Goal: Contribute content: Contribute content

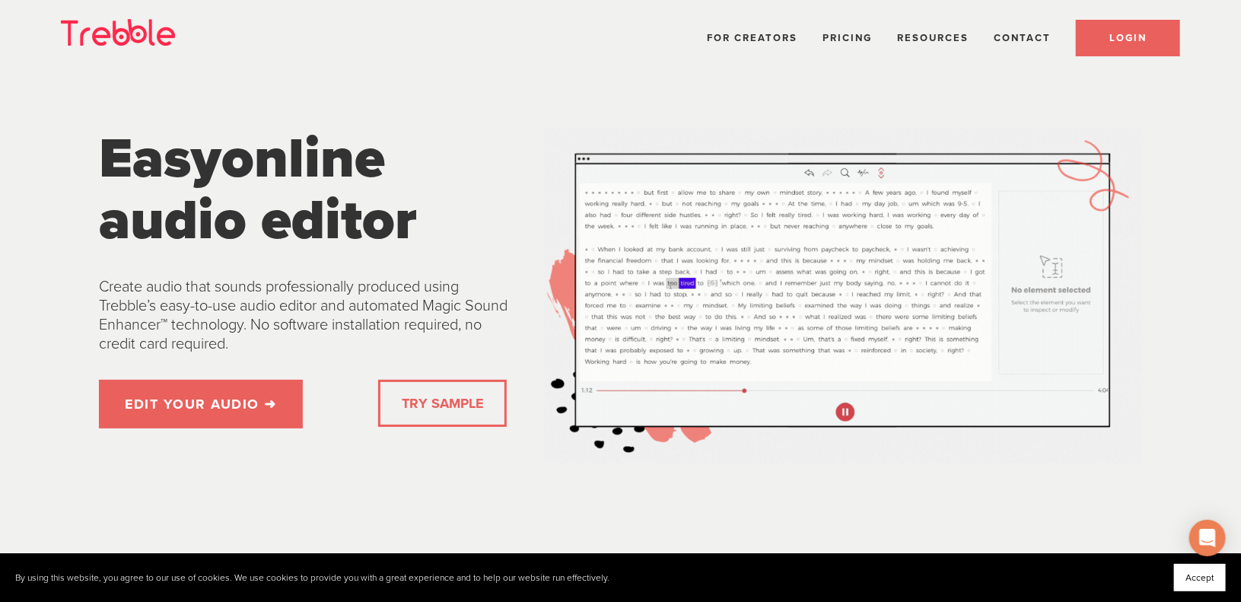
click at [1137, 46] on link "LOGIN" at bounding box center [1127, 38] width 104 height 37
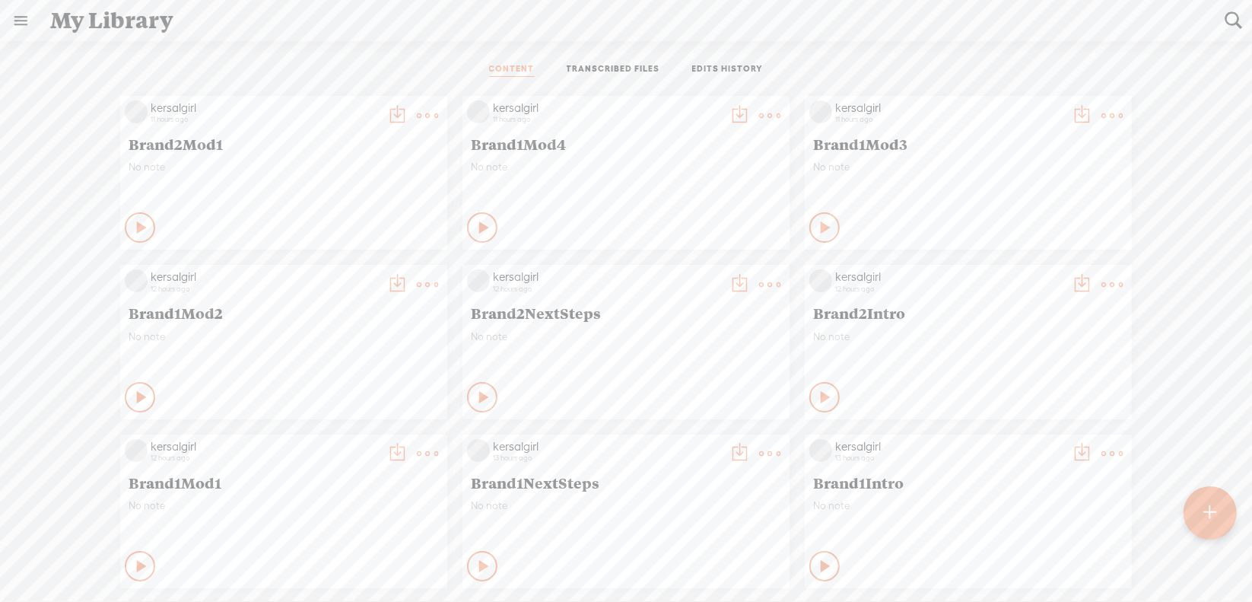
click at [1217, 524] on div at bounding box center [1209, 512] width 53 height 53
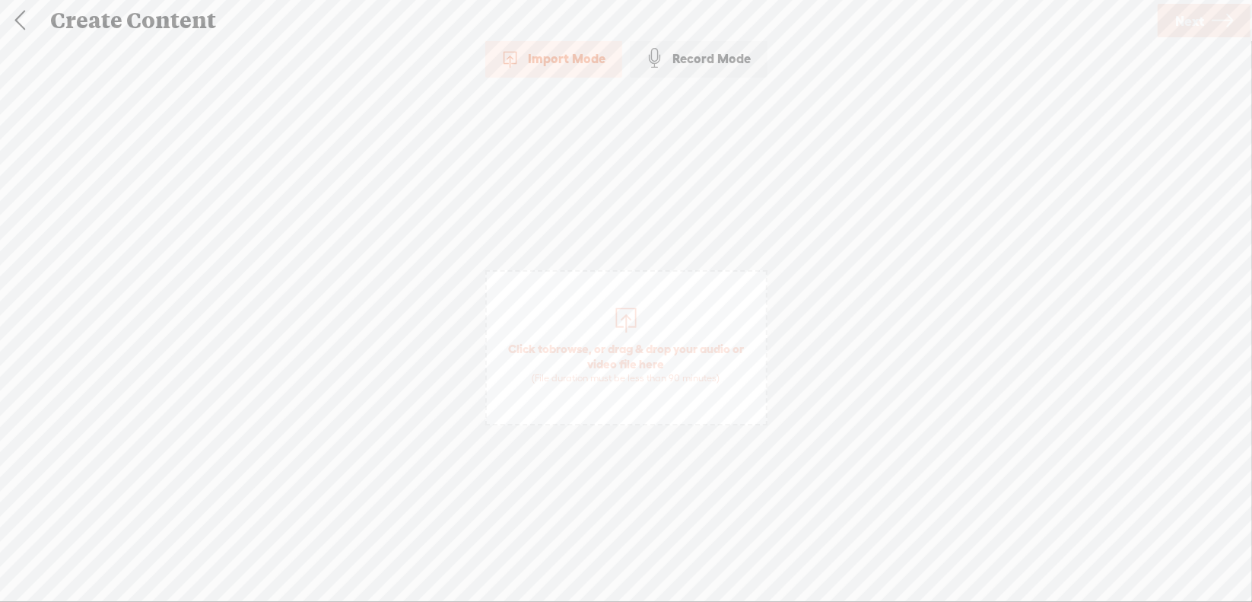
click at [577, 343] on span "browse" at bounding box center [569, 349] width 40 height 14
click at [1190, 21] on span "Next" at bounding box center [1189, 21] width 29 height 39
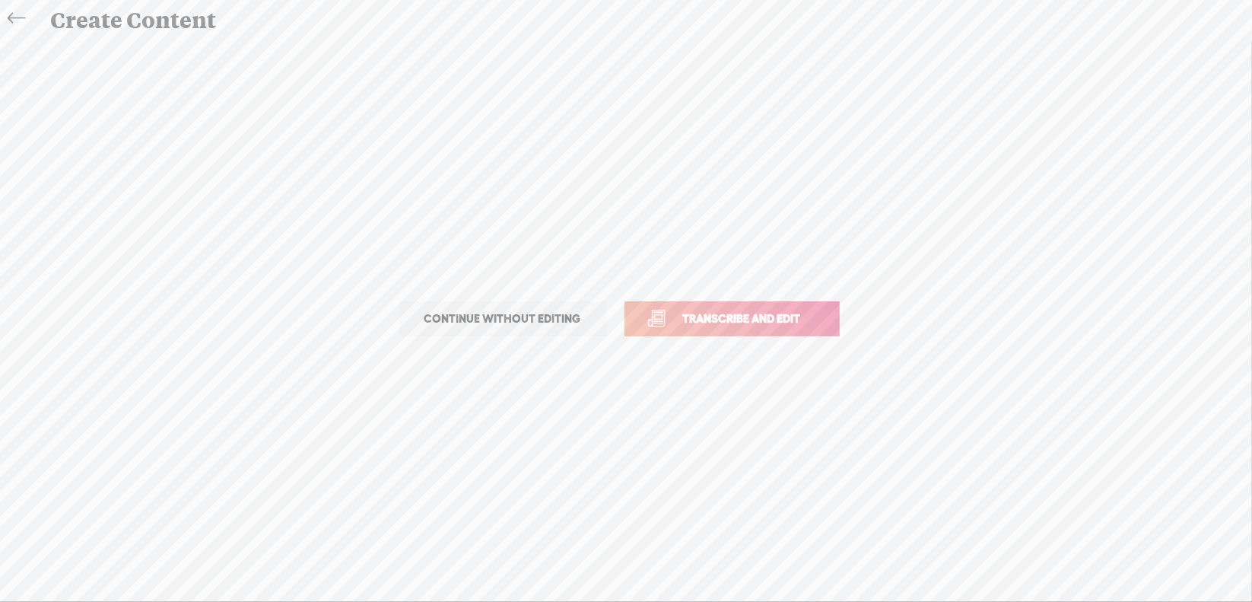
click at [709, 315] on span "Transcribe and edit" at bounding box center [742, 318] width 150 height 17
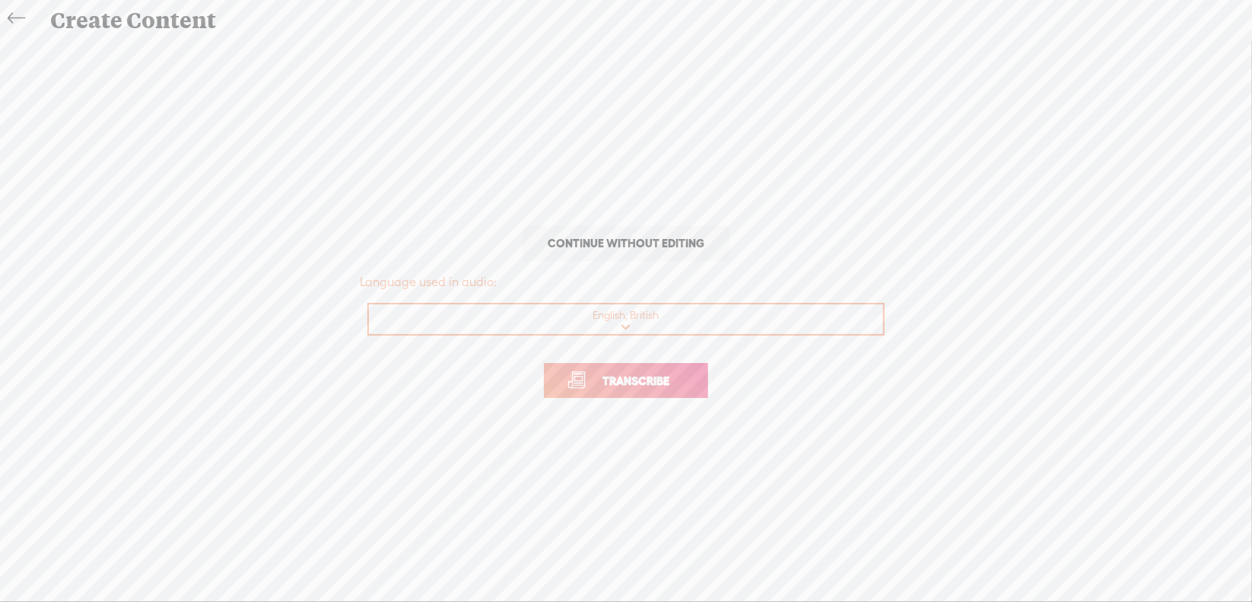
click at [602, 373] on span "Transcribe" at bounding box center [635, 380] width 99 height 17
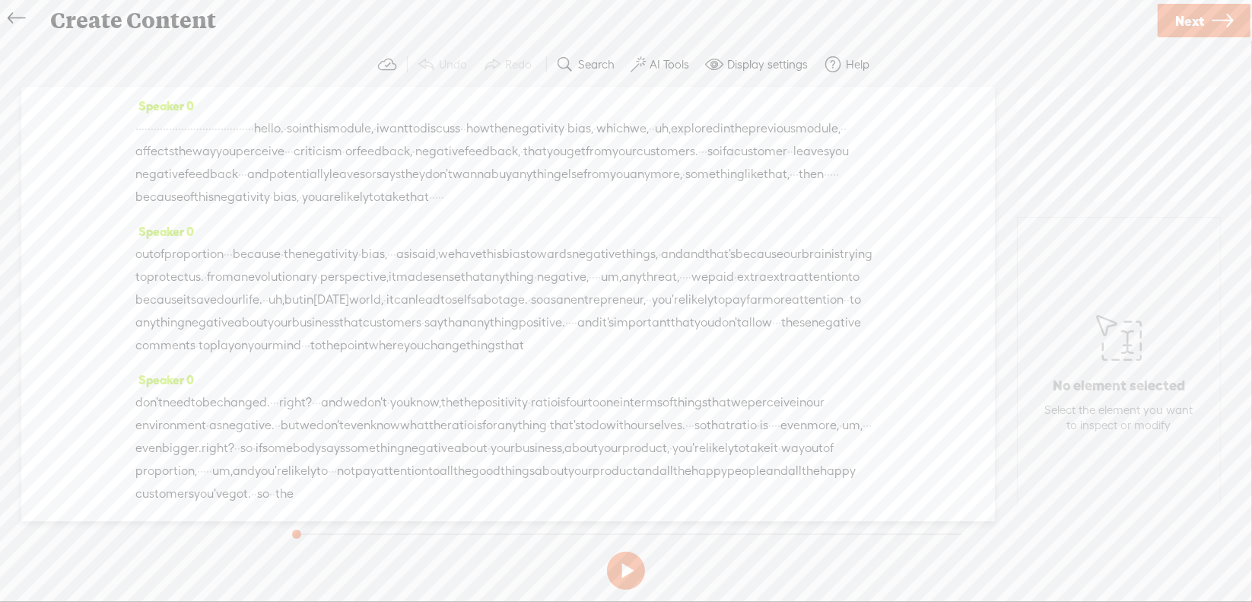
drag, startPoint x: 138, startPoint y: 125, endPoint x: 469, endPoint y: 130, distance: 330.1
click at [469, 130] on div "· · · · · · · · · · · · · · · · · · · · · · · · · · · · · · · · · · · · · · · ·…" at bounding box center [507, 162] width 745 height 91
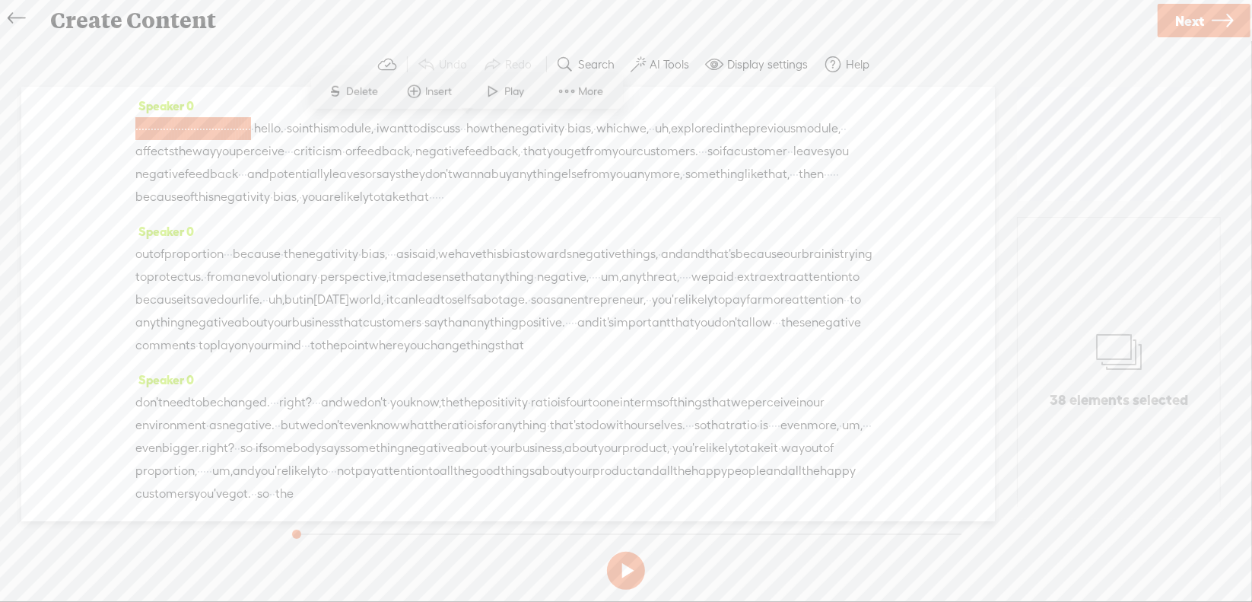
click at [371, 94] on span "Delete" at bounding box center [365, 91] width 36 height 15
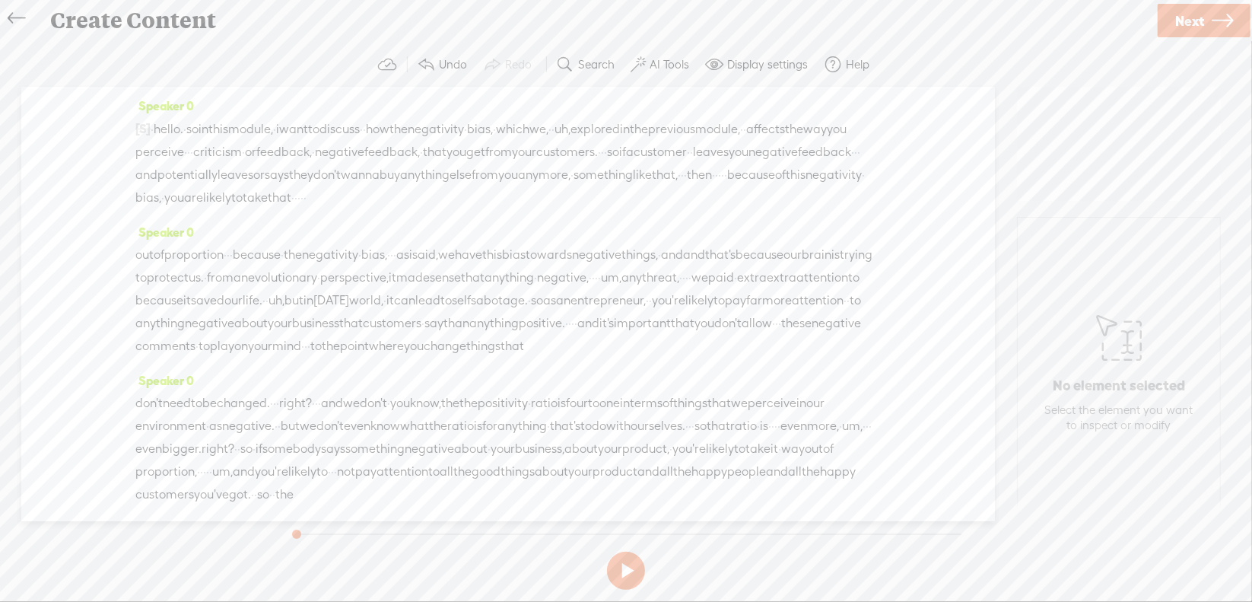
click at [154, 129] on span "·" at bounding box center [152, 129] width 3 height 23
click at [184, 98] on span at bounding box center [186, 91] width 23 height 27
click at [184, 99] on span "Speaker 0" at bounding box center [164, 106] width 59 height 14
click at [360, 131] on span "discuss" at bounding box center [339, 129] width 40 height 23
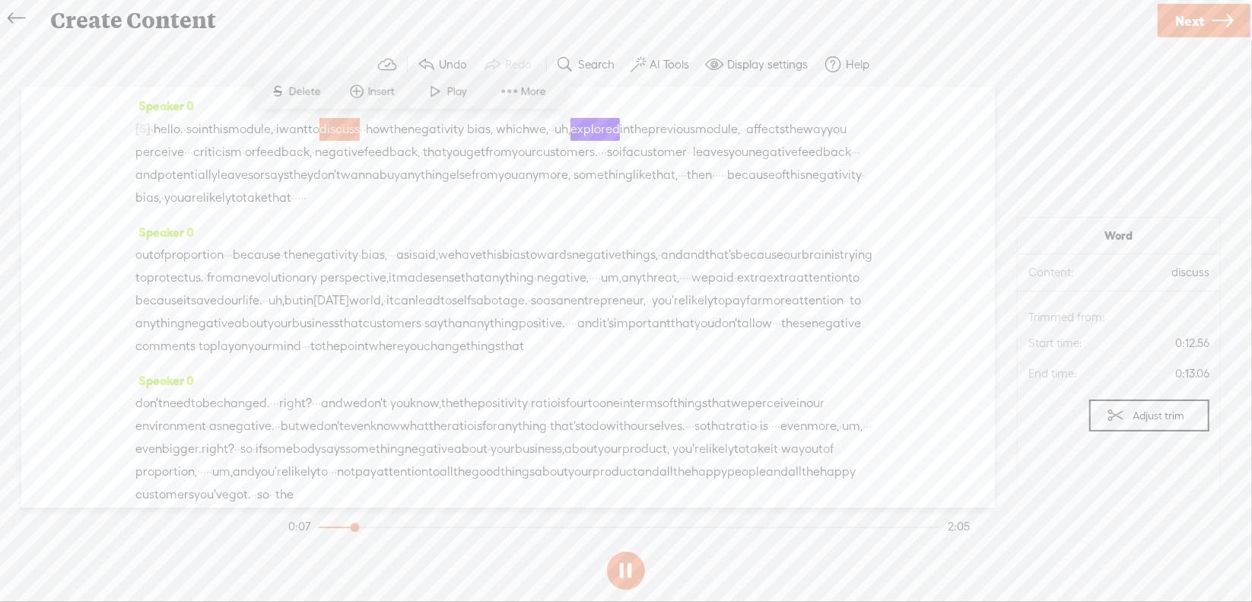
click at [627, 564] on button at bounding box center [626, 570] width 38 height 38
click at [570, 129] on span "uh," at bounding box center [562, 129] width 16 height 23
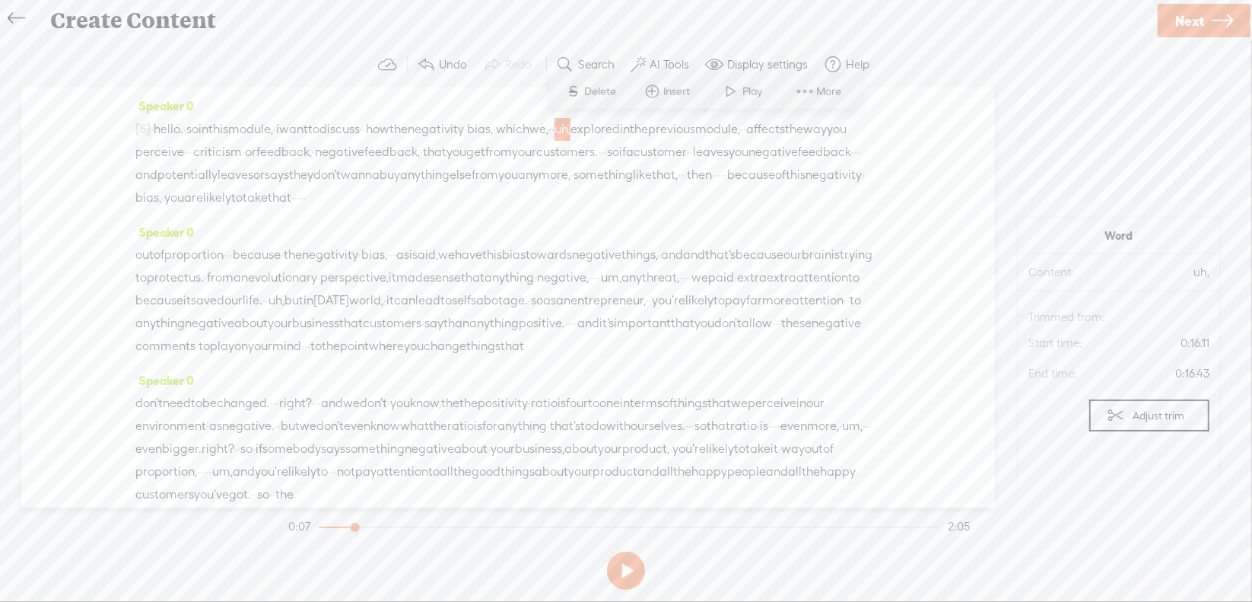
click at [617, 93] on span "Delete" at bounding box center [603, 91] width 36 height 15
click at [601, 164] on span "·" at bounding box center [602, 152] width 3 height 23
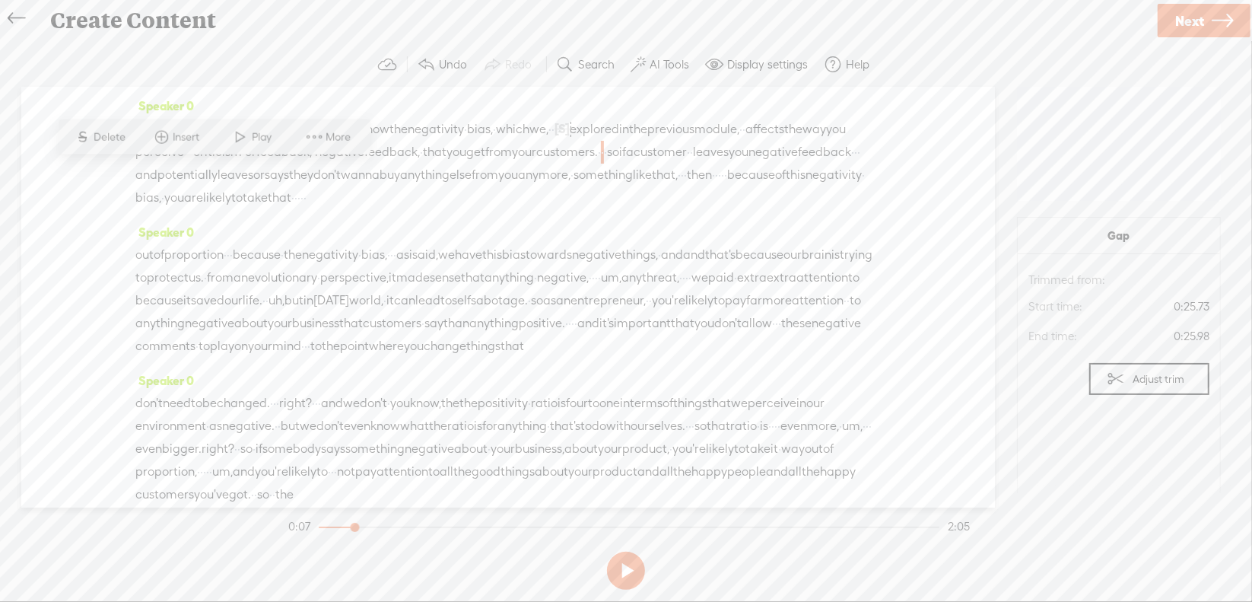
click at [125, 138] on span "Delete" at bounding box center [112, 136] width 36 height 15
click at [866, 164] on span "·" at bounding box center [867, 152] width 3 height 23
click at [464, 141] on span "Delete" at bounding box center [450, 136] width 36 height 15
drag, startPoint x: 376, startPoint y: 200, endPoint x: 470, endPoint y: 197, distance: 94.4
click at [491, 203] on div "[S] · · · · · · · · · · · · · · · · · · · · · · · · · · · · · · · · · · · · · ·…" at bounding box center [507, 164] width 745 height 94
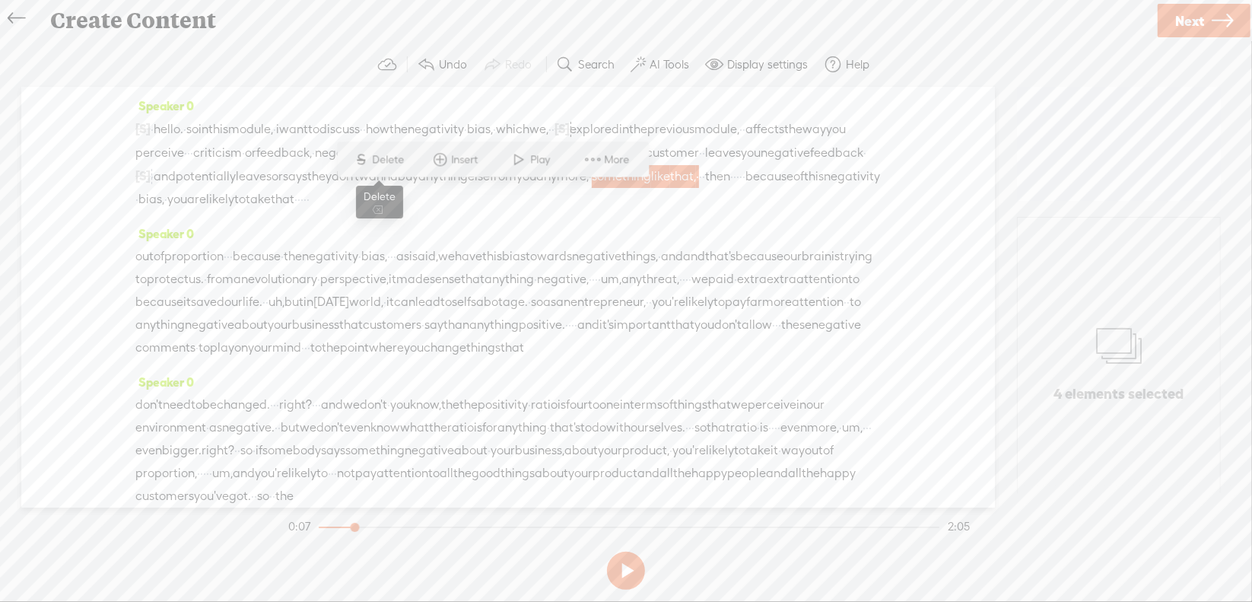
click at [399, 165] on span "Delete" at bounding box center [391, 159] width 36 height 15
click at [644, 188] on span "·" at bounding box center [645, 176] width 3 height 23
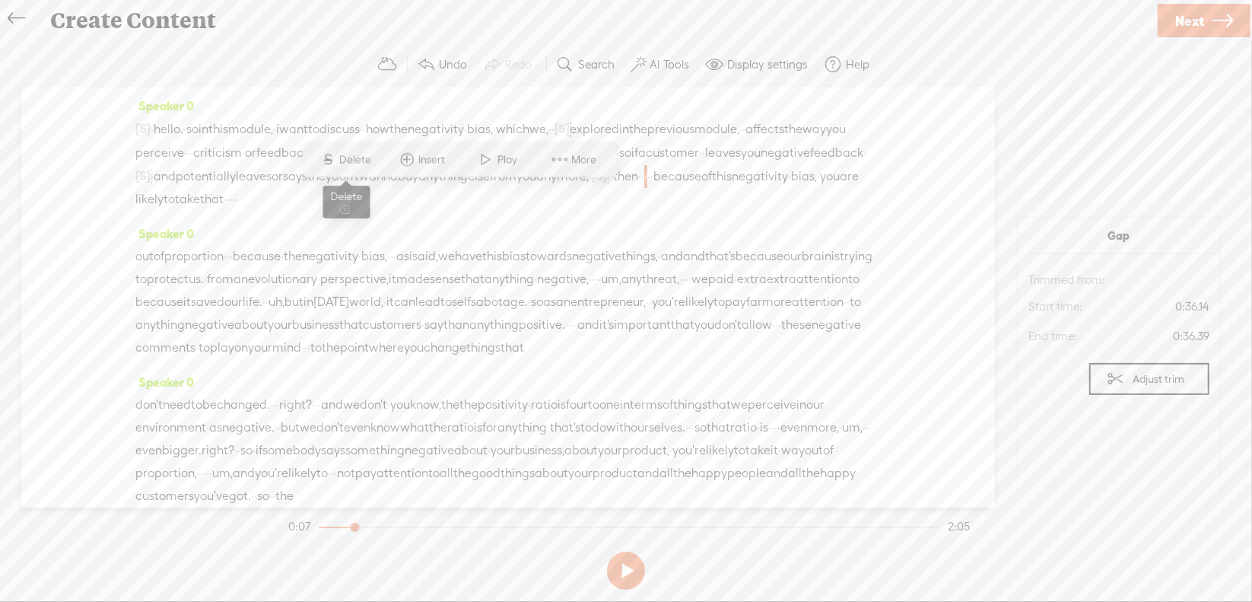
click at [367, 164] on span "Delete" at bounding box center [358, 159] width 36 height 15
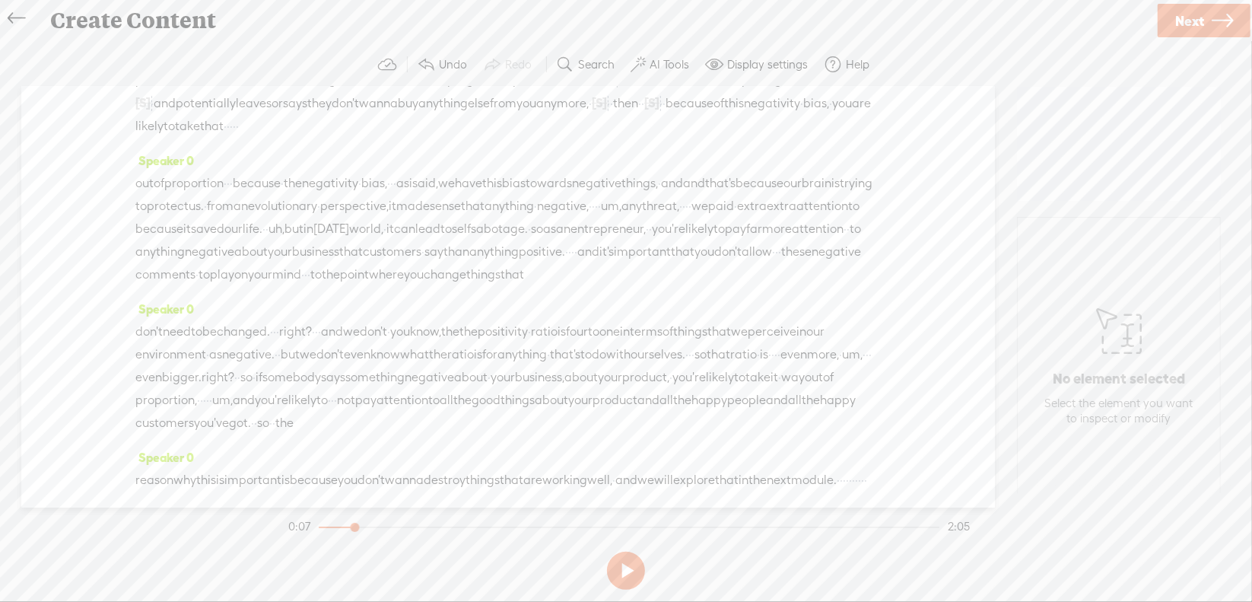
scroll to position [76, 0]
click at [230, 192] on span "·" at bounding box center [228, 180] width 3 height 23
click at [159, 160] on span "Delete" at bounding box center [152, 164] width 36 height 15
drag, startPoint x: 154, startPoint y: 141, endPoint x: 170, endPoint y: 145, distance: 16.6
click at [170, 135] on div "[S] · · · · · · · · · · · · · · · · · · · · · · · · · · · · · · · · · · · · · ·…" at bounding box center [507, 88] width 745 height 94
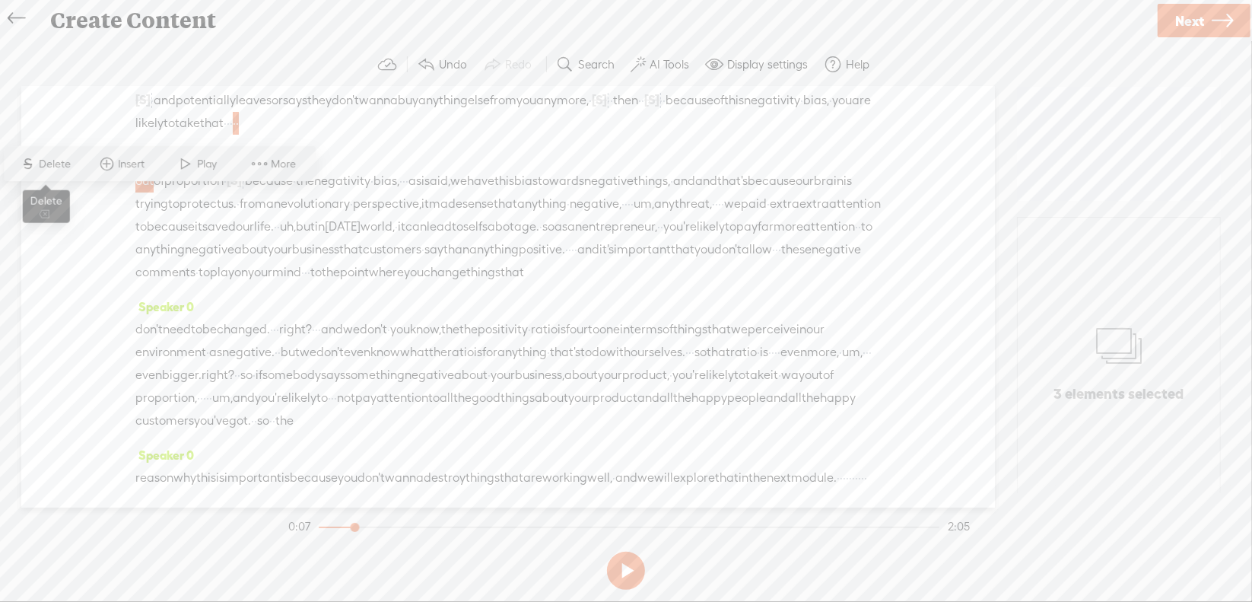
click at [64, 162] on span "Delete" at bounding box center [58, 164] width 36 height 15
drag, startPoint x: 342, startPoint y: 200, endPoint x: 464, endPoint y: 203, distance: 122.5
click at [464, 203] on div "[S] · · out of proportion · [S] · · because · the negativity · bias, · · · as i…" at bounding box center [507, 226] width 745 height 115
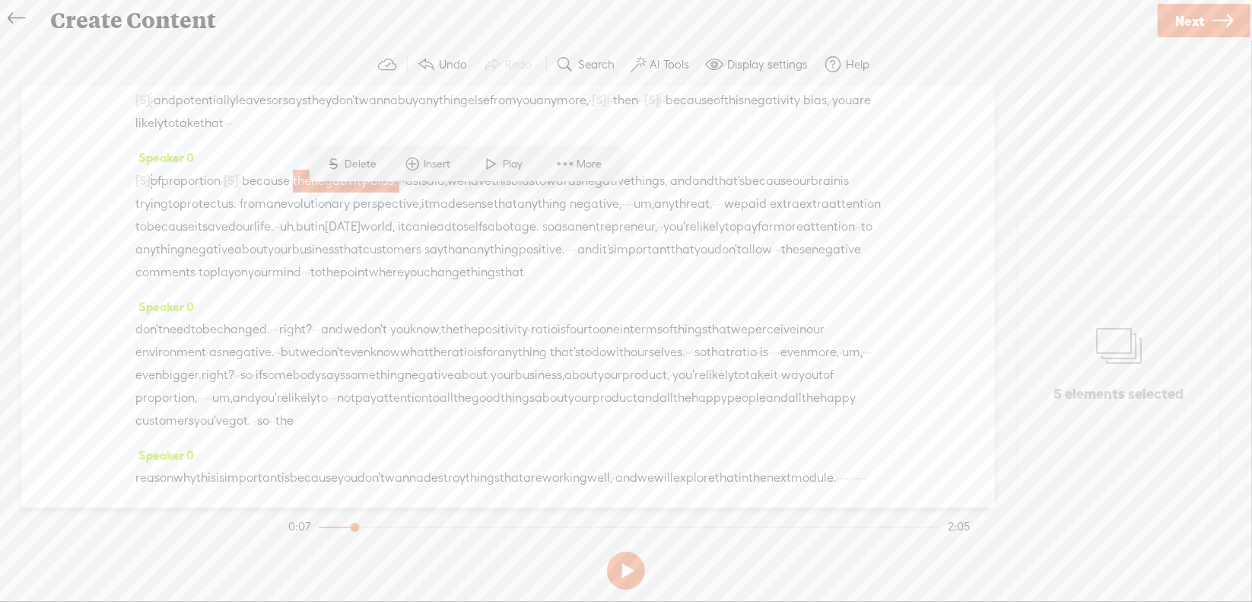
click at [361, 168] on span "Delete" at bounding box center [363, 164] width 36 height 15
click at [601, 192] on span "and" at bounding box center [590, 181] width 22 height 23
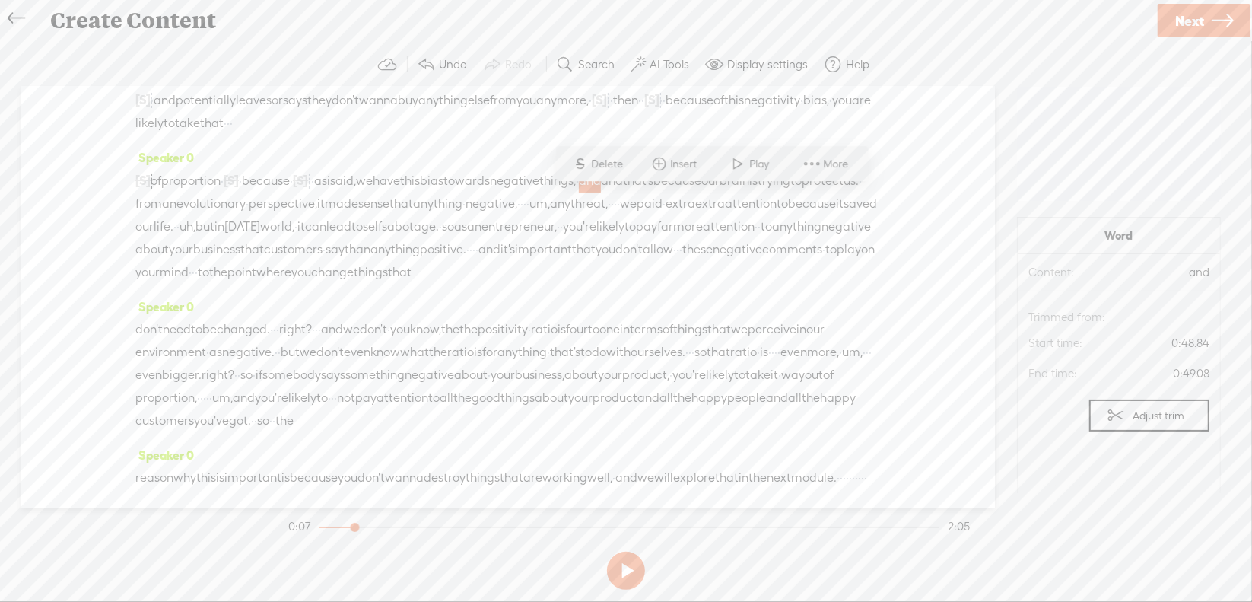
click at [608, 167] on span "Delete" at bounding box center [610, 164] width 36 height 15
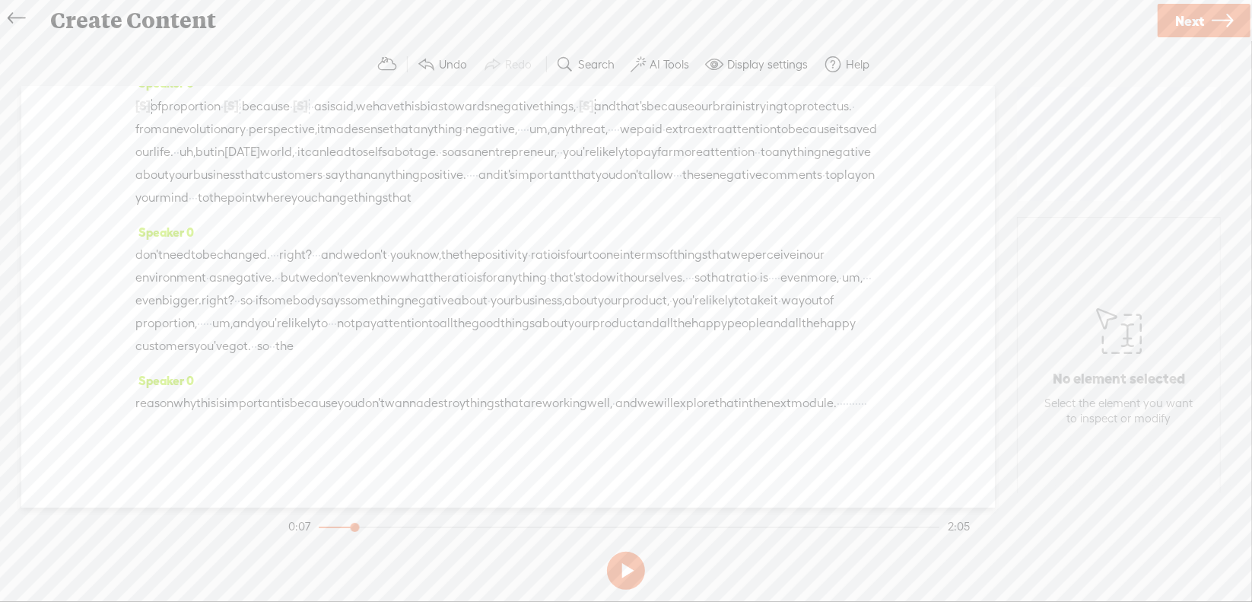
scroll to position [152, 0]
drag, startPoint x: 786, startPoint y: 145, endPoint x: 814, endPoint y: 150, distance: 27.9
click at [814, 150] on div "[S] · · out of proportion · [S] · · because · [S] the negativity · bias, · · · …" at bounding box center [507, 150] width 745 height 115
click at [691, 111] on span "Delete" at bounding box center [706, 110] width 36 height 15
click at [605, 140] on span "·" at bounding box center [606, 128] width 3 height 23
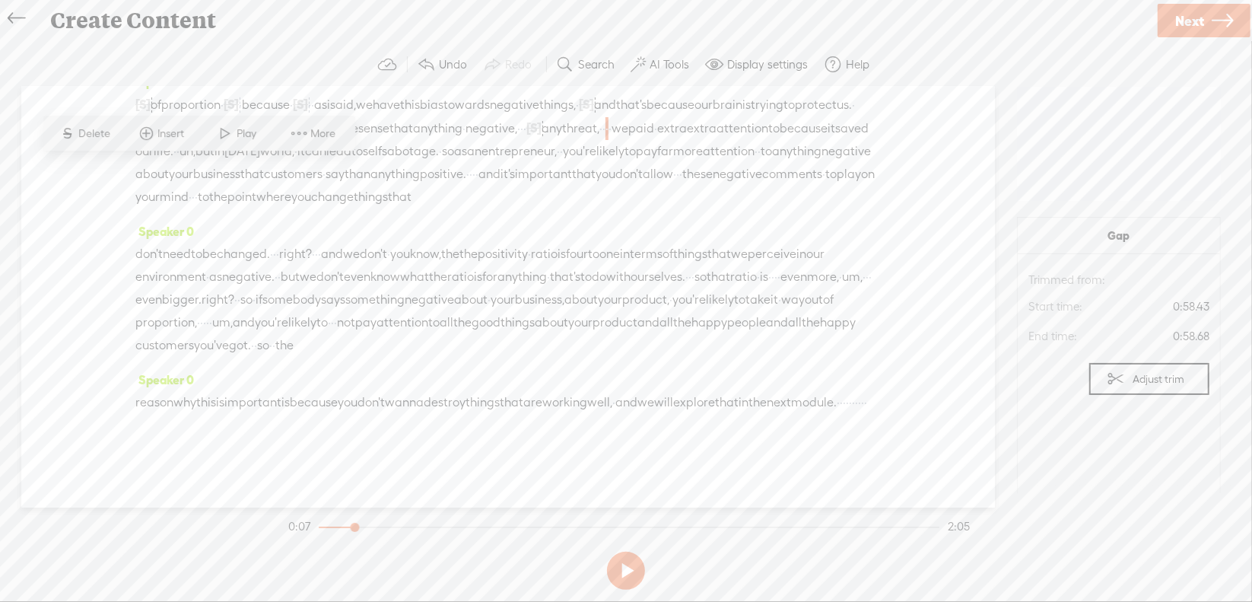
click at [102, 136] on span "Delete" at bounding box center [97, 133] width 36 height 15
click at [195, 163] on span "uh," at bounding box center [187, 151] width 16 height 23
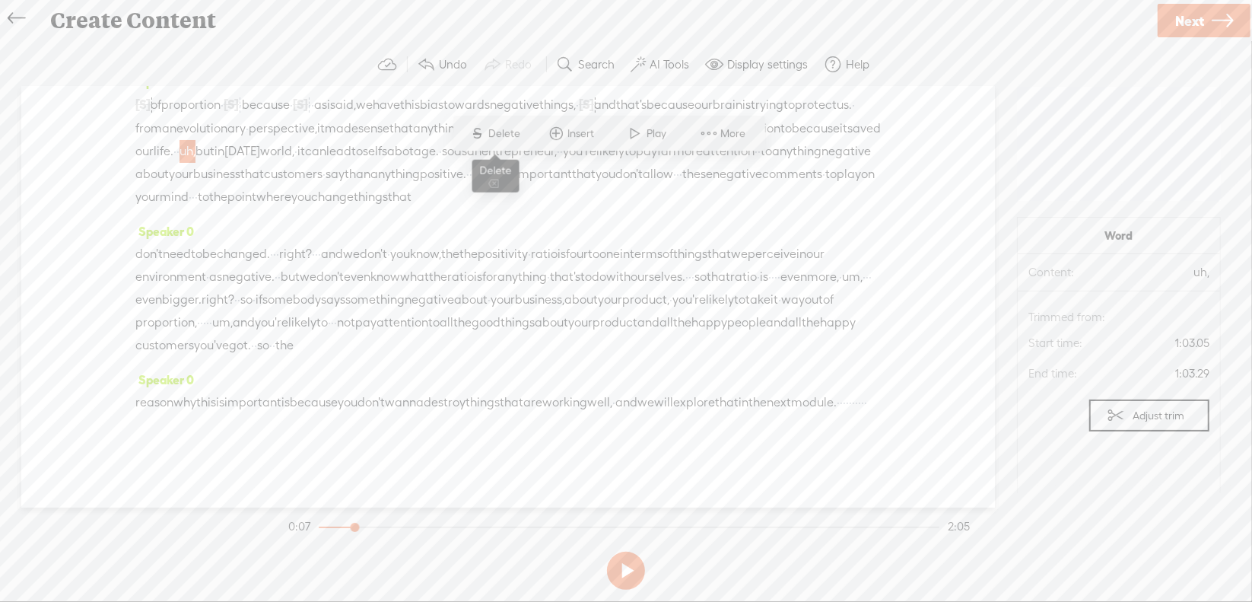
click at [509, 138] on span "Delete" at bounding box center [507, 133] width 36 height 15
click at [472, 186] on span "·" at bounding box center [473, 175] width 3 height 23
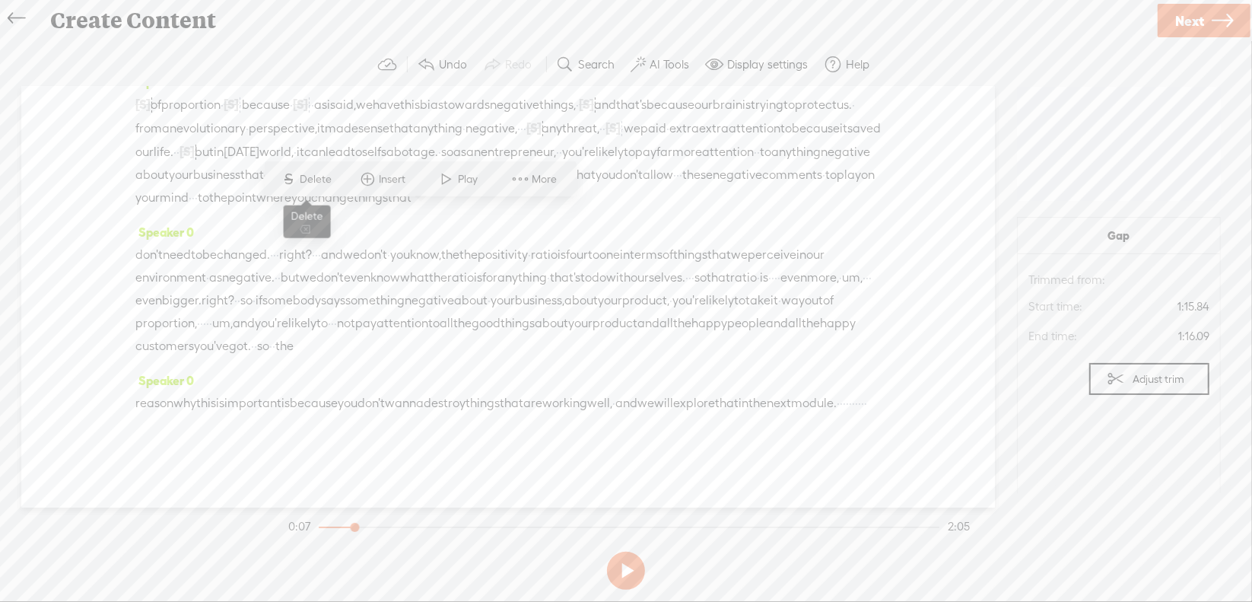
click at [308, 182] on span "Delete" at bounding box center [318, 179] width 36 height 15
click at [691, 187] on span "·" at bounding box center [689, 175] width 3 height 23
click at [582, 179] on span "Delete" at bounding box center [588, 179] width 36 height 15
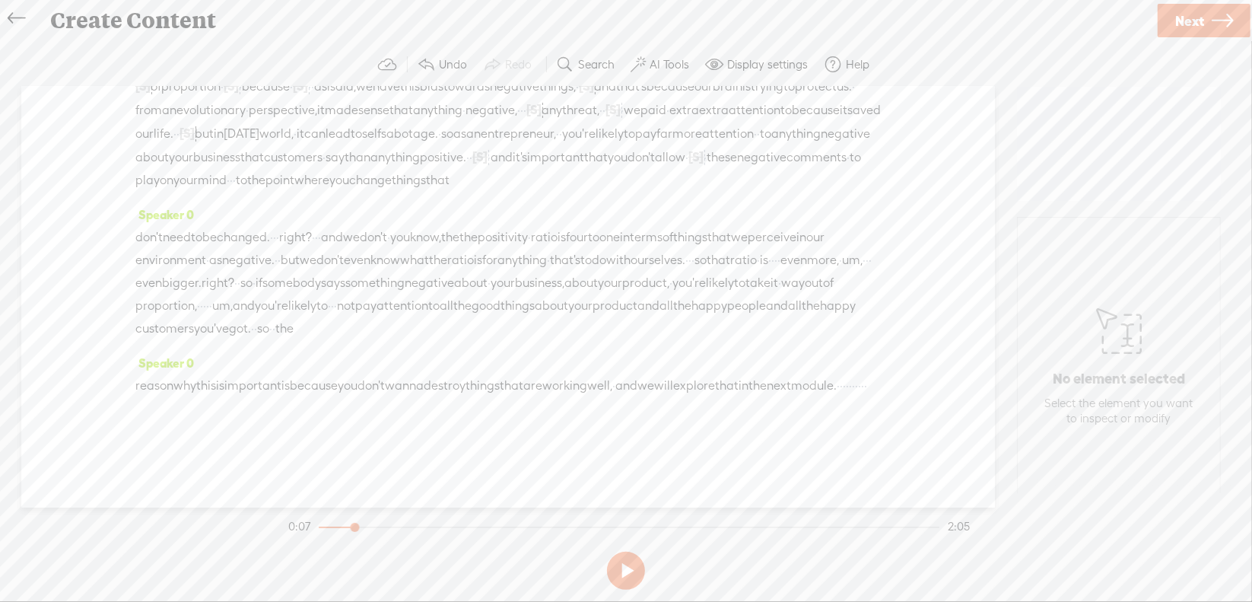
scroll to position [228, 0]
click at [233, 169] on span "·" at bounding box center [231, 180] width 3 height 23
click at [244, 126] on span "Delete" at bounding box center [251, 125] width 36 height 15
drag, startPoint x: 316, startPoint y: 218, endPoint x: 357, endPoint y: 216, distance: 40.3
click at [357, 226] on div "don't need to be changed. · · · right? · · · and we don't · you know, the the p…" at bounding box center [507, 283] width 745 height 114
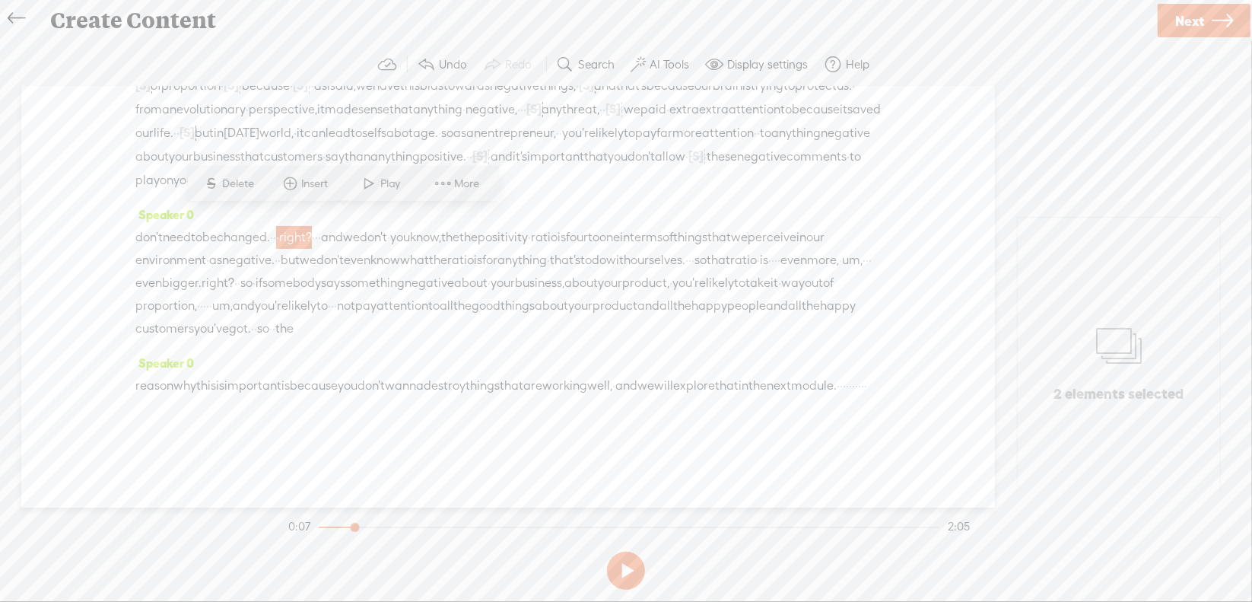
click at [231, 175] on span "S Delete" at bounding box center [229, 183] width 76 height 27
drag, startPoint x: 336, startPoint y: 220, endPoint x: 663, endPoint y: 269, distance: 330.8
click at [663, 269] on div "don't need to be changed. · · [S] · right? · · · and we don't · you know, the t…" at bounding box center [507, 282] width 745 height 115
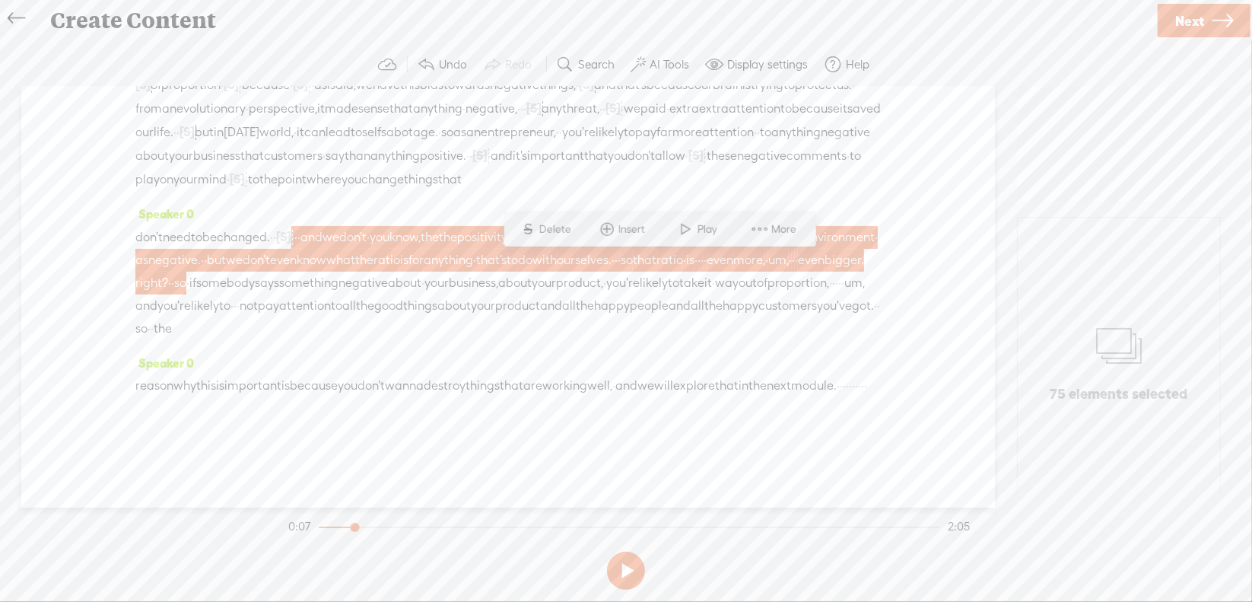
click at [554, 224] on span "Delete" at bounding box center [557, 228] width 36 height 15
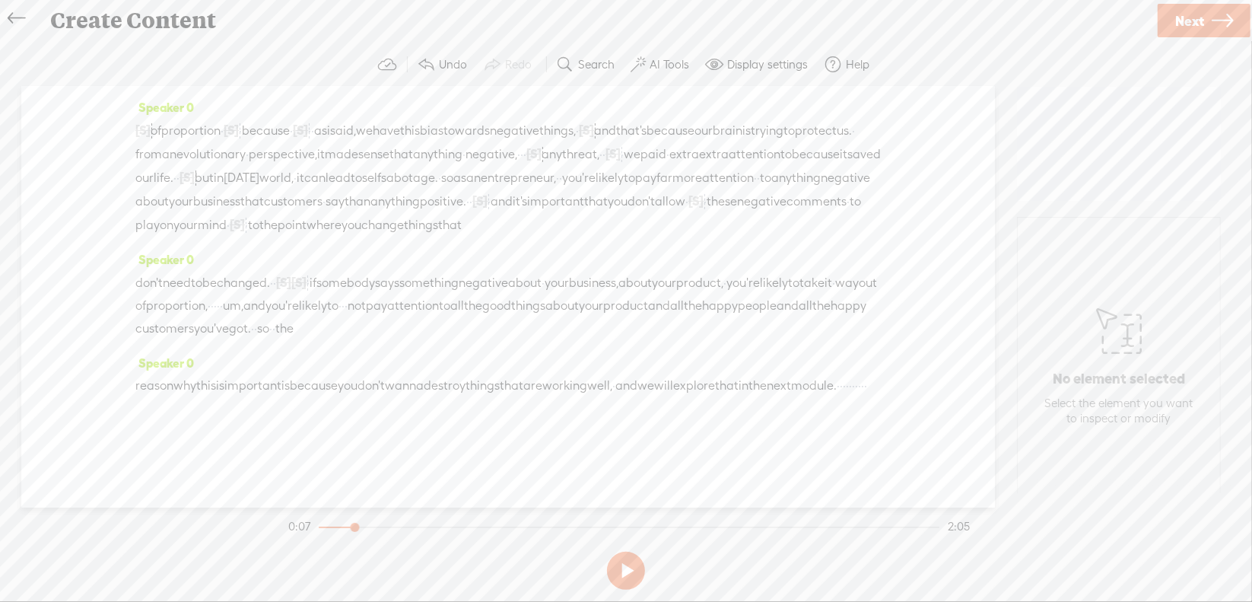
drag, startPoint x: 446, startPoint y: 306, endPoint x: 469, endPoint y: 305, distance: 23.6
click at [469, 305] on div "don't need to be changed. · · [S] · right? [S] · · · and we don't · you know, t…" at bounding box center [507, 305] width 745 height 69
click at [380, 268] on span "Delete" at bounding box center [367, 267] width 36 height 15
click at [333, 303] on span "·" at bounding box center [331, 305] width 3 height 23
click at [484, 266] on span "Delete" at bounding box center [486, 267] width 36 height 15
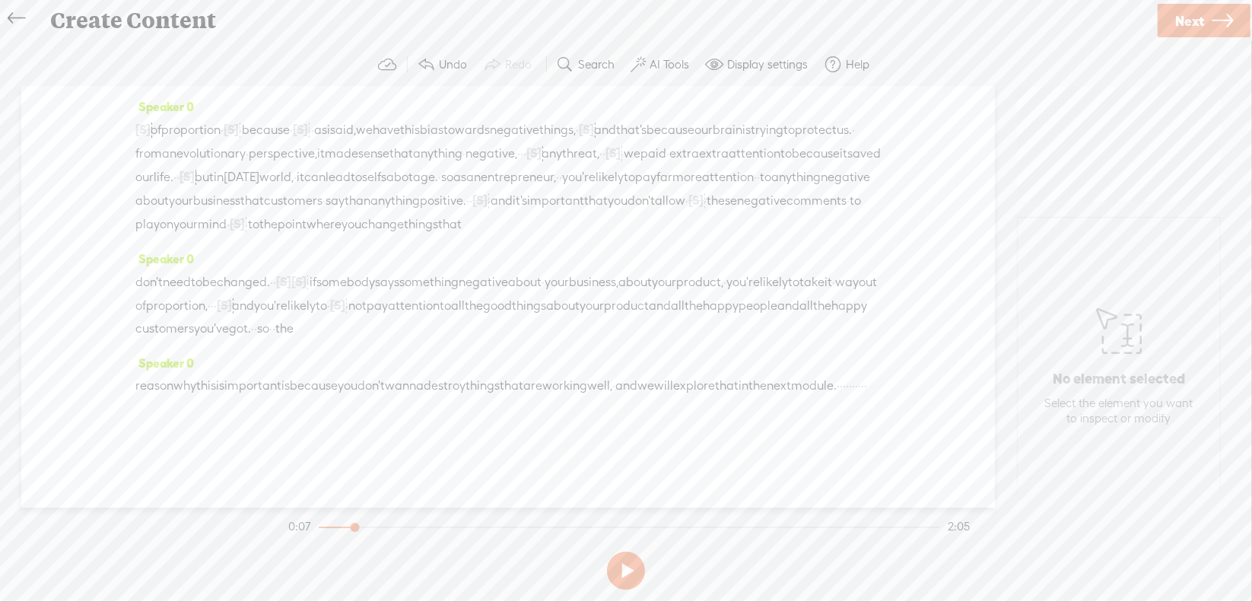
drag, startPoint x: 272, startPoint y: 410, endPoint x: 345, endPoint y: 414, distance: 73.1
click at [345, 414] on div "reason why this is important is because you don't wanna destroy things that are…" at bounding box center [507, 397] width 745 height 46
click at [232, 373] on span "Delete" at bounding box center [237, 371] width 36 height 15
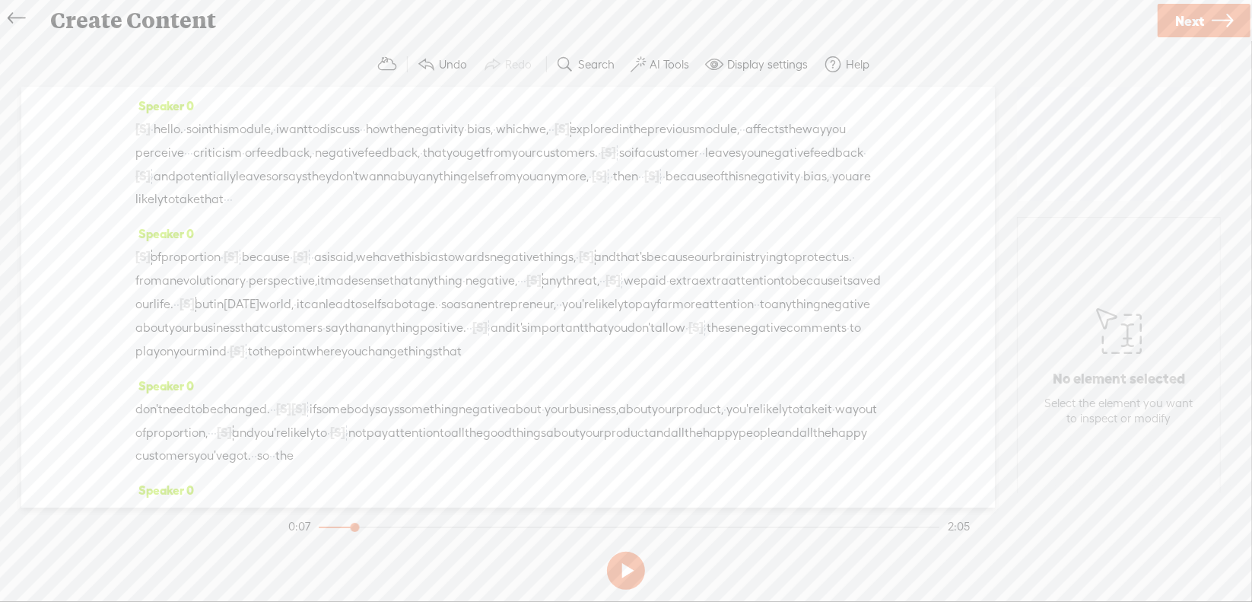
click at [154, 126] on span "·" at bounding box center [152, 129] width 3 height 23
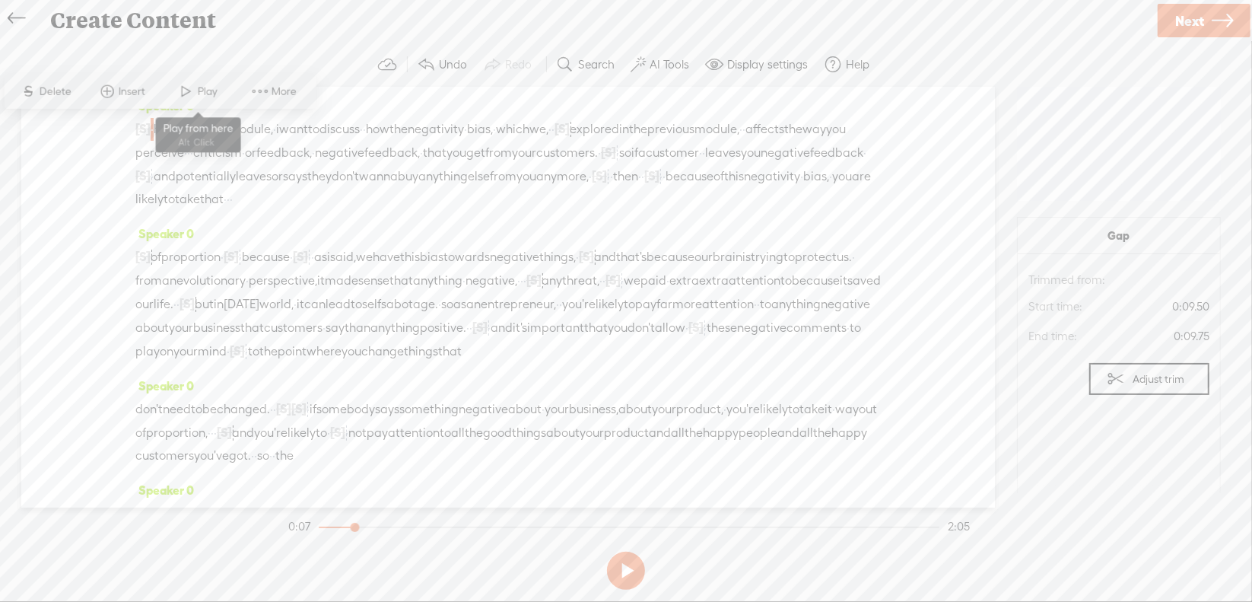
click at [192, 95] on span at bounding box center [186, 91] width 23 height 27
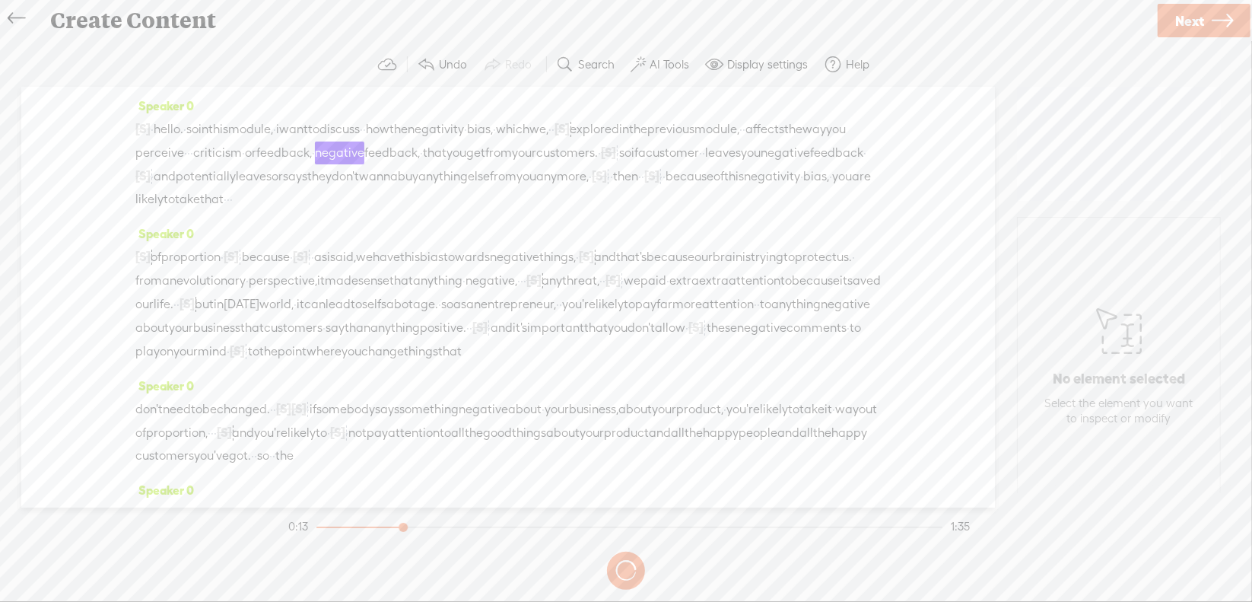
click at [0, 0] on button at bounding box center [0, 0] width 0 height 0
click at [190, 150] on span "·" at bounding box center [188, 152] width 3 height 23
click at [297, 119] on span "Delete" at bounding box center [290, 113] width 36 height 15
click at [745, 141] on span "affects" at bounding box center [764, 129] width 39 height 23
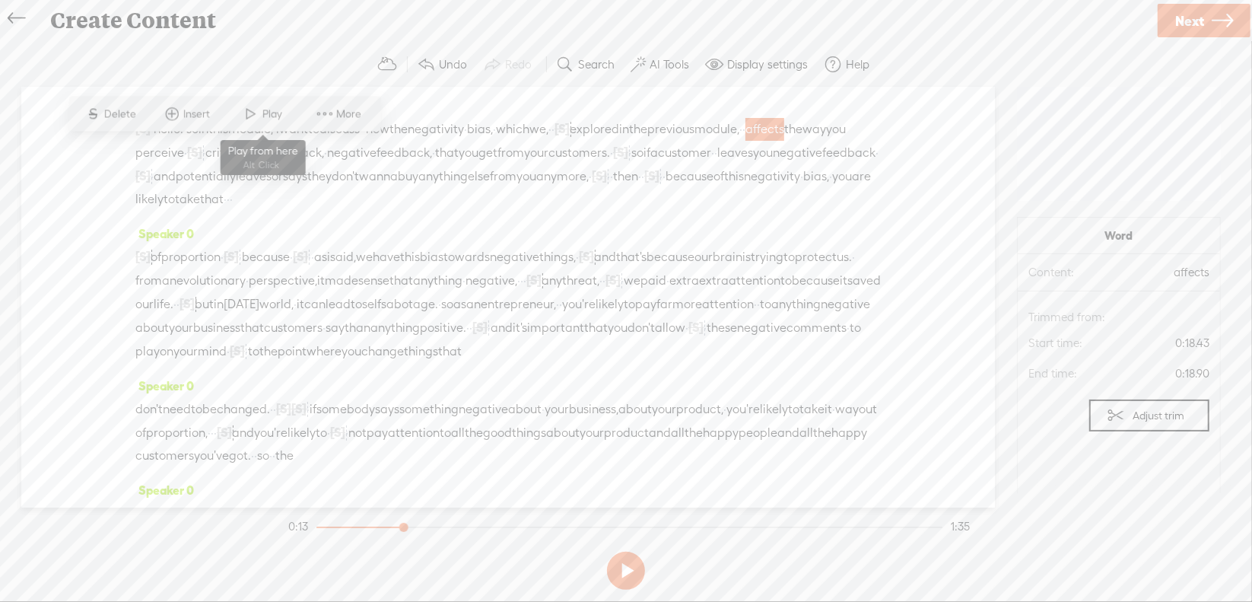
click at [265, 114] on span "Play" at bounding box center [274, 113] width 24 height 15
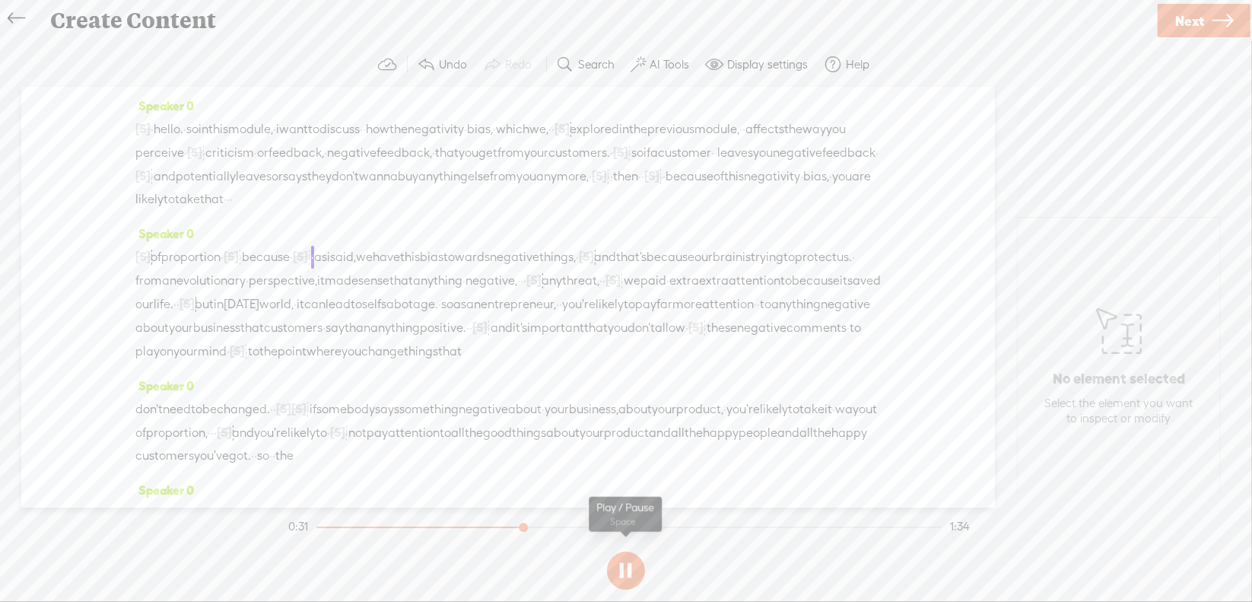
click at [621, 564] on section at bounding box center [625, 570] width 681 height 50
click at [624, 567] on button at bounding box center [626, 570] width 38 height 38
click at [141, 263] on span "[S]" at bounding box center [142, 256] width 15 height 14
click at [142, 240] on span "Restore" at bounding box center [157, 240] width 40 height 15
click at [233, 211] on span "·" at bounding box center [234, 199] width 3 height 23
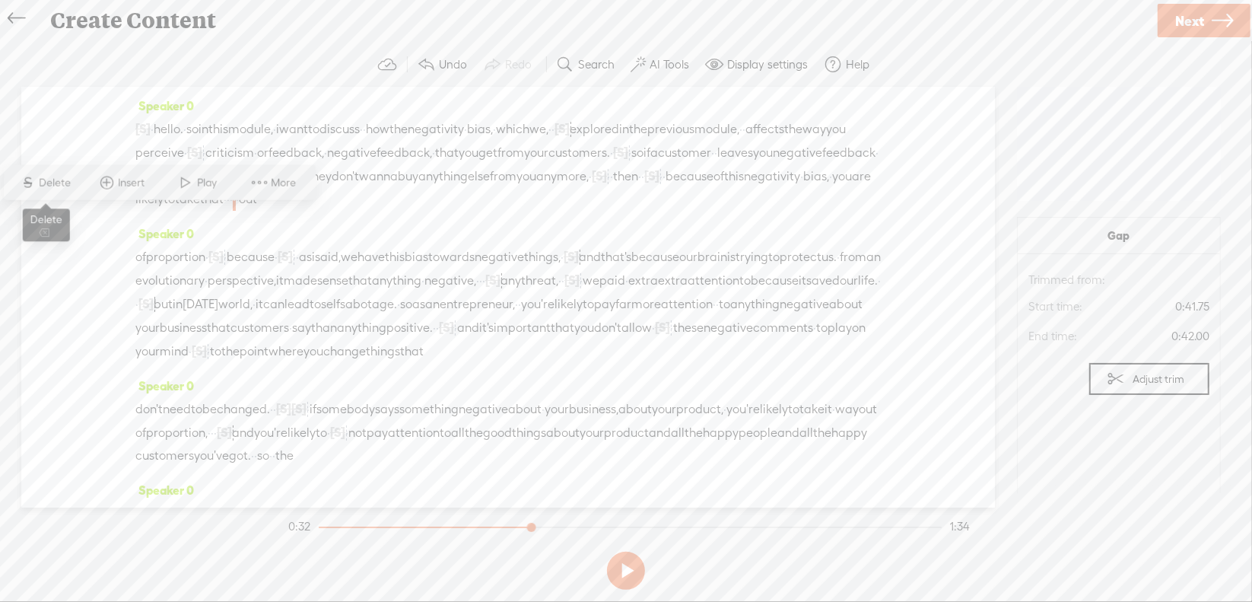
click at [57, 178] on span "Delete" at bounding box center [58, 182] width 36 height 15
click at [803, 188] on span "bias," at bounding box center [816, 176] width 26 height 23
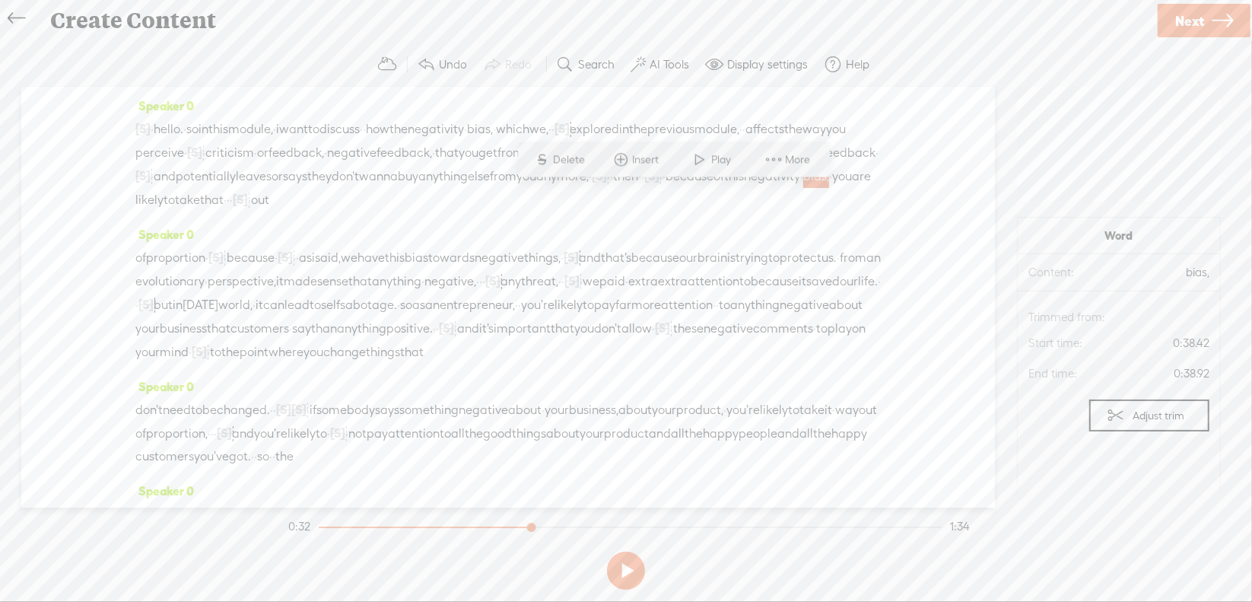
click at [702, 167] on span at bounding box center [700, 159] width 23 height 27
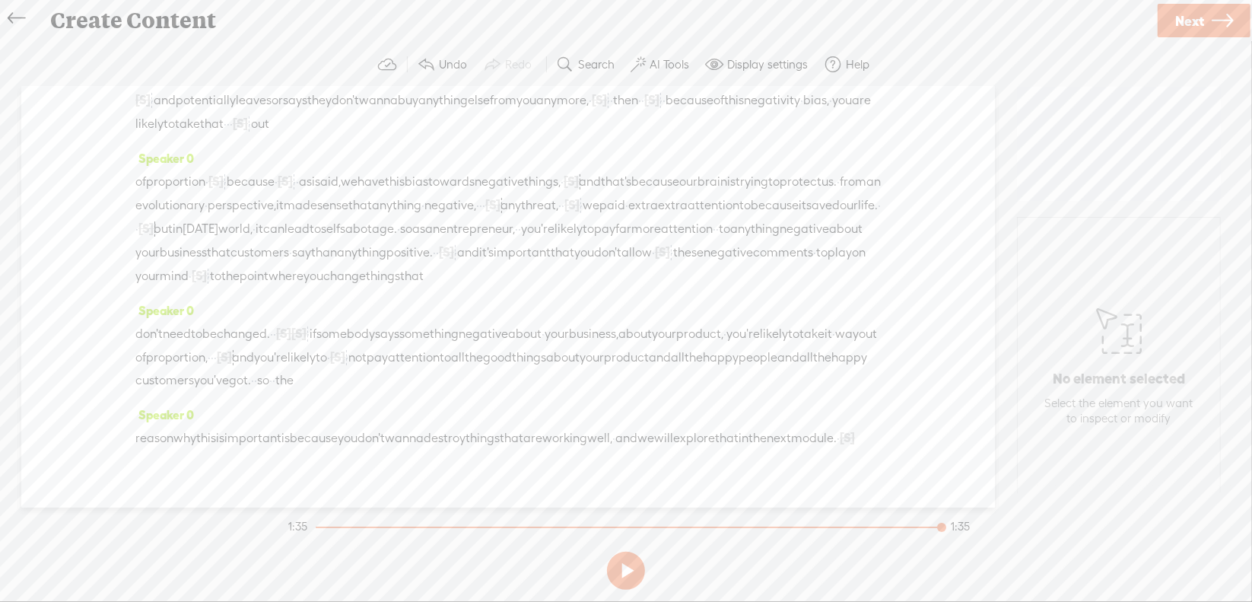
click at [1202, 19] on span "Next" at bounding box center [1189, 21] width 29 height 39
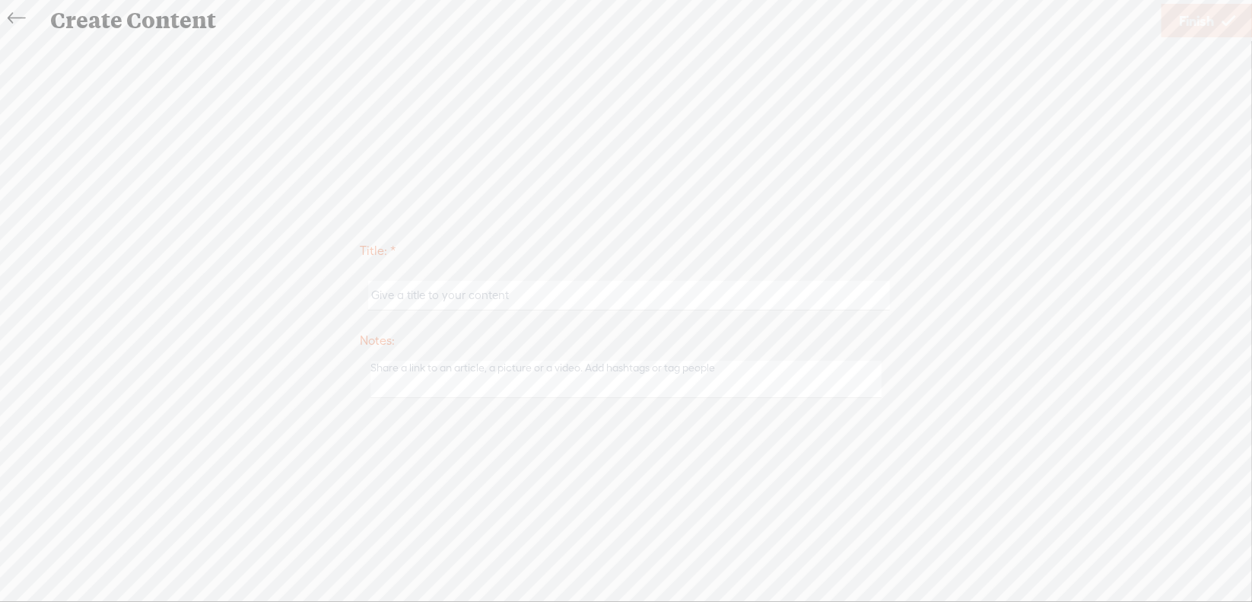
click at [523, 302] on input "text" at bounding box center [628, 296] width 521 height 30
type input "Brand2Mod2"
click at [1187, 27] on span "Finish" at bounding box center [1196, 21] width 35 height 39
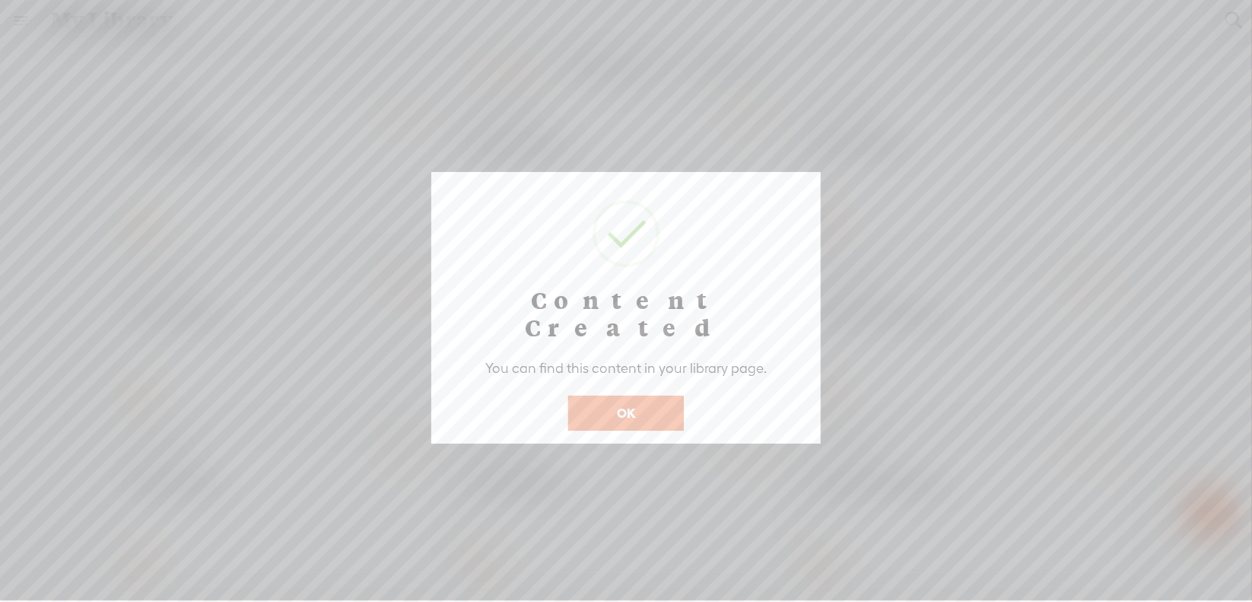
click at [624, 396] on button "OK" at bounding box center [626, 413] width 116 height 35
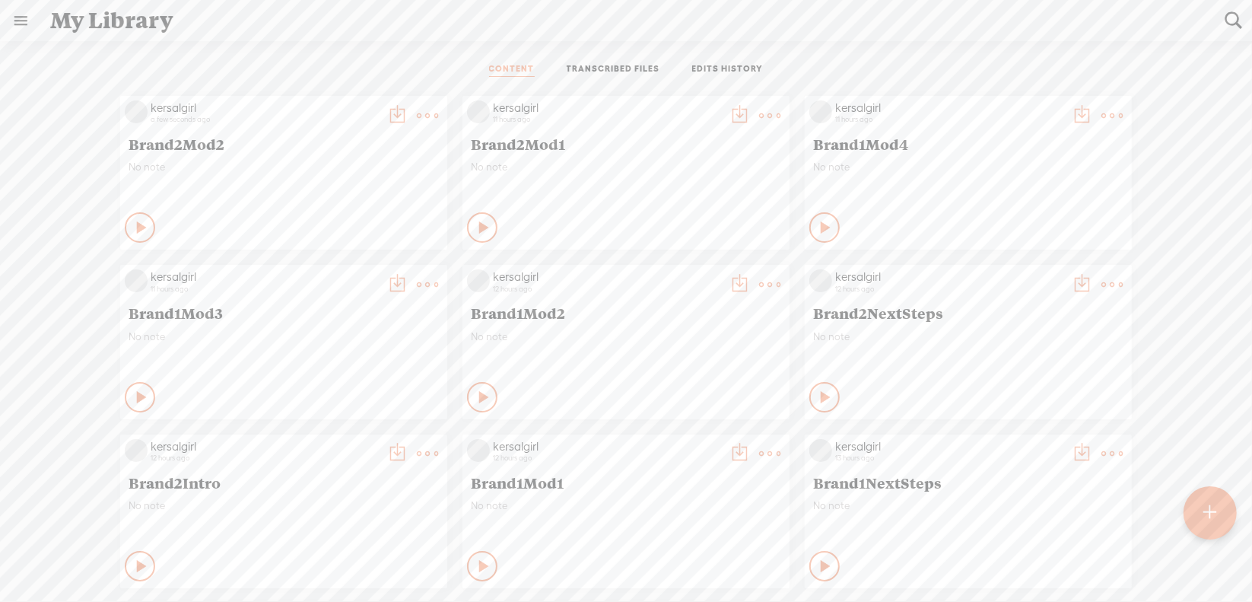
click at [1215, 517] on t at bounding box center [1210, 512] width 13 height 33
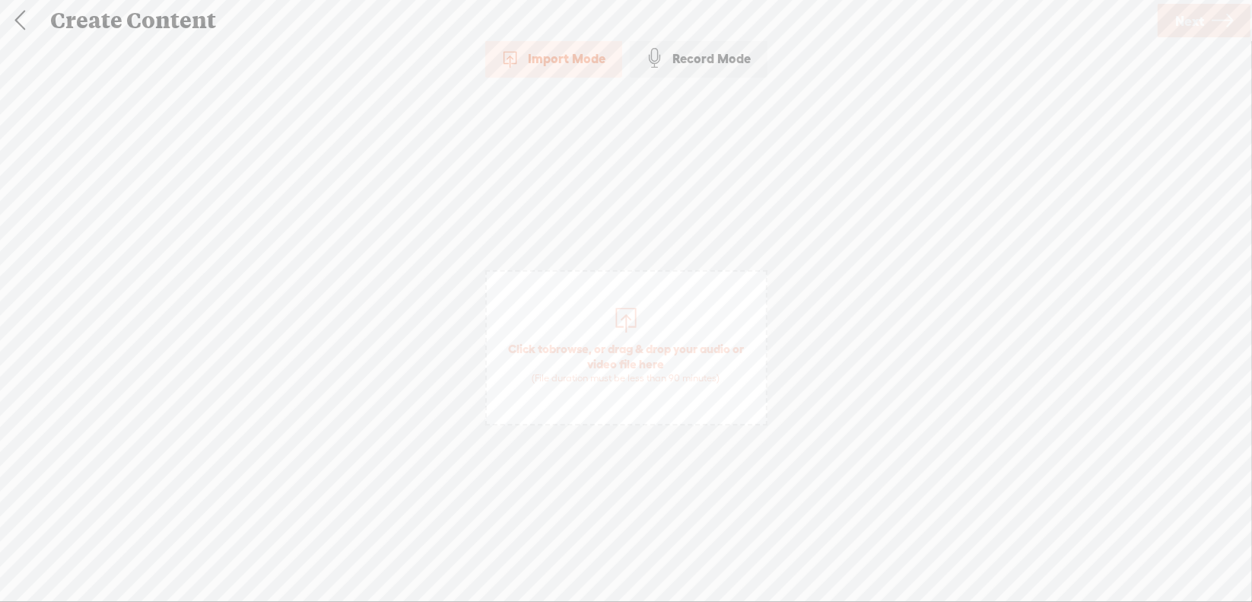
click at [573, 350] on span "browse" at bounding box center [569, 349] width 40 height 14
click at [1170, 26] on link "Next" at bounding box center [1204, 20] width 93 height 33
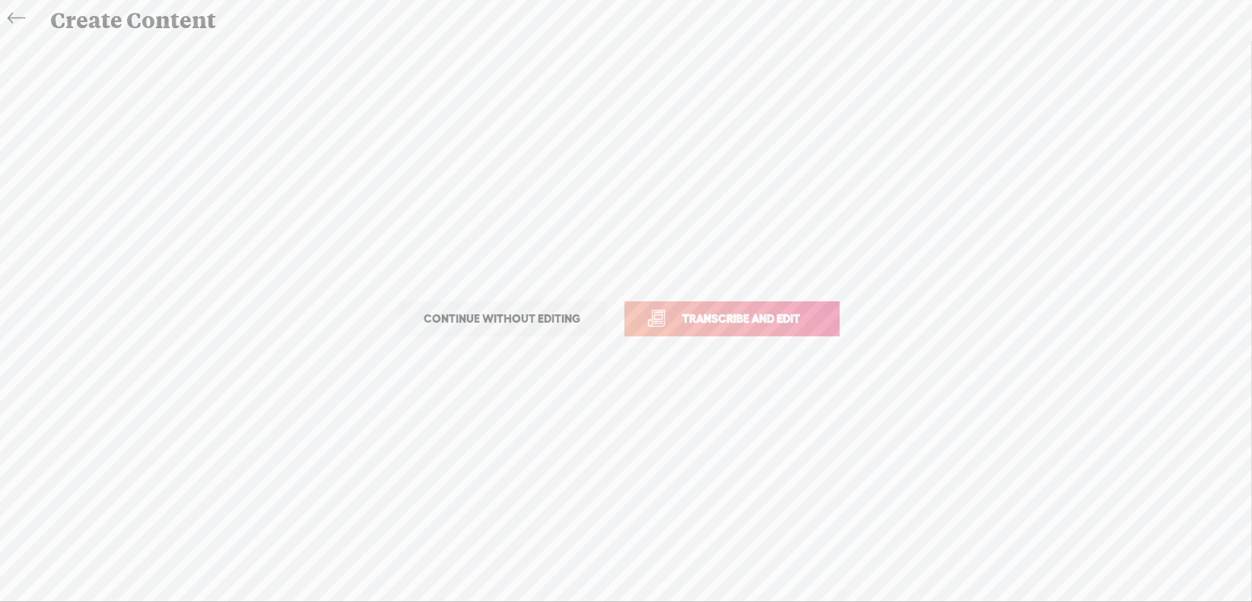
drag, startPoint x: 751, startPoint y: 315, endPoint x: 755, endPoint y: 303, distance: 11.8
click at [751, 315] on span "Transcribe and edit" at bounding box center [742, 318] width 150 height 17
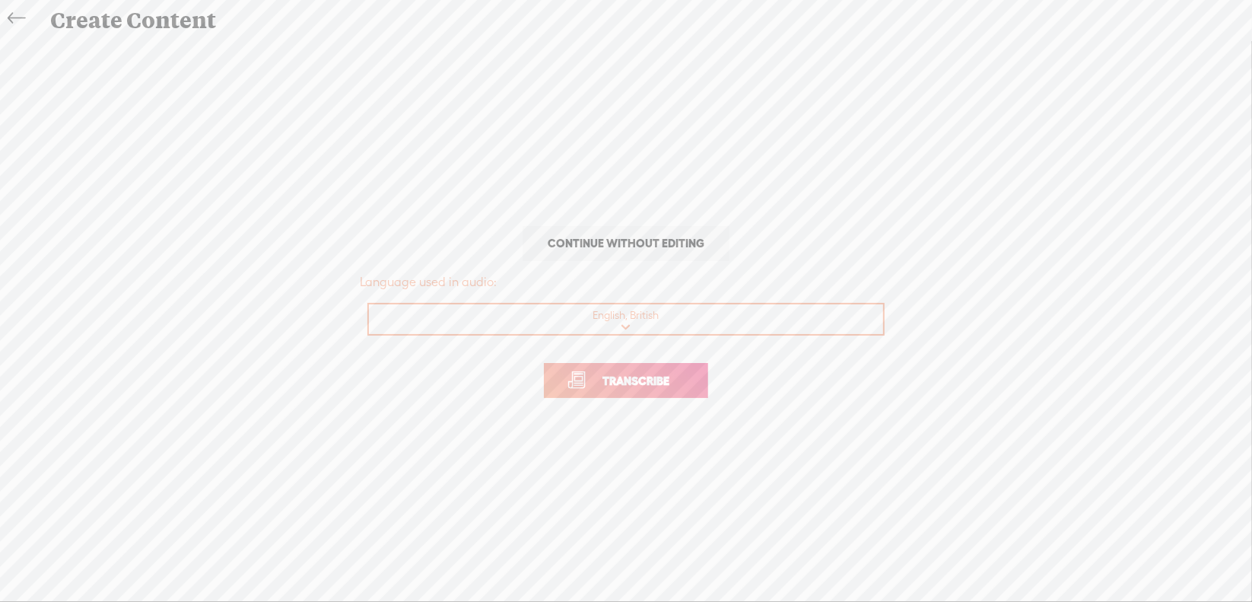
click at [640, 382] on span "Transcribe" at bounding box center [635, 380] width 99 height 17
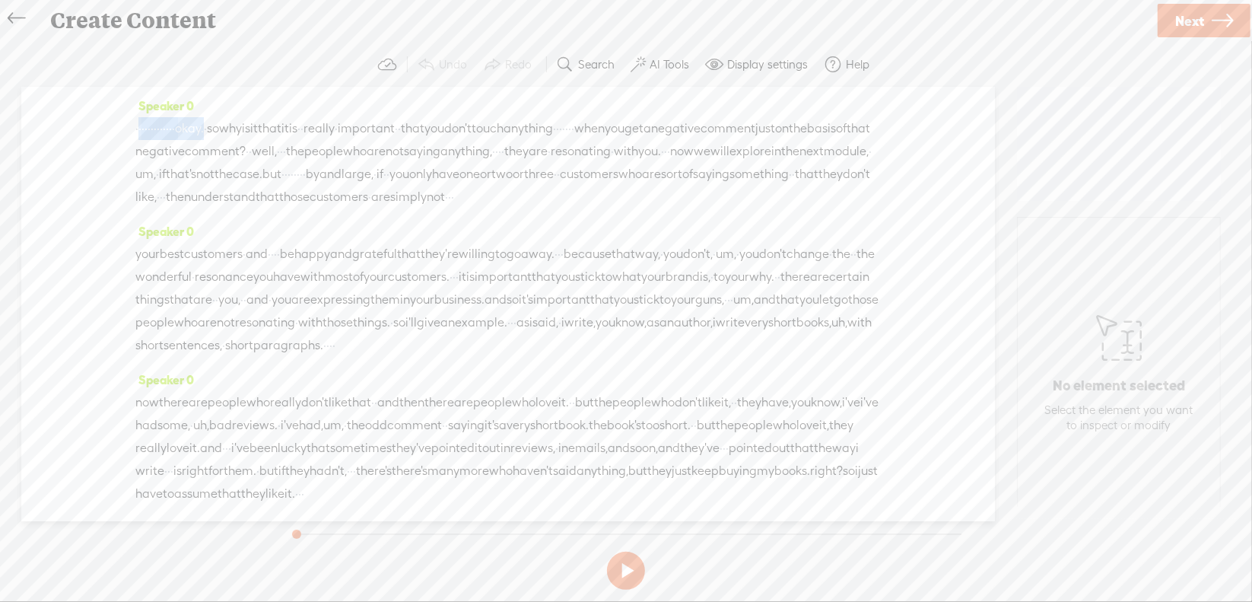
drag, startPoint x: 138, startPoint y: 130, endPoint x: 279, endPoint y: 135, distance: 140.8
click at [279, 135] on div "· · · · · · · · · · · · · okay. · so why is it that it is · · really · importan…" at bounding box center [507, 162] width 745 height 91
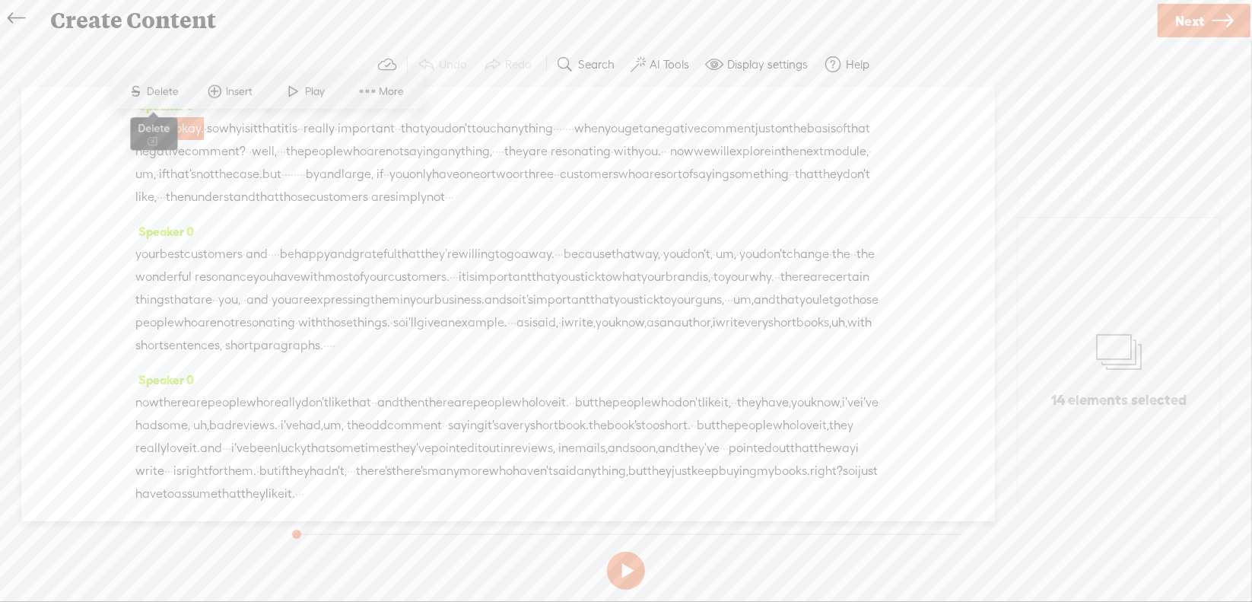
click at [161, 92] on span "Delete" at bounding box center [165, 91] width 36 height 15
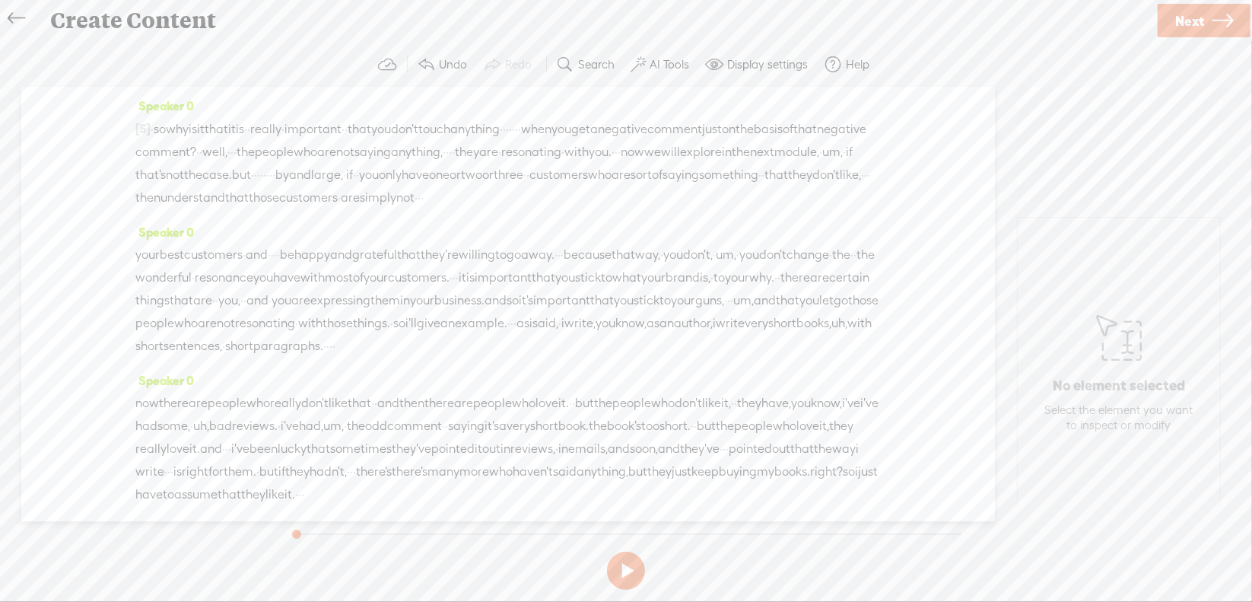
drag, startPoint x: 636, startPoint y: 129, endPoint x: 659, endPoint y: 135, distance: 23.6
click at [659, 135] on div "[S] · · · · · · · · · · · · · okay. · so why is it that it is · · really · impo…" at bounding box center [507, 163] width 745 height 92
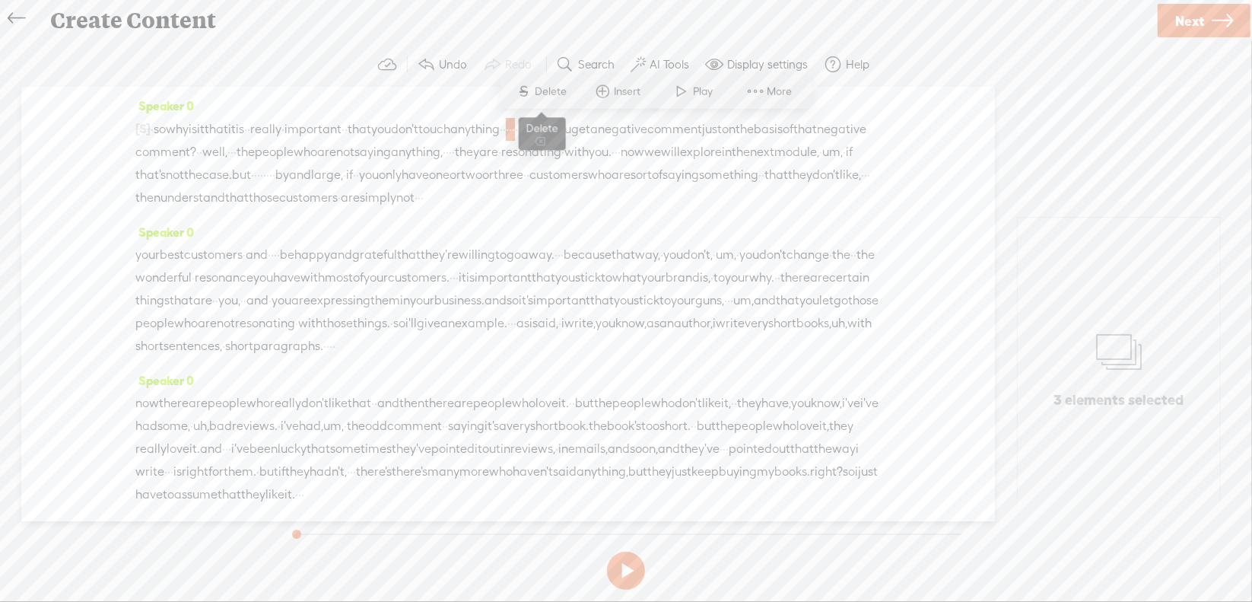
click at [546, 90] on span "Delete" at bounding box center [553, 91] width 36 height 15
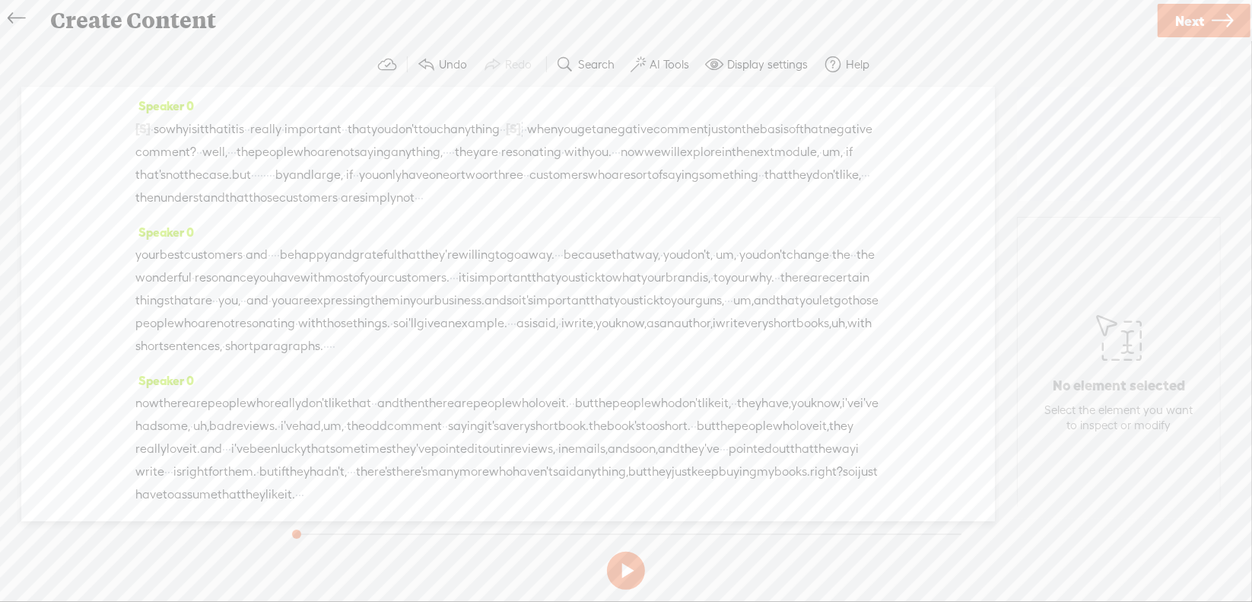
click at [233, 151] on span "·" at bounding box center [231, 152] width 3 height 23
click at [442, 118] on span "S Delete" at bounding box center [411, 113] width 76 height 27
click at [464, 152] on span "·" at bounding box center [462, 152] width 3 height 23
click at [715, 110] on span "Delete" at bounding box center [715, 113] width 36 height 15
click at [639, 164] on span "·" at bounding box center [640, 152] width 3 height 23
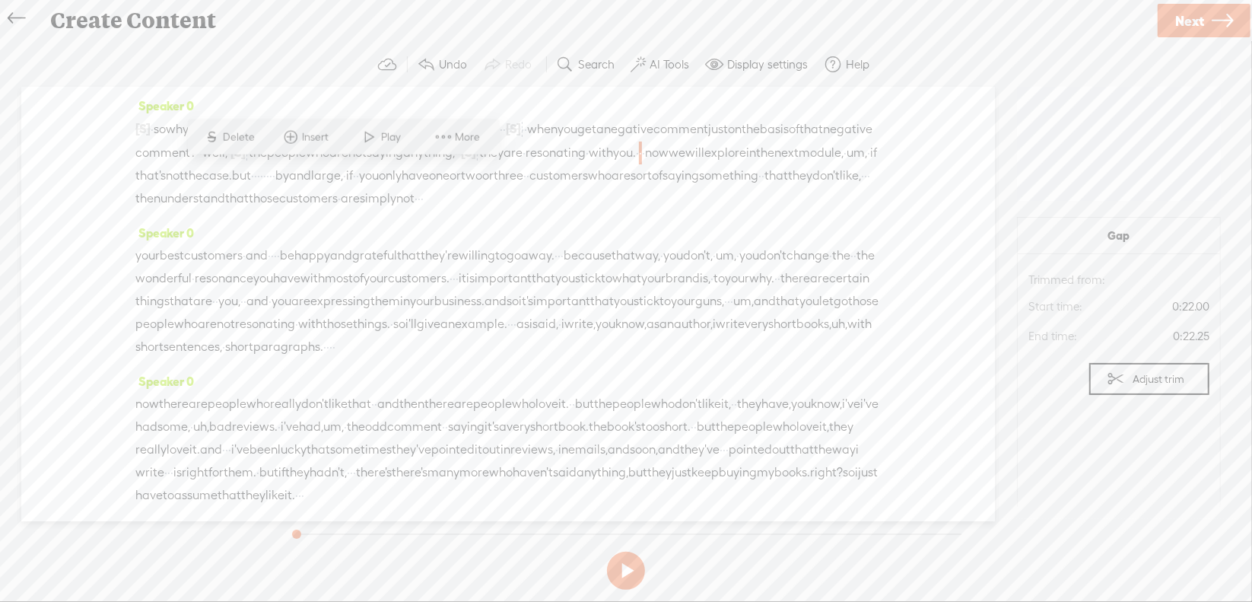
click at [259, 136] on span "S Delete" at bounding box center [230, 136] width 76 height 27
click at [859, 164] on span "um," at bounding box center [869, 152] width 21 height 23
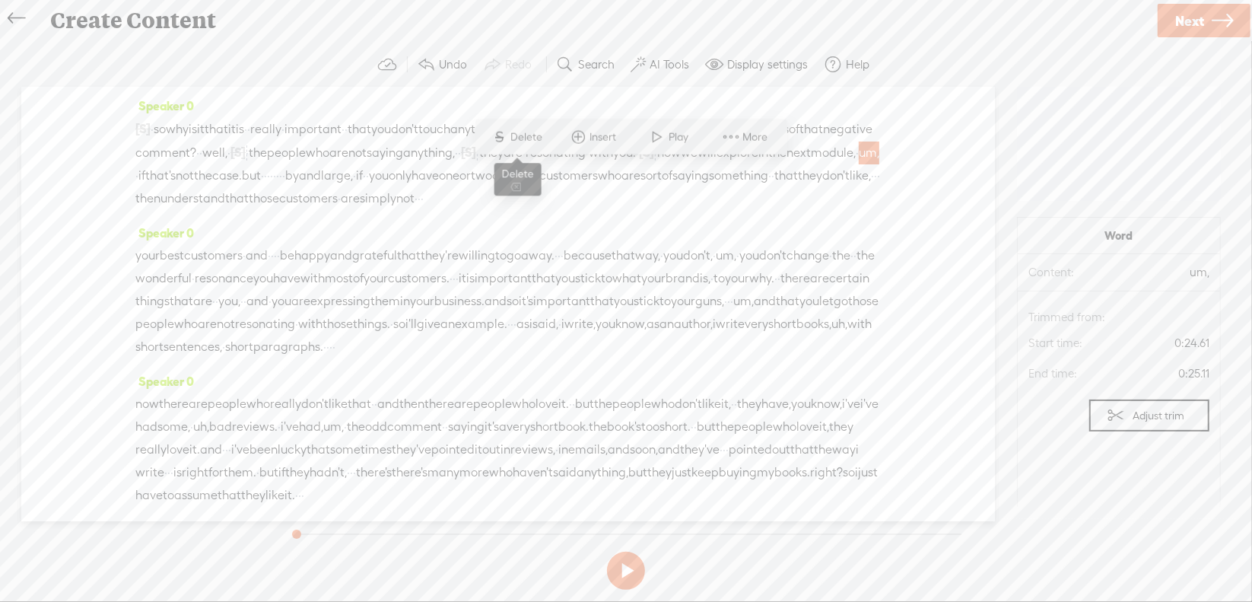
click at [533, 135] on span "Delete" at bounding box center [529, 136] width 36 height 15
drag, startPoint x: 828, startPoint y: 176, endPoint x: 842, endPoint y: 177, distance: 14.5
click at [842, 177] on div "[S] · · · · · · · · · · · · · okay. · so why is it that it is · · really · impo…" at bounding box center [507, 163] width 745 height 93
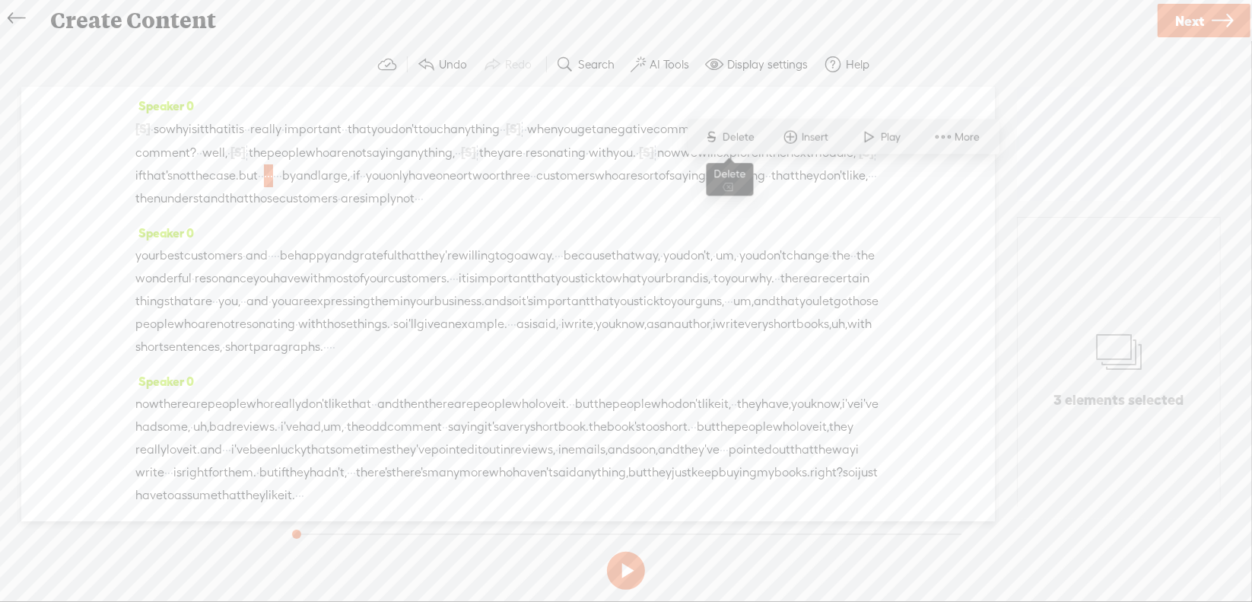
click at [738, 129] on span "S Delete" at bounding box center [729, 136] width 76 height 27
drag, startPoint x: 608, startPoint y: 196, endPoint x: 642, endPoint y: 207, distance: 35.8
click at [642, 207] on div "[S] · · · · · · · · · · · · · okay. · so why is it that it is · · really · impo…" at bounding box center [507, 164] width 745 height 94
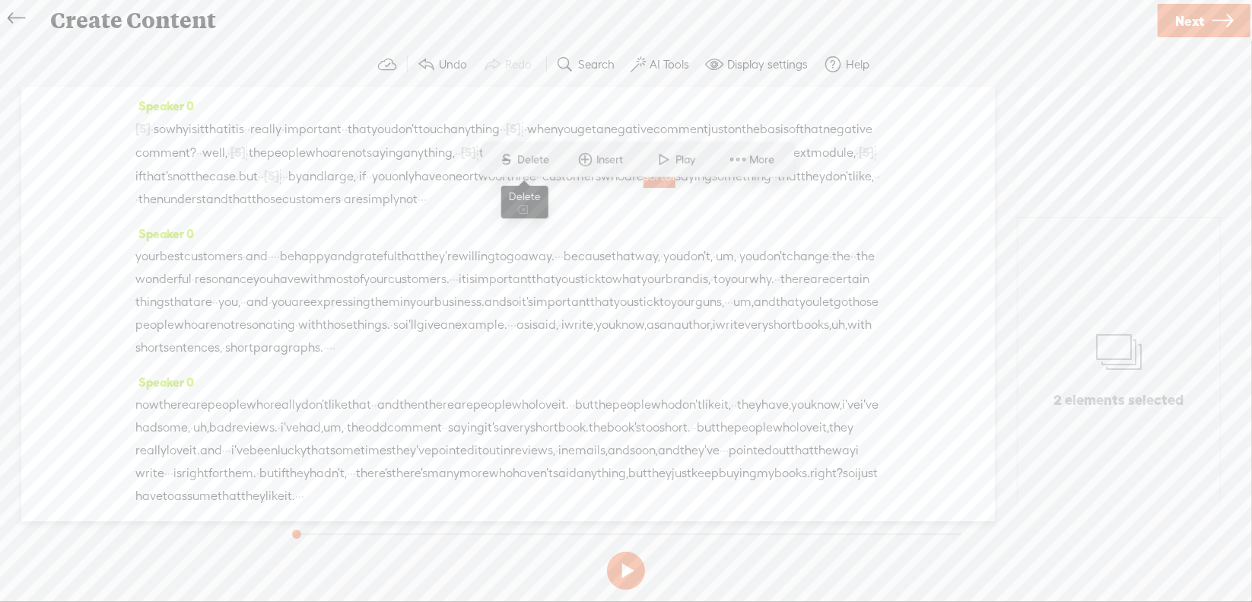
click at [538, 157] on span "Delete" at bounding box center [536, 159] width 36 height 15
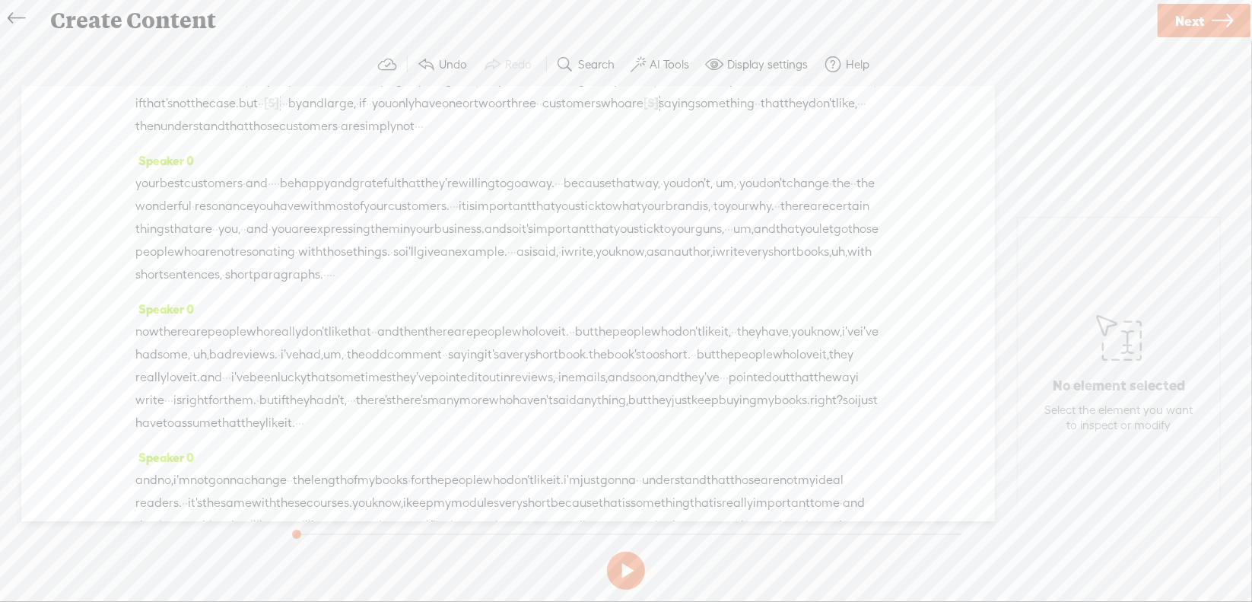
scroll to position [76, 0]
click at [277, 192] on span "·" at bounding box center [275, 180] width 3 height 23
click at [219, 166] on span "Delete" at bounding box center [215, 164] width 36 height 15
click at [573, 192] on span "·" at bounding box center [571, 181] width 3 height 23
click at [583, 164] on span "Delete" at bounding box center [579, 164] width 36 height 15
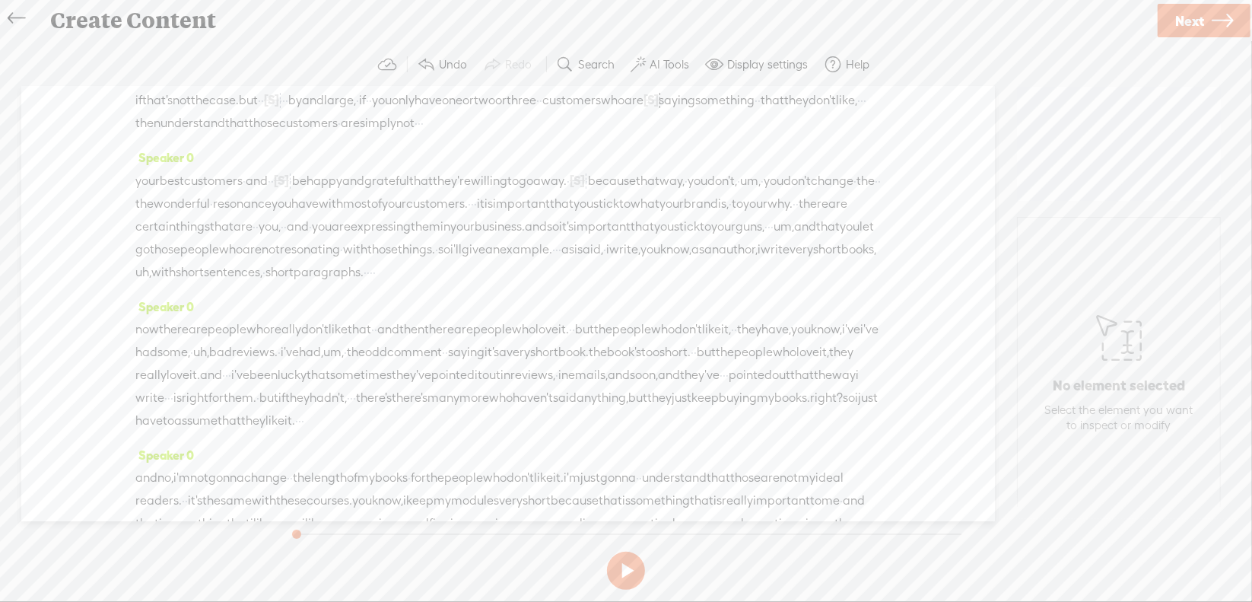
drag, startPoint x: 184, startPoint y: 220, endPoint x: 270, endPoint y: 230, distance: 86.5
click at [270, 230] on div "your best customers · and · · [S] · · be happy and grateful that they're willin…" at bounding box center [507, 226] width 745 height 115
click at [162, 185] on span "Delete" at bounding box center [156, 186] width 36 height 15
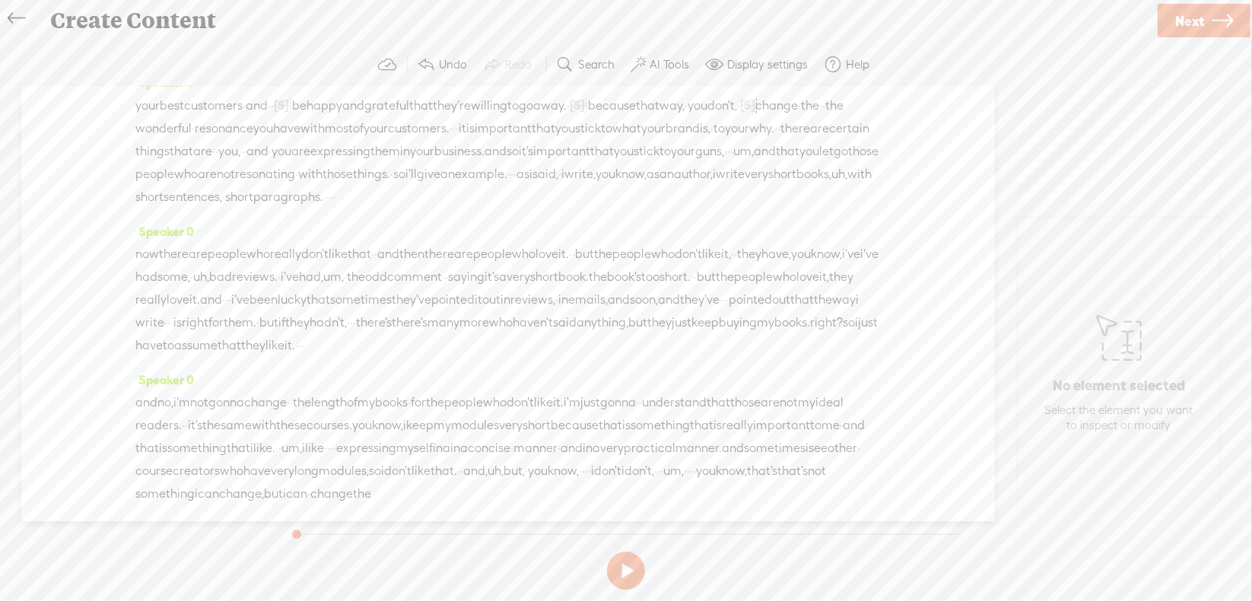
scroll to position [152, 0]
click at [733, 162] on span "um," at bounding box center [743, 150] width 21 height 23
click at [443, 157] on span "Delete" at bounding box center [455, 155] width 36 height 15
click at [510, 186] on span "·" at bounding box center [511, 174] width 3 height 23
click at [383, 182] on span "Delete" at bounding box center [378, 179] width 36 height 15
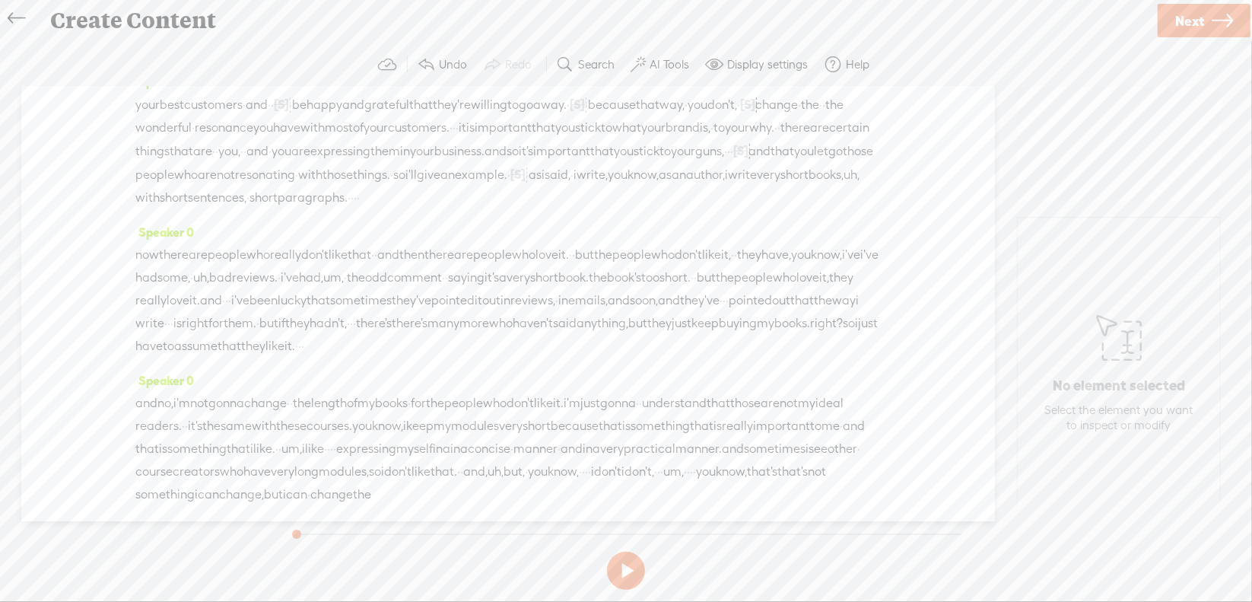
drag, startPoint x: 573, startPoint y: 214, endPoint x: 677, endPoint y: 218, distance: 103.5
click at [677, 209] on div "your best customers · and · · [S] · · be happy and grateful that they're willin…" at bounding box center [507, 151] width 745 height 116
click at [531, 179] on span "S" at bounding box center [529, 179] width 23 height 27
click at [789, 186] on span "uh," at bounding box center [782, 175] width 16 height 23
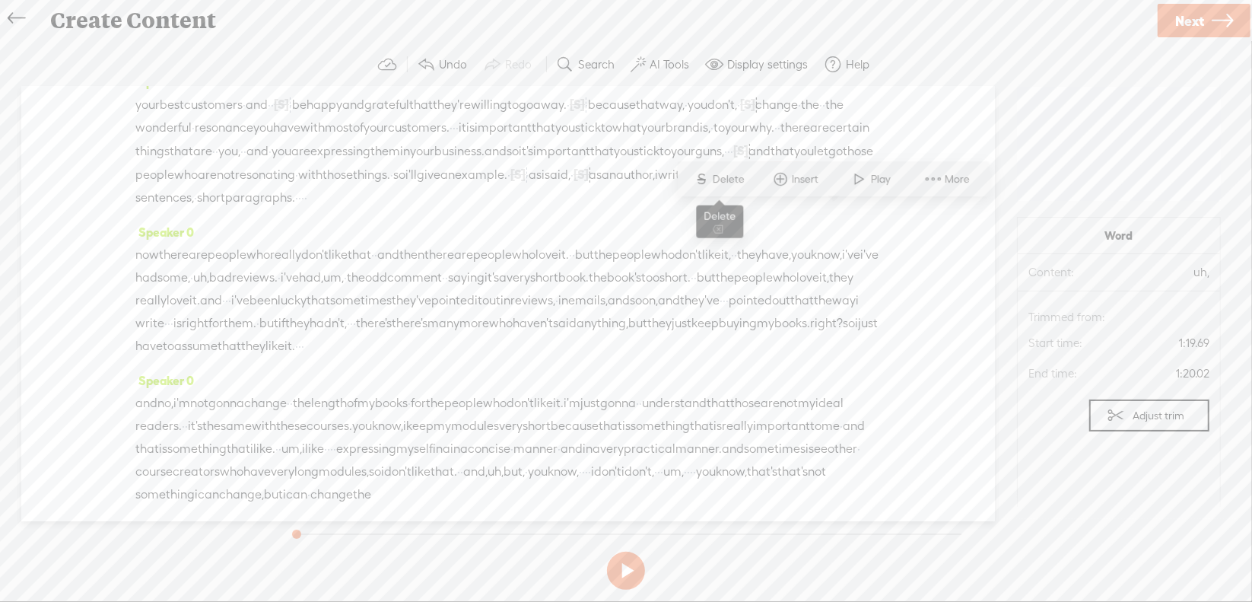
click at [729, 187] on span "S Delete" at bounding box center [719, 179] width 76 height 27
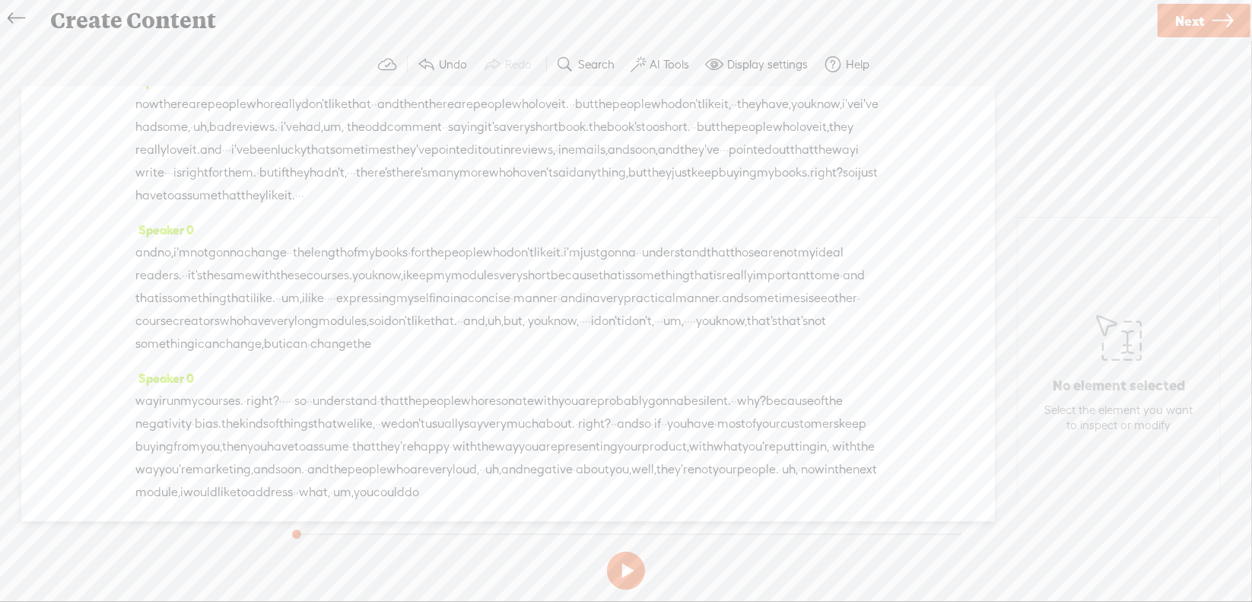
scroll to position [304, 0]
drag, startPoint x: 202, startPoint y: 164, endPoint x: 536, endPoint y: 175, distance: 334.9
click at [536, 175] on div "now there are people who really don't like that · · and then there are people w…" at bounding box center [507, 148] width 745 height 114
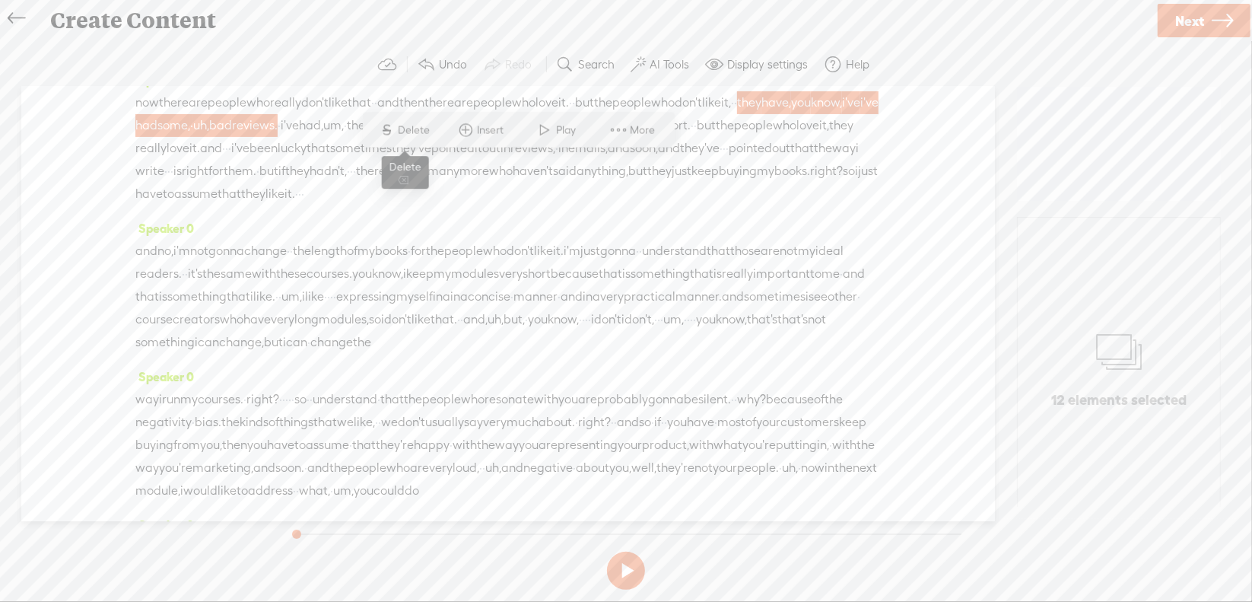
click at [406, 129] on span "Delete" at bounding box center [417, 129] width 36 height 15
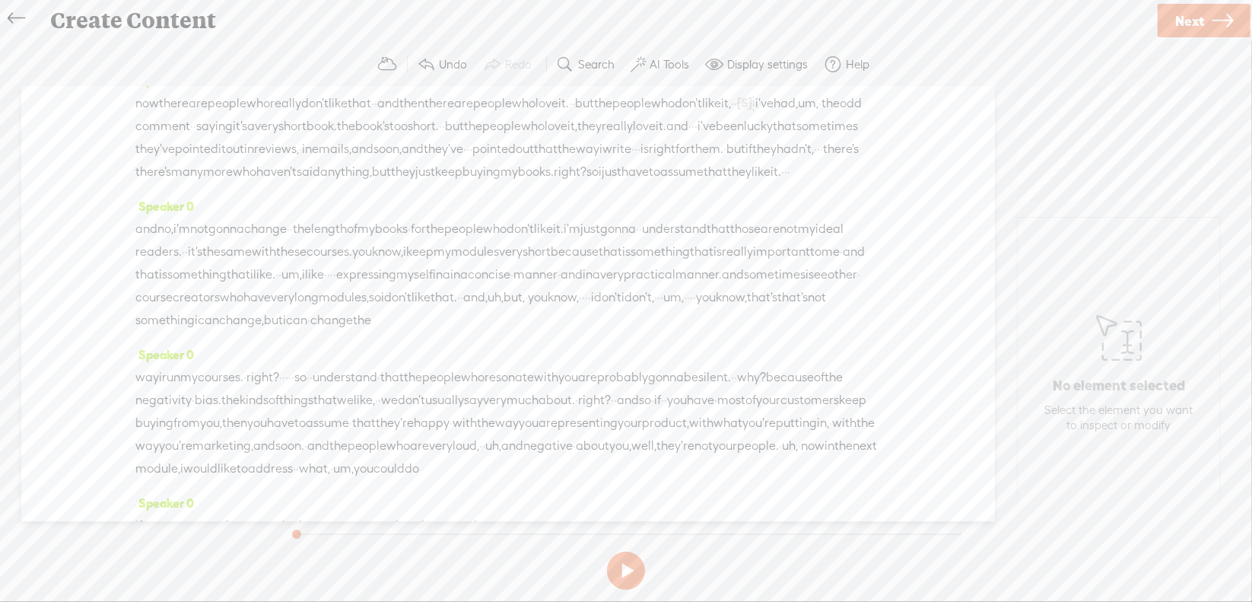
click at [798, 115] on span "um," at bounding box center [808, 103] width 21 height 23
click at [164, 129] on span "S" at bounding box center [156, 129] width 23 height 27
click at [691, 138] on span "·" at bounding box center [692, 126] width 3 height 23
click at [264, 151] on span "Delete" at bounding box center [256, 152] width 36 height 15
click at [466, 161] on span "·" at bounding box center [467, 149] width 3 height 23
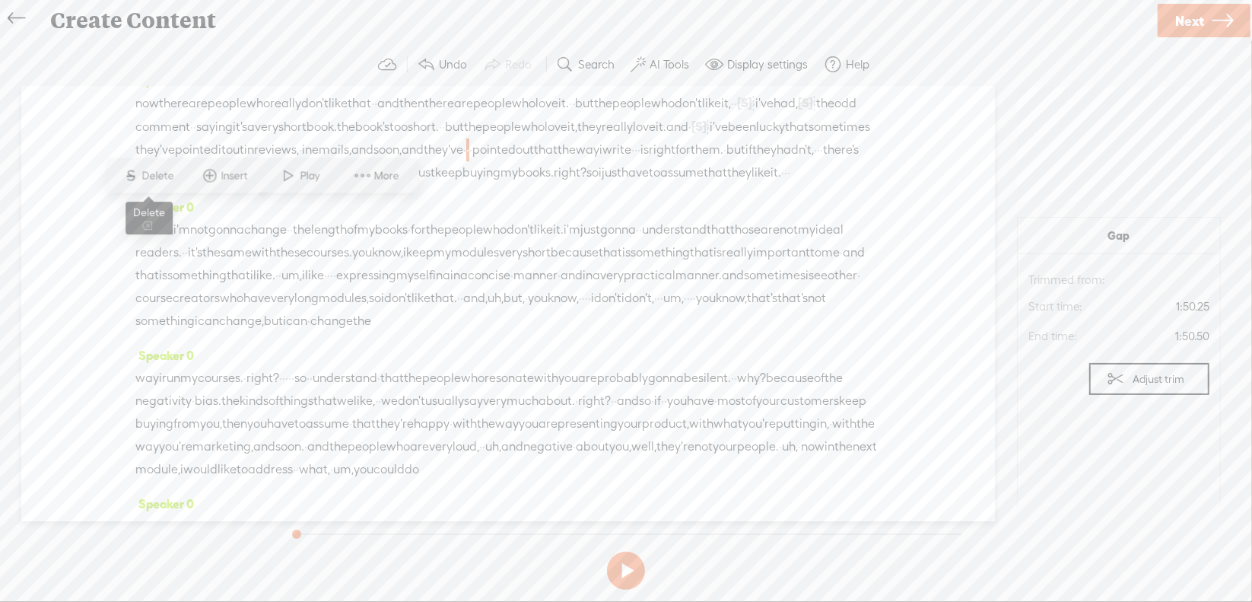
click at [148, 173] on span "Delete" at bounding box center [160, 175] width 36 height 15
click at [646, 162] on span "·" at bounding box center [647, 150] width 3 height 23
click at [390, 178] on span "Delete" at bounding box center [394, 175] width 36 height 15
click at [841, 162] on span "·" at bounding box center [842, 150] width 3 height 23
click at [643, 168] on span "S Delete" at bounding box center [643, 175] width 76 height 27
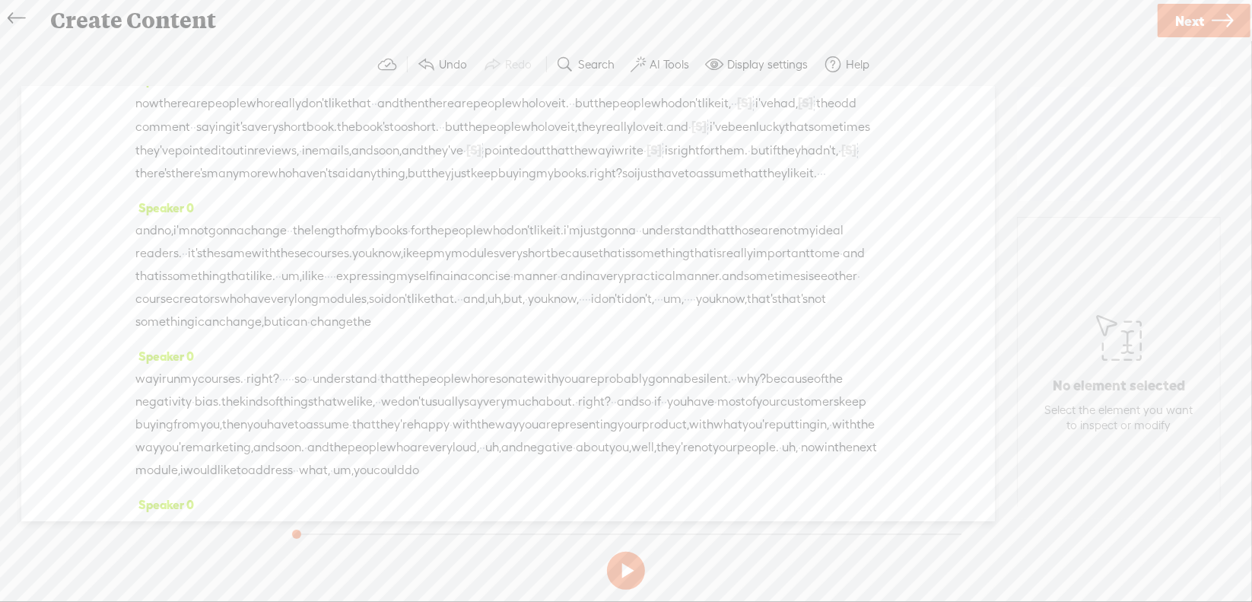
click at [171, 185] on span "there's" at bounding box center [153, 173] width 36 height 23
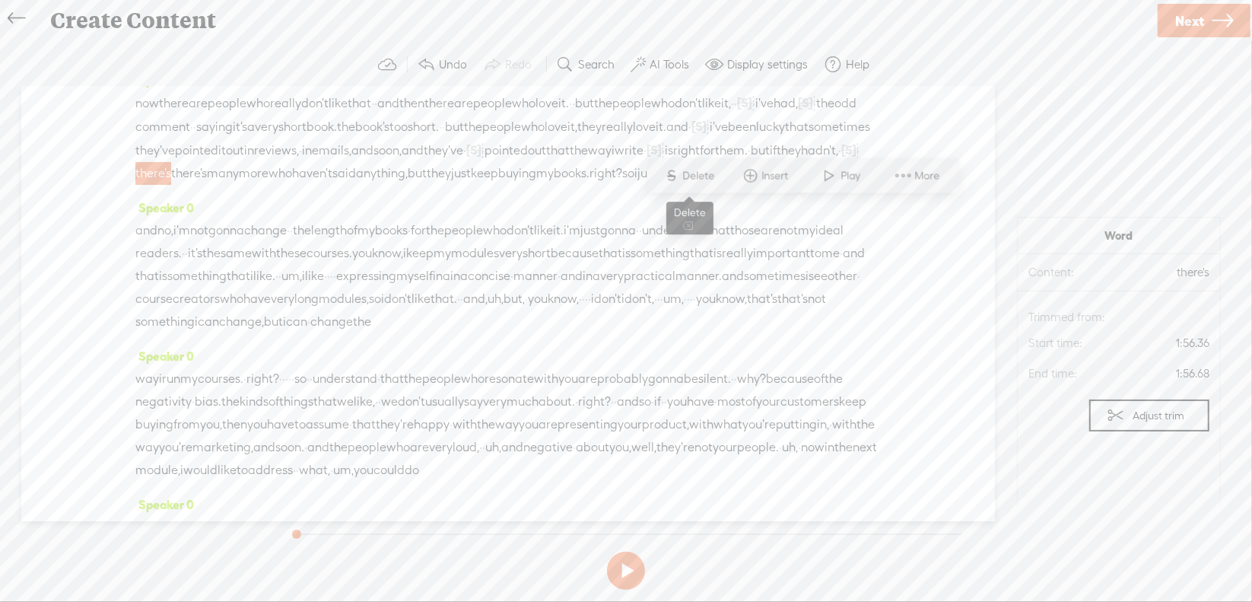
click at [694, 176] on span "Delete" at bounding box center [701, 175] width 36 height 15
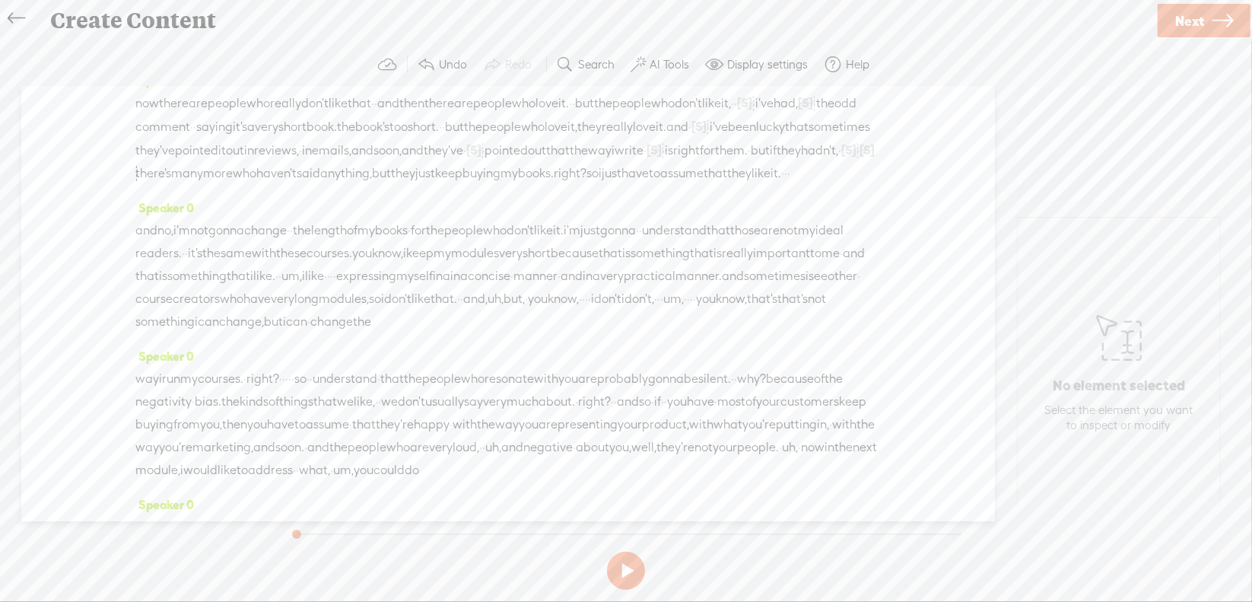
drag, startPoint x: 662, startPoint y: 214, endPoint x: 751, endPoint y: 221, distance: 89.2
click at [751, 185] on div "now there are people who really don't like that · · and then there are people w…" at bounding box center [507, 138] width 745 height 94
click at [645, 179] on span "Delete" at bounding box center [647, 175] width 36 height 15
click at [529, 185] on span "right?" at bounding box center [534, 173] width 33 height 23
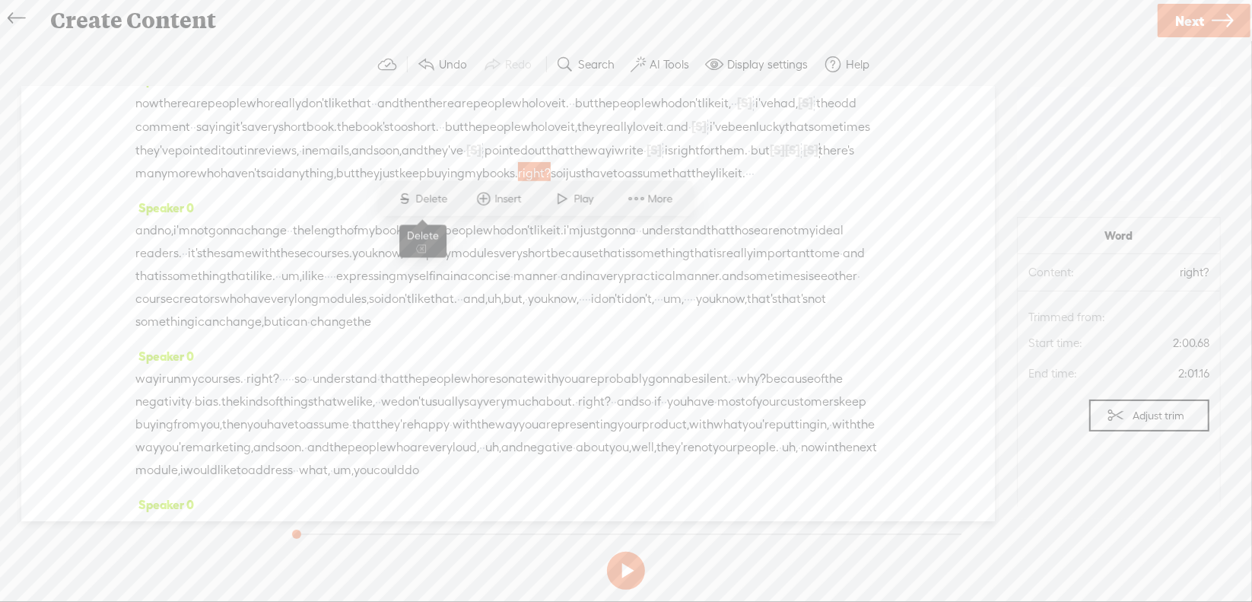
click at [415, 198] on span "S" at bounding box center [404, 198] width 23 height 27
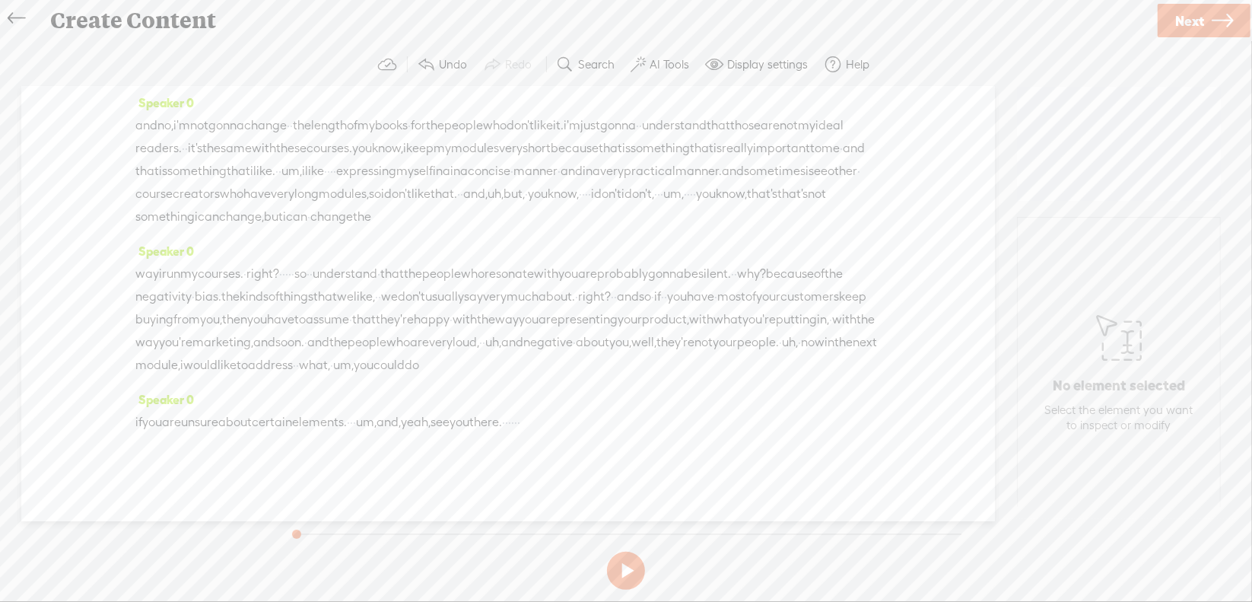
scroll to position [456, 0]
drag, startPoint x: 578, startPoint y: 163, endPoint x: 621, endPoint y: 164, distance: 43.4
click at [621, 164] on div "and no, i'm not gonna change · · the length of my books · for the people who do…" at bounding box center [507, 171] width 745 height 114
click at [519, 126] on span "Delete" at bounding box center [513, 126] width 36 height 15
click at [270, 182] on span "um," at bounding box center [259, 171] width 21 height 23
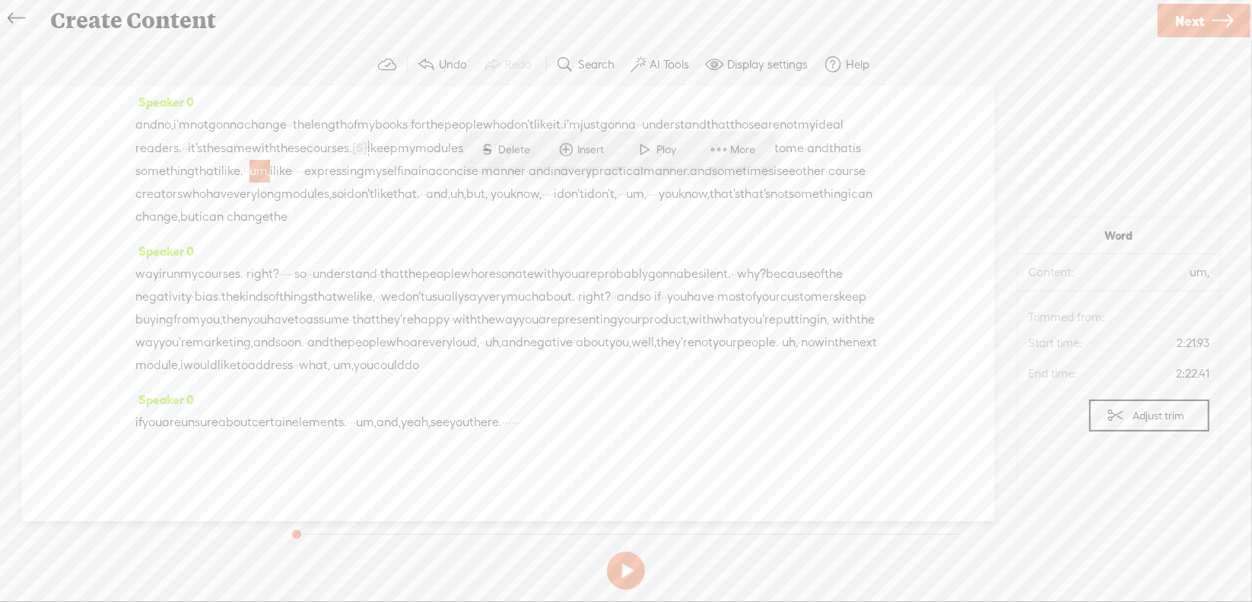
click at [513, 151] on span "Delete" at bounding box center [517, 149] width 36 height 15
click at [296, 183] on span "·" at bounding box center [294, 171] width 3 height 23
click at [586, 157] on span "Delete" at bounding box center [579, 149] width 36 height 15
drag, startPoint x: 467, startPoint y: 209, endPoint x: 343, endPoint y: 316, distance: 163.4
click at [342, 316] on div "Speaker 0 [S] · · · · · · · · · · · · · okay. · so why is it that it is · · rea…" at bounding box center [508, 304] width 974 height 434
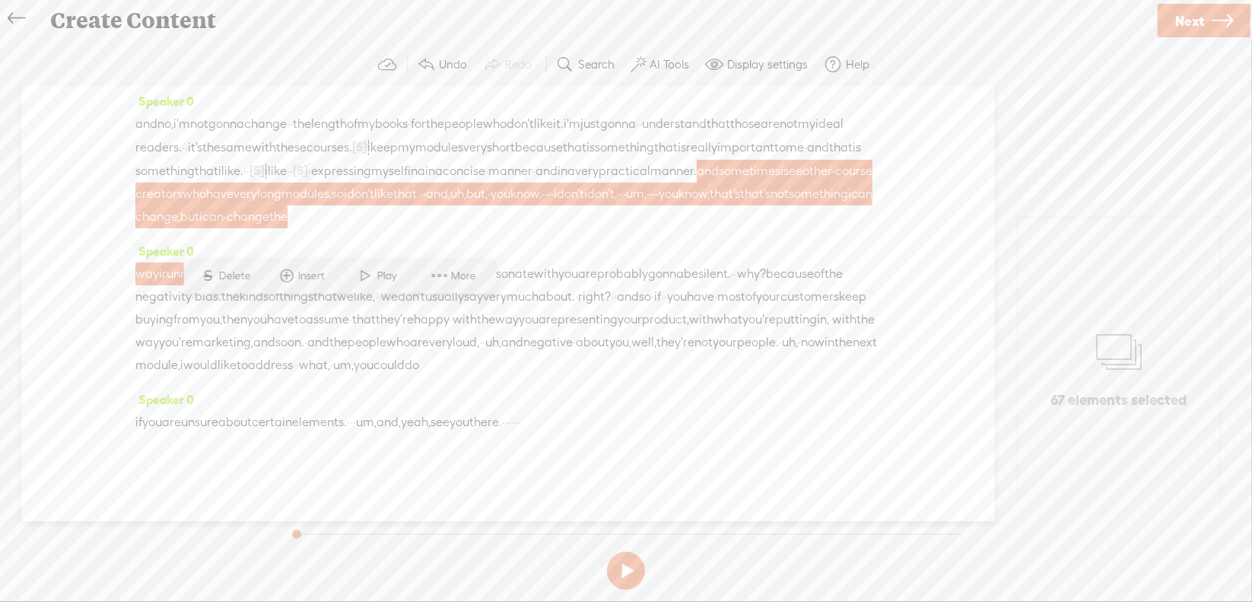
click at [211, 272] on span "S" at bounding box center [207, 275] width 23 height 27
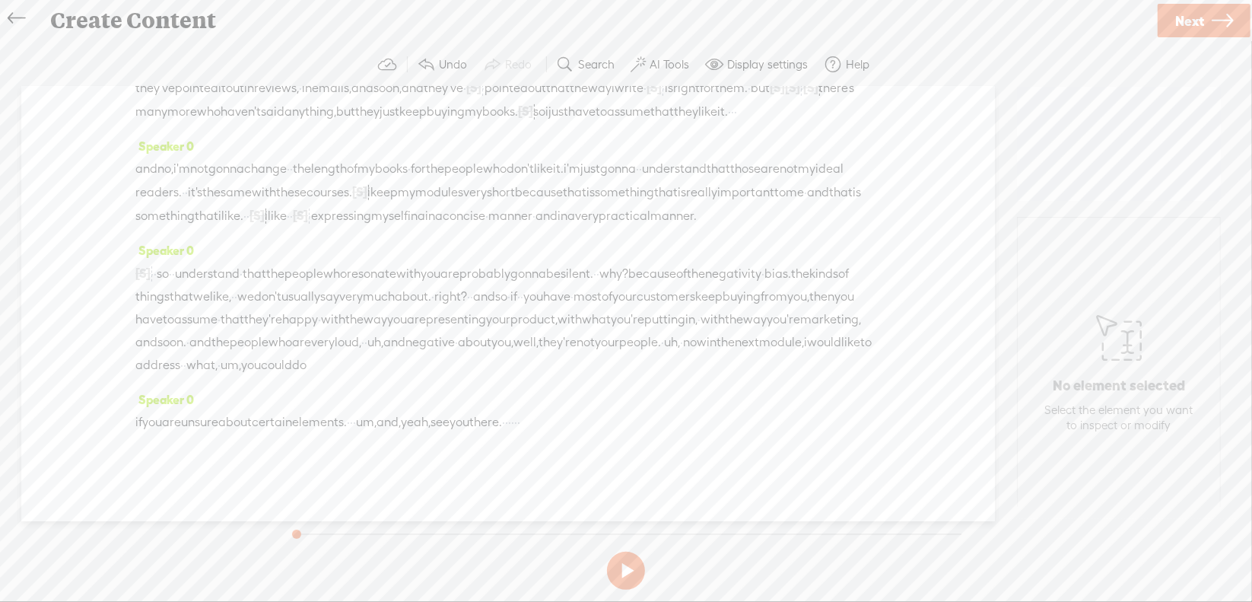
click at [467, 285] on span "right?" at bounding box center [450, 296] width 33 height 23
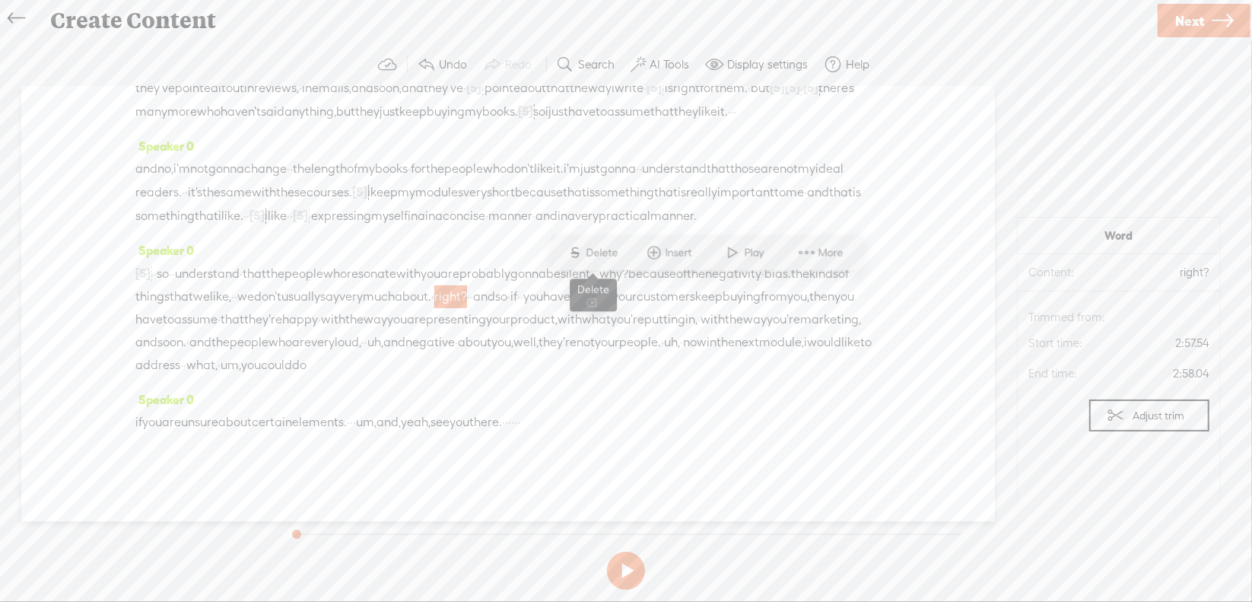
click at [588, 246] on span "Delete" at bounding box center [604, 252] width 36 height 15
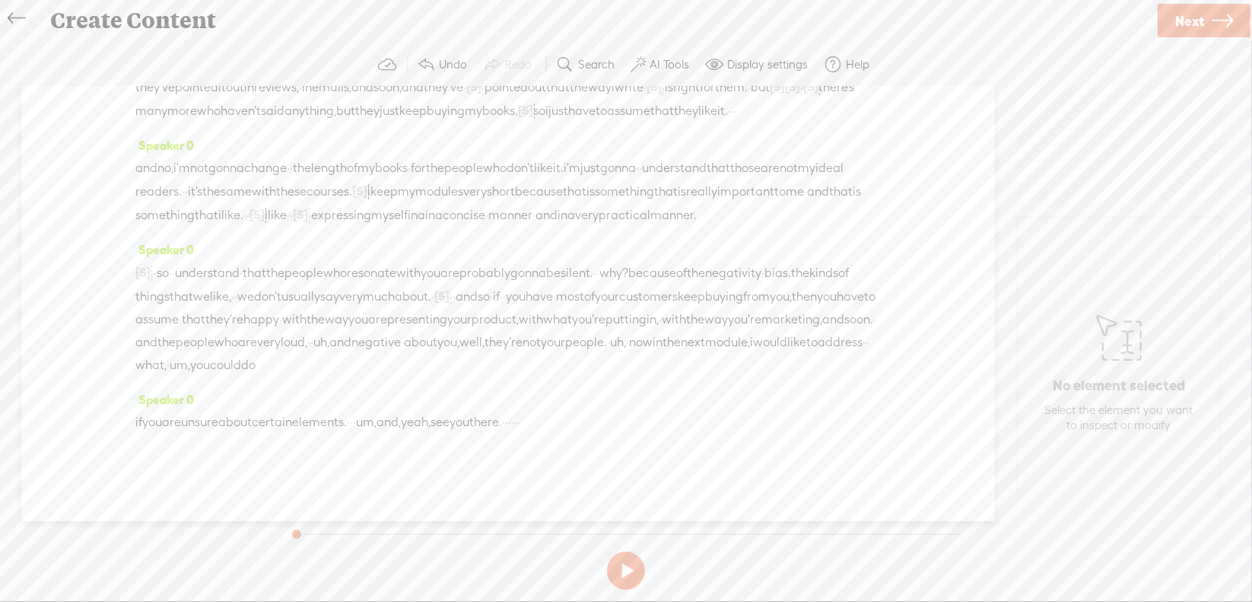
drag, startPoint x: 823, startPoint y: 291, endPoint x: 163, endPoint y: 311, distance: 660.5
click at [163, 311] on div "[S] and sometimes i see other · course creators who have very long modules, so …" at bounding box center [507, 319] width 745 height 116
click at [53, 281] on span "Delete" at bounding box center [58, 275] width 36 height 15
click at [313, 354] on span "uh," at bounding box center [321, 342] width 16 height 23
click at [125, 321] on span "S" at bounding box center [117, 320] width 23 height 27
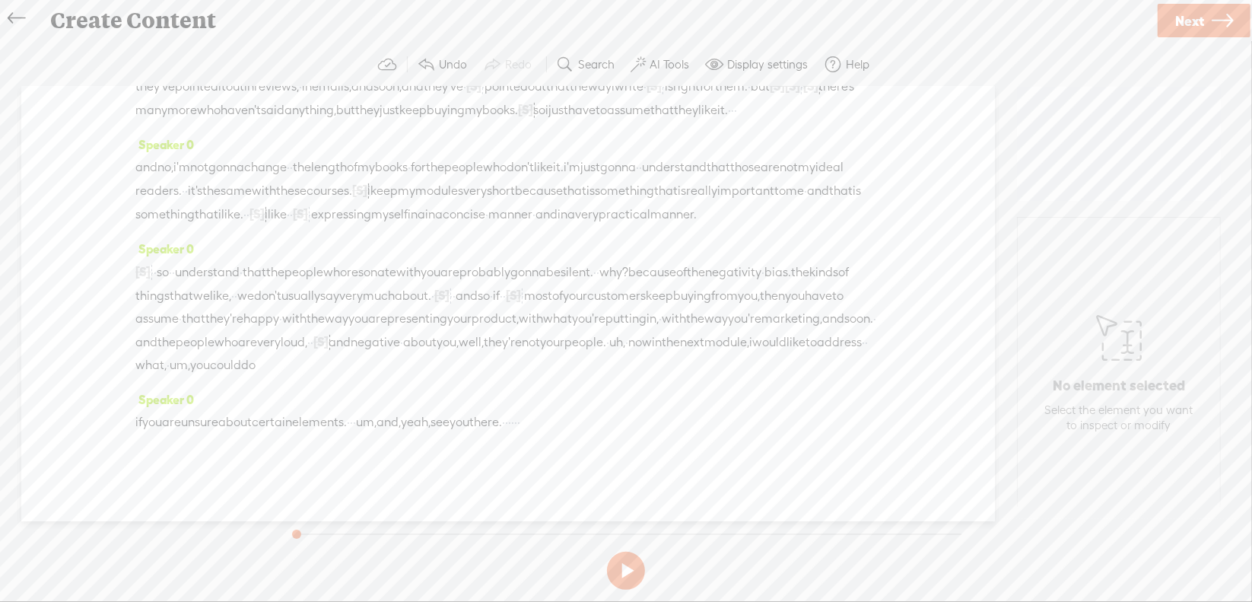
click at [612, 354] on span "uh," at bounding box center [617, 342] width 16 height 23
click at [500, 321] on span "Delete" at bounding box center [509, 321] width 36 height 15
click at [190, 376] on span "um," at bounding box center [180, 365] width 21 height 23
click at [151, 349] on span "Delete" at bounding box center [159, 343] width 36 height 15
click at [376, 434] on span "um," at bounding box center [366, 422] width 21 height 23
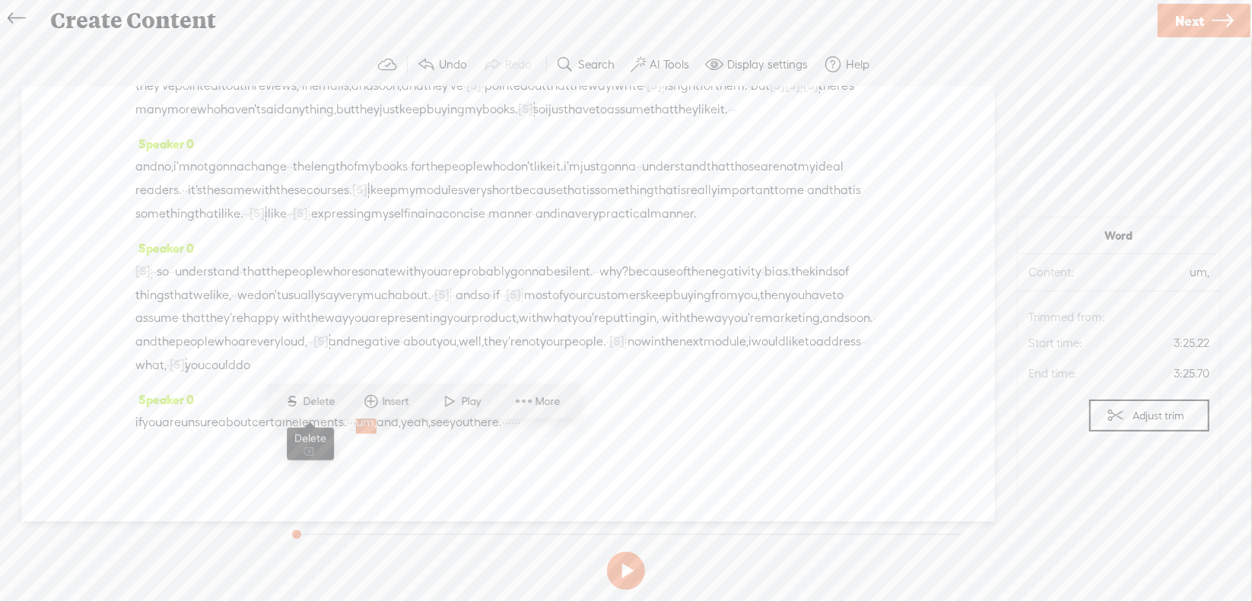
click at [326, 394] on span "Delete" at bounding box center [321, 401] width 36 height 15
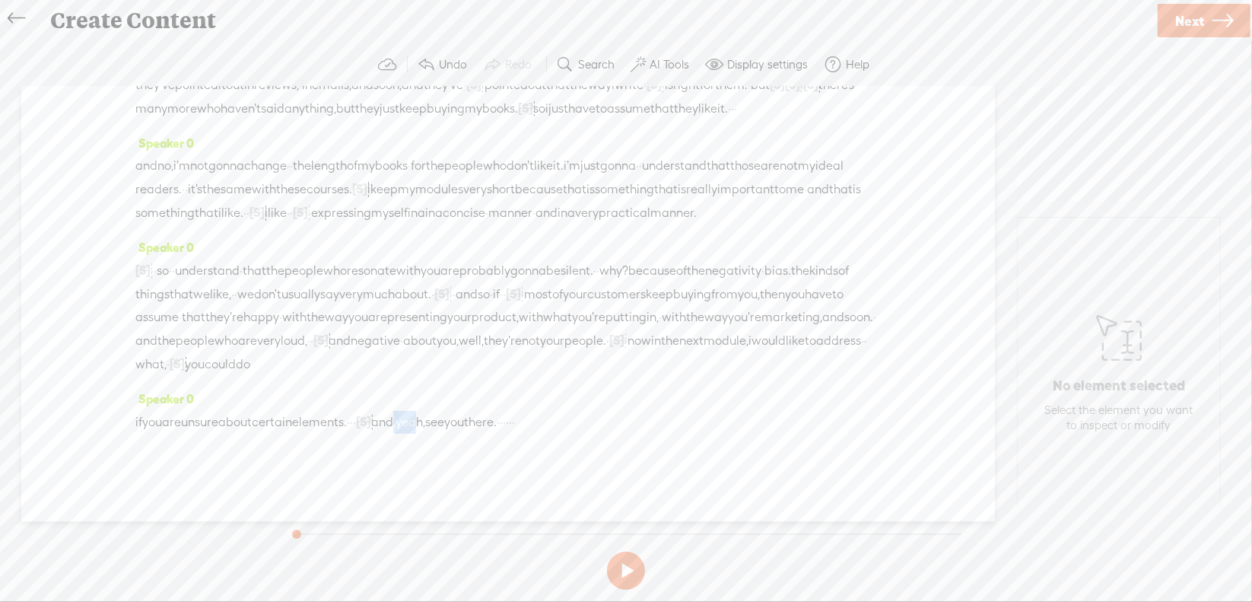
drag, startPoint x: 445, startPoint y: 439, endPoint x: 481, endPoint y: 434, distance: 36.1
click at [481, 434] on div "if you are unsure about certain elements. · · · [S] um, and, yeah, see you ther…" at bounding box center [507, 422] width 745 height 24
click at [387, 404] on span "Delete" at bounding box center [377, 401] width 36 height 15
drag, startPoint x: 560, startPoint y: 441, endPoint x: 603, endPoint y: 442, distance: 43.4
click at [603, 434] on div "if you are unsure about certain elements. · · · [S] um, [S] and, yeah, see you …" at bounding box center [507, 422] width 745 height 24
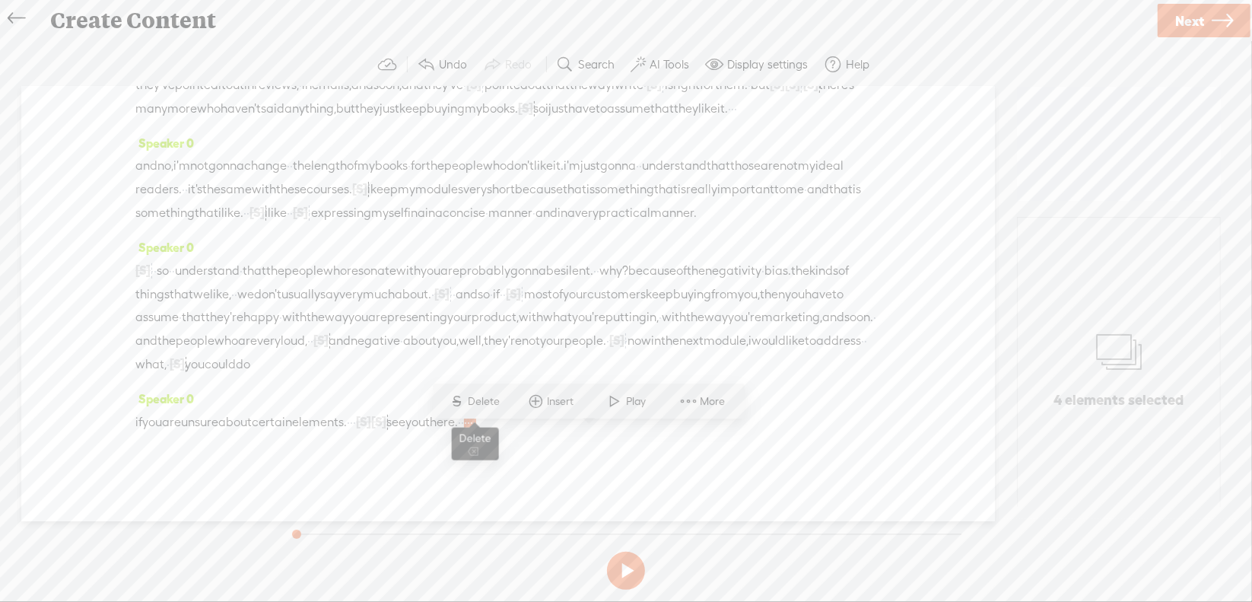
click at [492, 405] on span "Delete" at bounding box center [487, 401] width 36 height 15
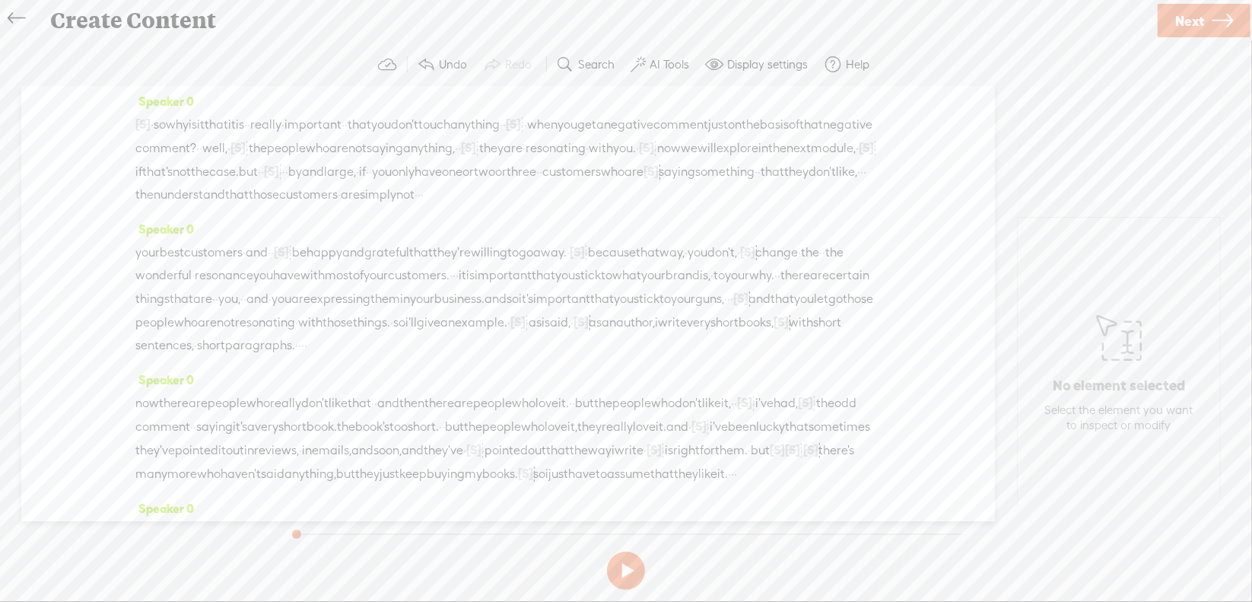
scroll to position [0, 0]
click at [154, 130] on span "·" at bounding box center [152, 129] width 3 height 23
click at [198, 95] on span "Play" at bounding box center [210, 91] width 24 height 15
click at [624, 565] on button at bounding box center [626, 570] width 38 height 38
click at [860, 188] on span "·" at bounding box center [861, 176] width 3 height 23
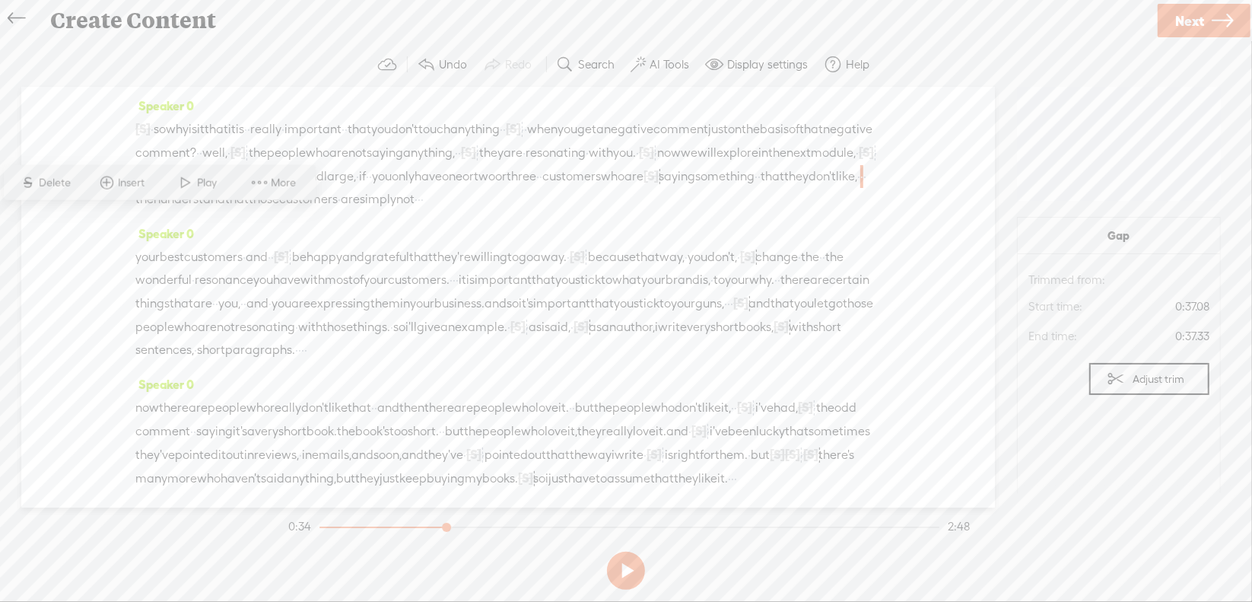
click at [56, 183] on span "Delete" at bounding box center [58, 182] width 36 height 15
click at [421, 211] on span "·" at bounding box center [419, 199] width 3 height 23
click at [422, 184] on span "Delete" at bounding box center [413, 182] width 36 height 15
click at [770, 188] on span "that" at bounding box center [773, 176] width 24 height 23
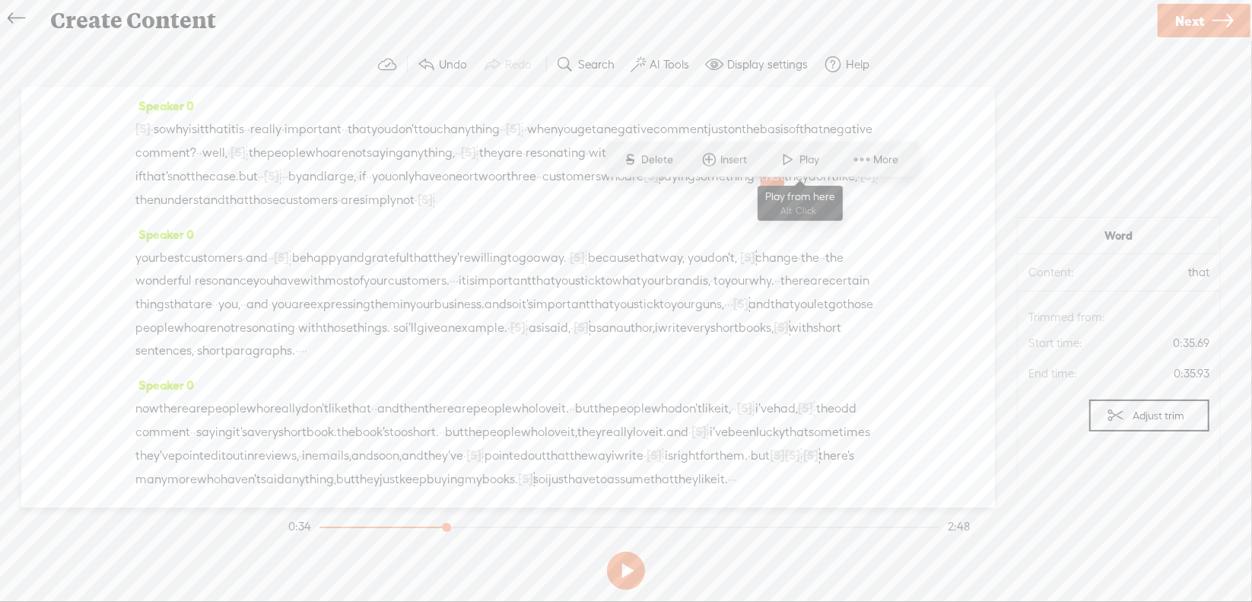
click at [795, 160] on span at bounding box center [788, 159] width 23 height 27
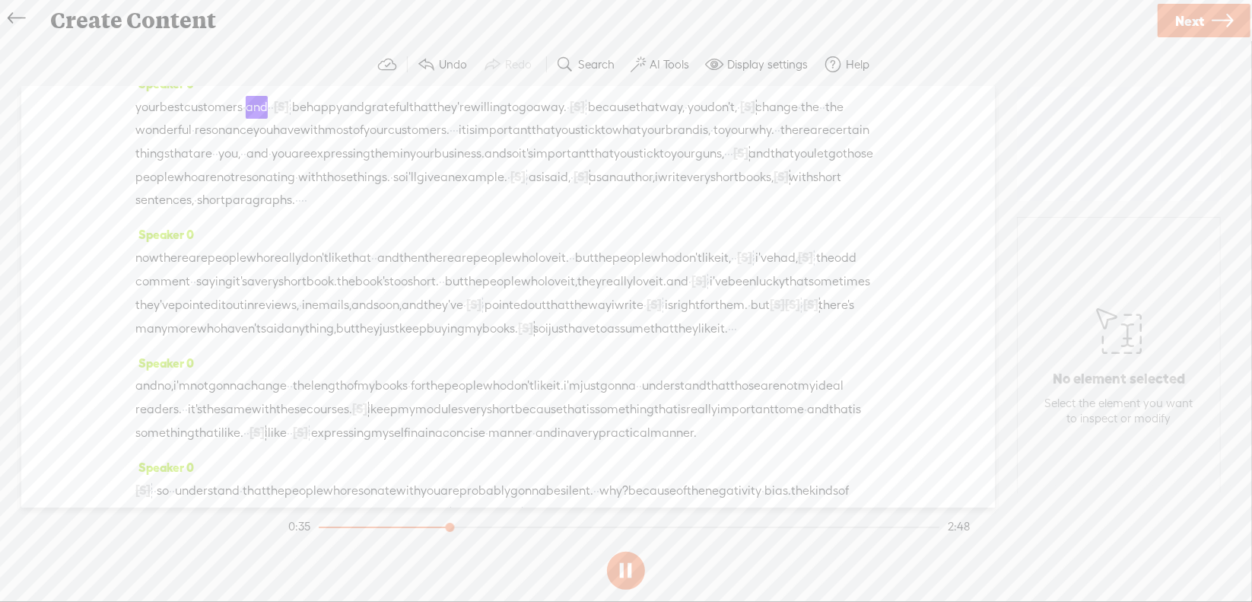
scroll to position [152, 0]
click at [621, 567] on button at bounding box center [626, 570] width 38 height 38
click at [801, 117] on span "the" at bounding box center [810, 105] width 18 height 23
click at [171, 116] on span "Delete" at bounding box center [167, 110] width 36 height 15
click at [707, 117] on span "don't," at bounding box center [722, 105] width 30 height 23
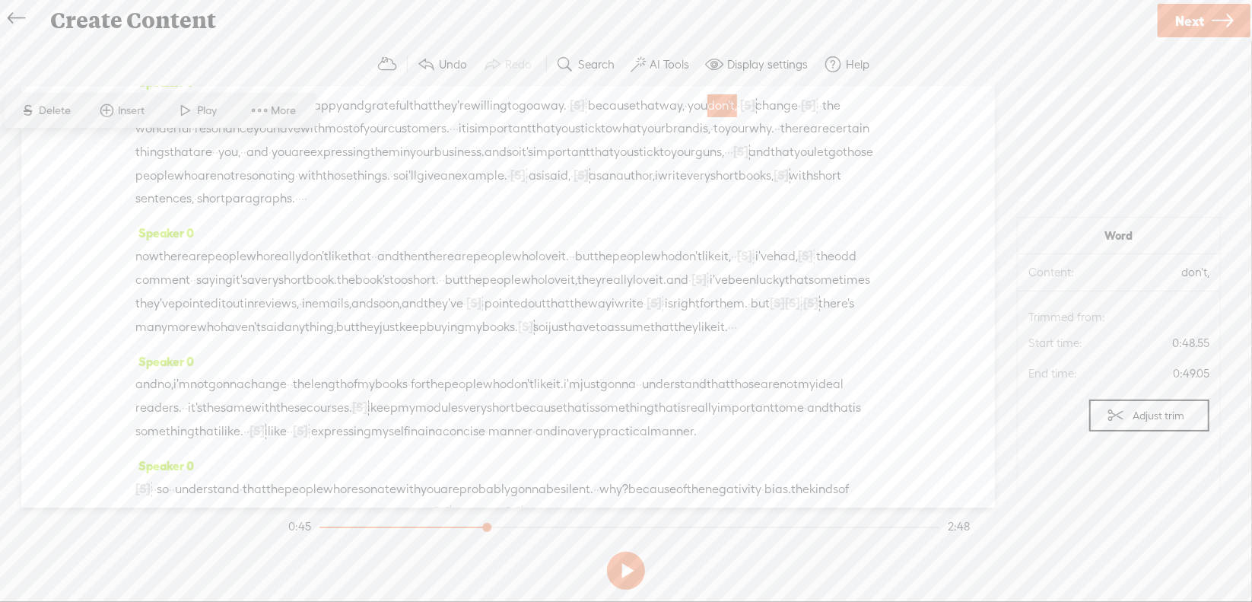
click at [201, 113] on span "Play" at bounding box center [210, 110] width 24 height 15
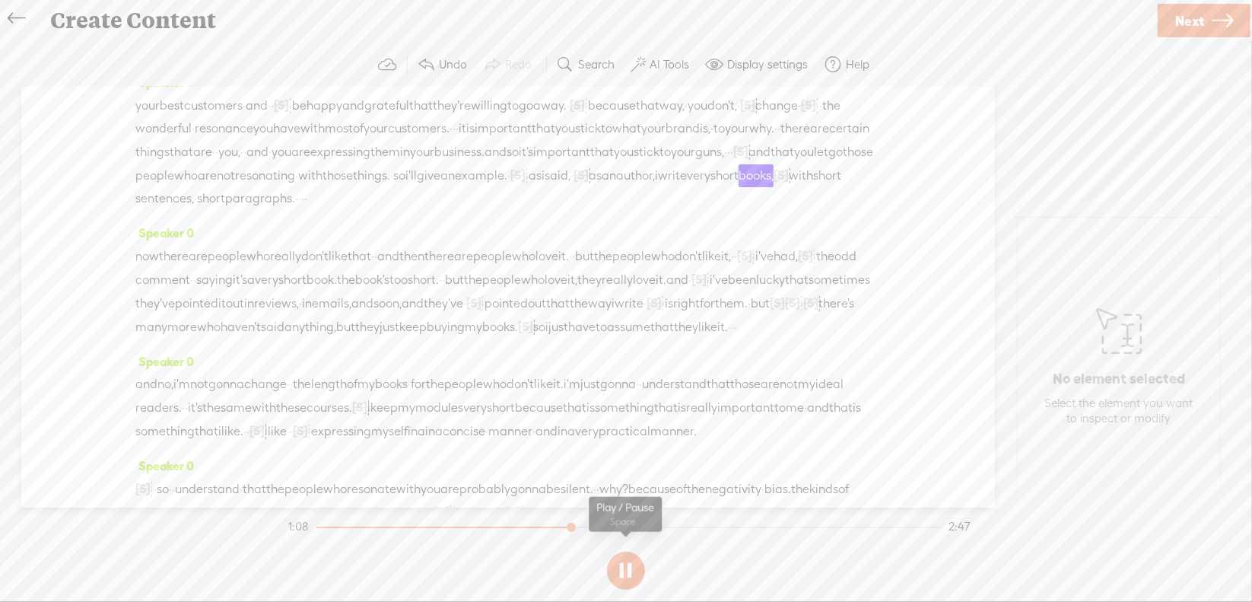
click at [624, 570] on button at bounding box center [626, 570] width 38 height 38
drag, startPoint x: 500, startPoint y: 213, endPoint x: 570, endPoint y: 223, distance: 71.4
click at [570, 210] on div "your best customers · and · · [S] · · be happy and grateful that they're willin…" at bounding box center [507, 152] width 745 height 116
click at [465, 180] on span "Delete" at bounding box center [465, 179] width 36 height 15
click at [393, 187] on span "so" at bounding box center [399, 175] width 12 height 23
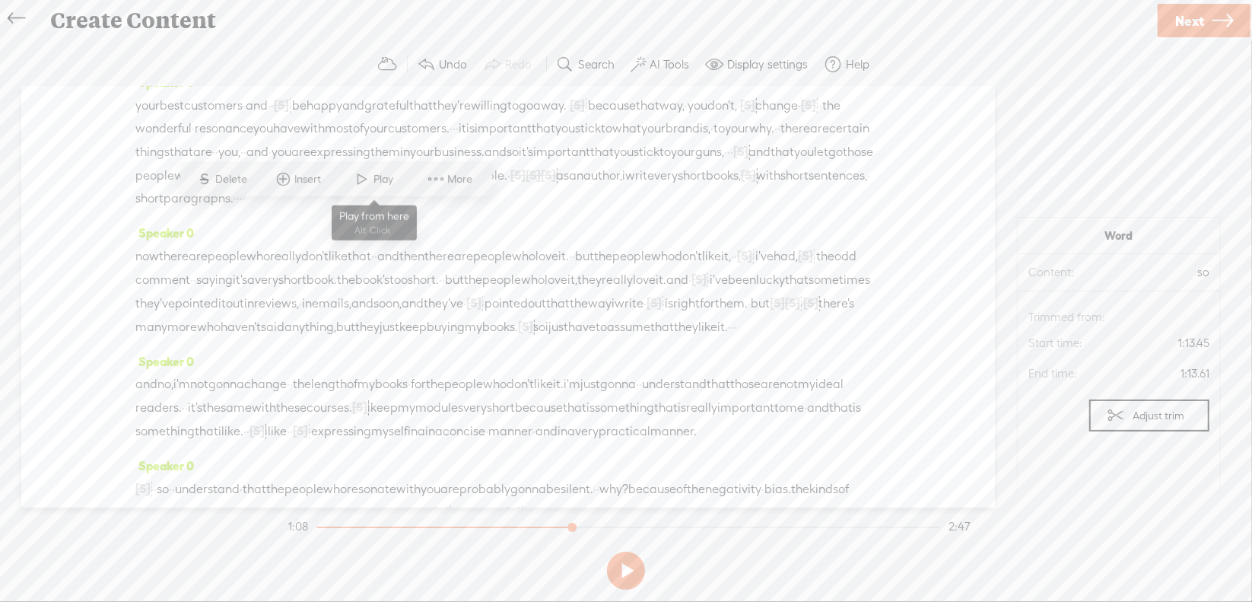
click at [359, 178] on span at bounding box center [362, 179] width 23 height 27
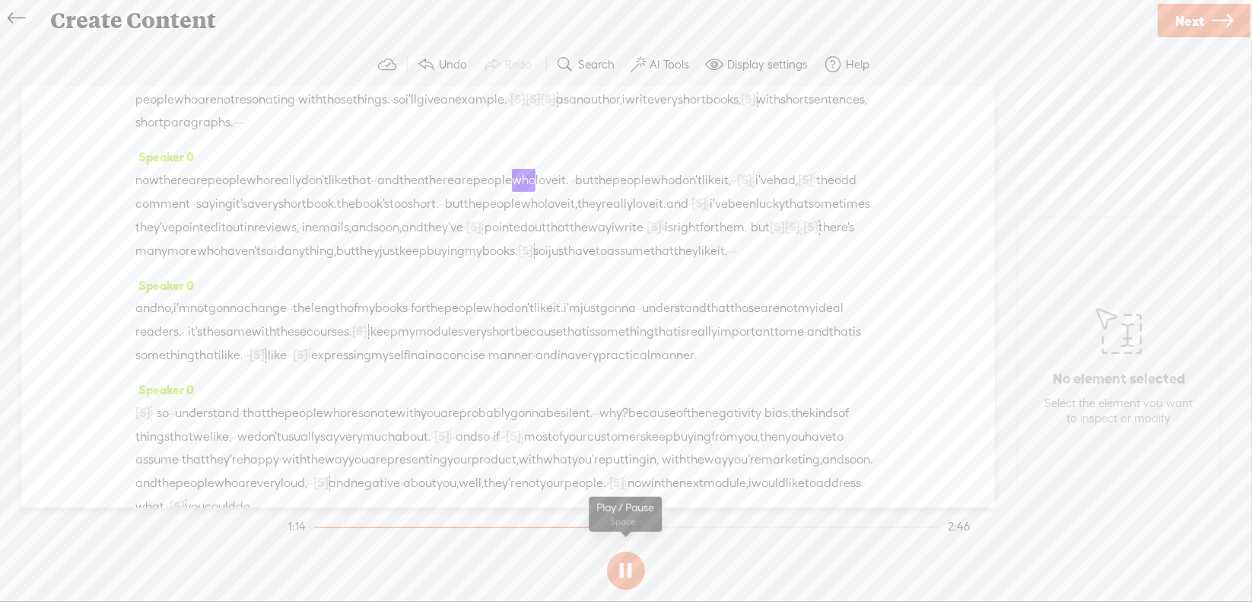
click at [622, 566] on section at bounding box center [625, 570] width 681 height 50
click at [624, 565] on button at bounding box center [626, 570] width 38 height 38
click at [301, 192] on span "really" at bounding box center [285, 180] width 31 height 23
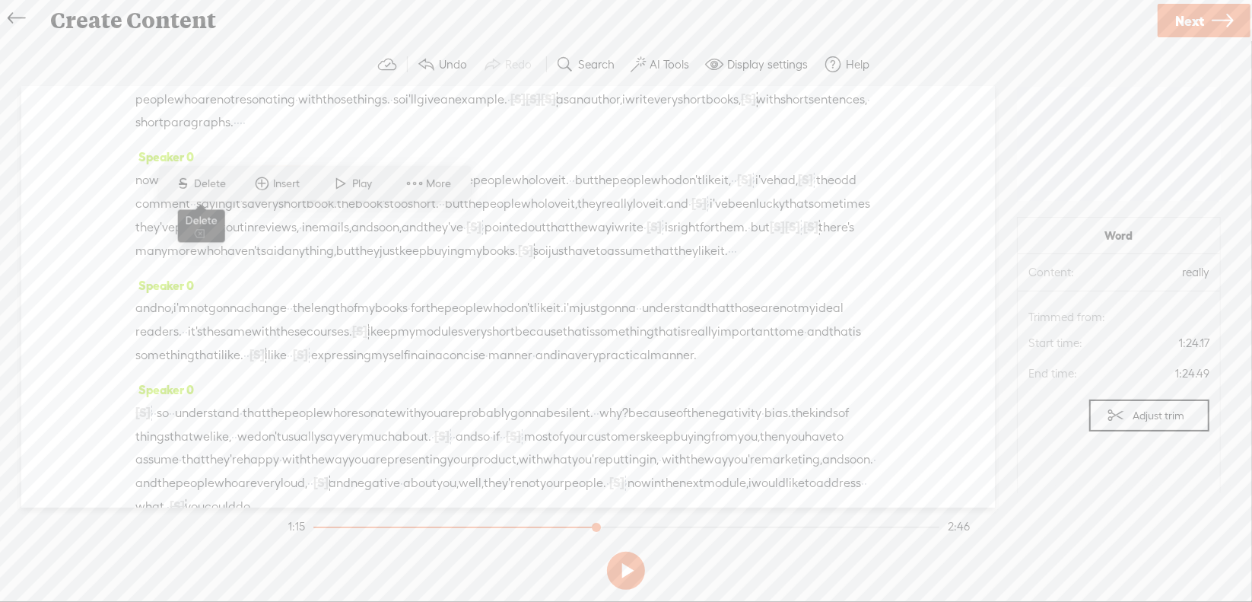
click at [192, 181] on span "S" at bounding box center [183, 183] width 23 height 27
click at [151, 192] on span "now" at bounding box center [147, 180] width 24 height 23
click at [179, 184] on span at bounding box center [186, 183] width 23 height 27
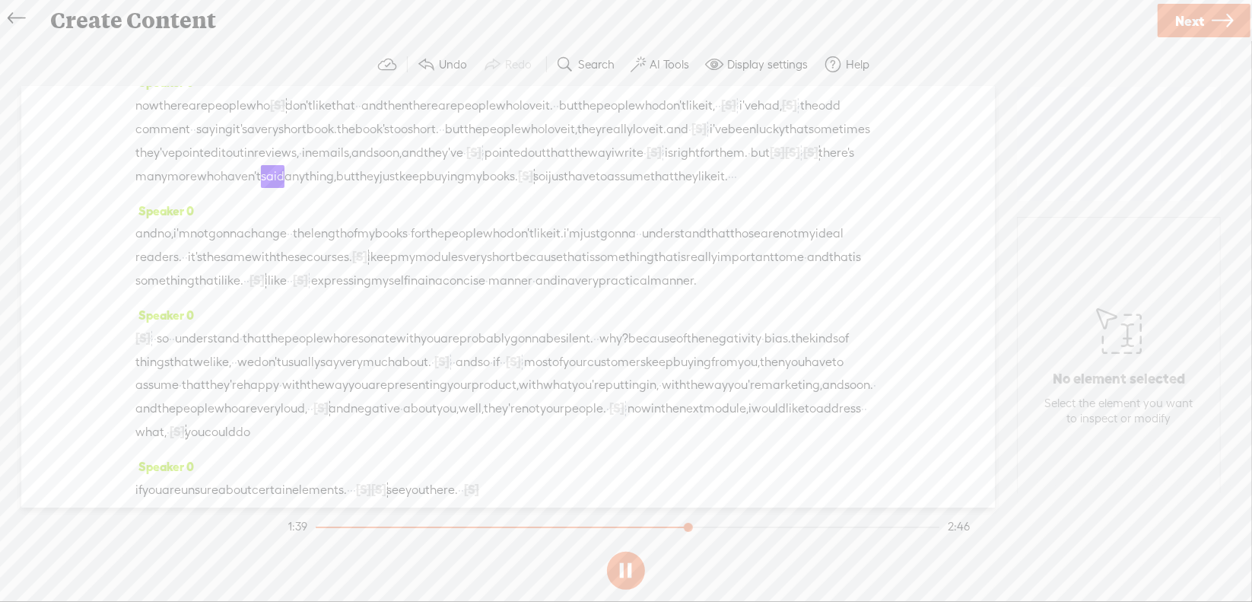
scroll to position [304, 0]
click at [627, 564] on button at bounding box center [626, 570] width 38 height 38
click at [715, 163] on span "them." at bounding box center [731, 151] width 33 height 23
click at [615, 177] on span at bounding box center [614, 175] width 23 height 27
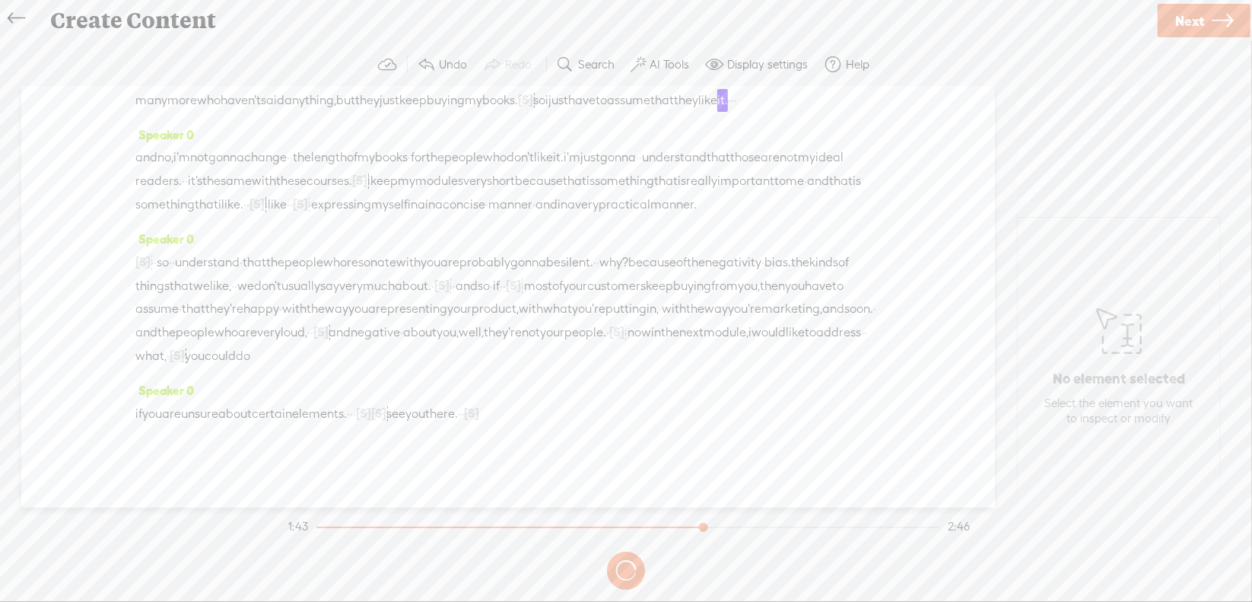
scroll to position [380, 0]
click at [624, 569] on button at bounding box center [626, 570] width 38 height 38
click at [367, 186] on span "[S]" at bounding box center [359, 179] width 15 height 14
click at [577, 208] on span "Restore" at bounding box center [592, 202] width 40 height 15
click at [202, 190] on span "it's" at bounding box center [195, 178] width 14 height 23
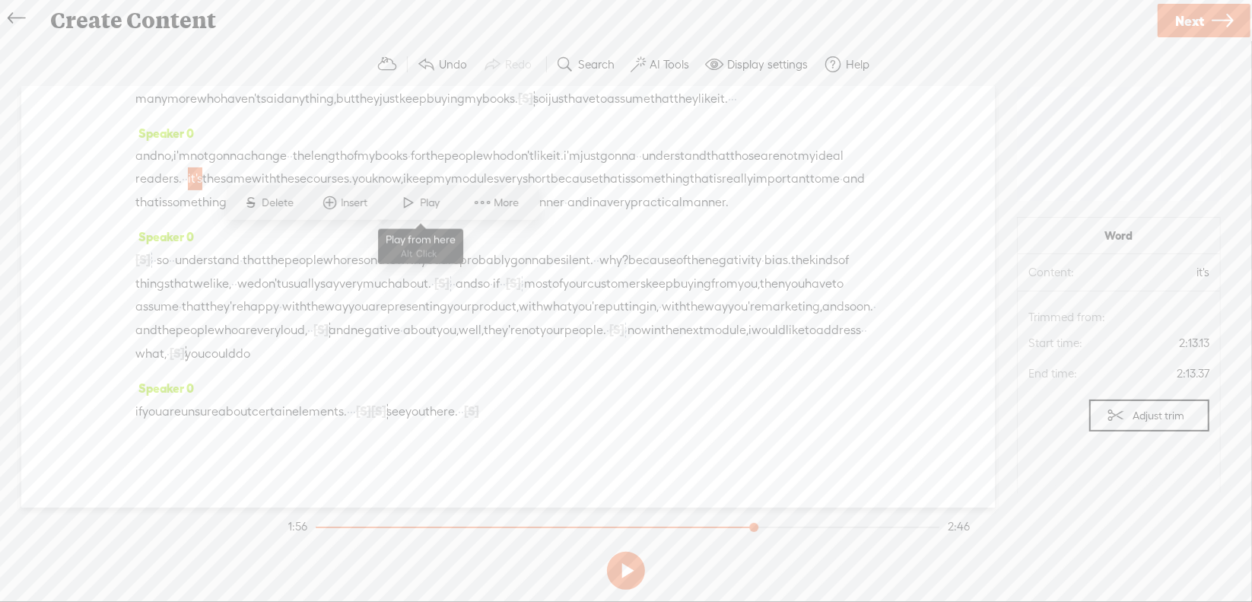
click at [408, 202] on span at bounding box center [409, 202] width 23 height 27
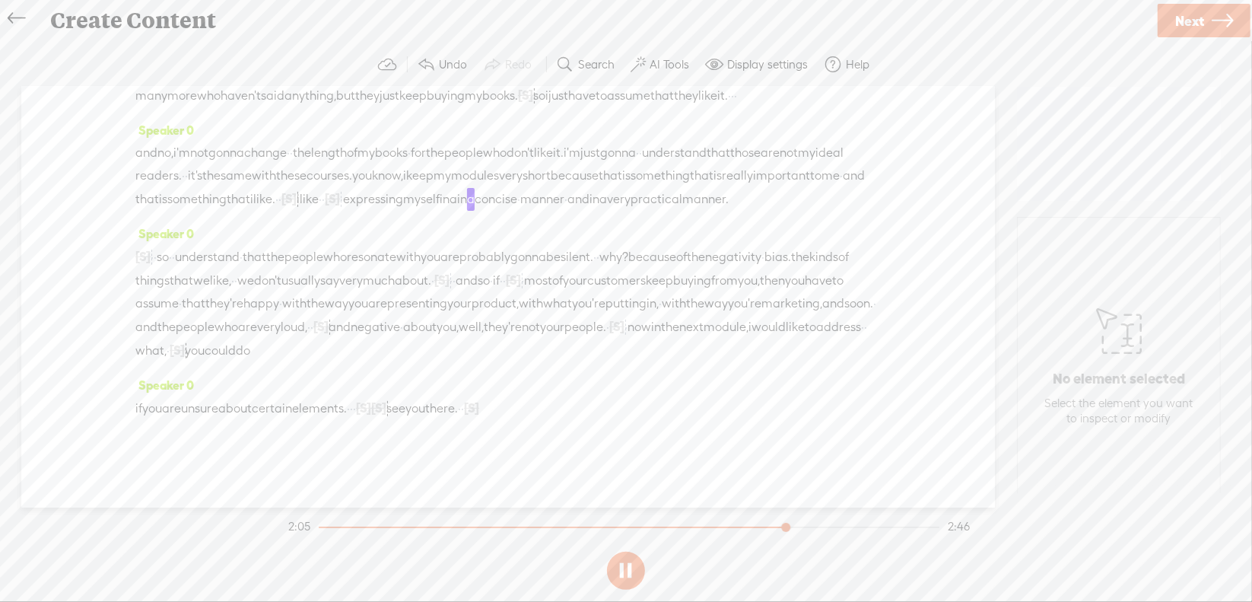
scroll to position [456, 0]
click at [625, 565] on button at bounding box center [626, 570] width 38 height 38
drag, startPoint x: 145, startPoint y: 208, endPoint x: 158, endPoint y: 207, distance: 13.7
click at [158, 207] on div "and no, i'm not gonna change · · the length of my books · for the people who do…" at bounding box center [507, 175] width 745 height 69
click at [55, 168] on span "Delete" at bounding box center [58, 172] width 36 height 15
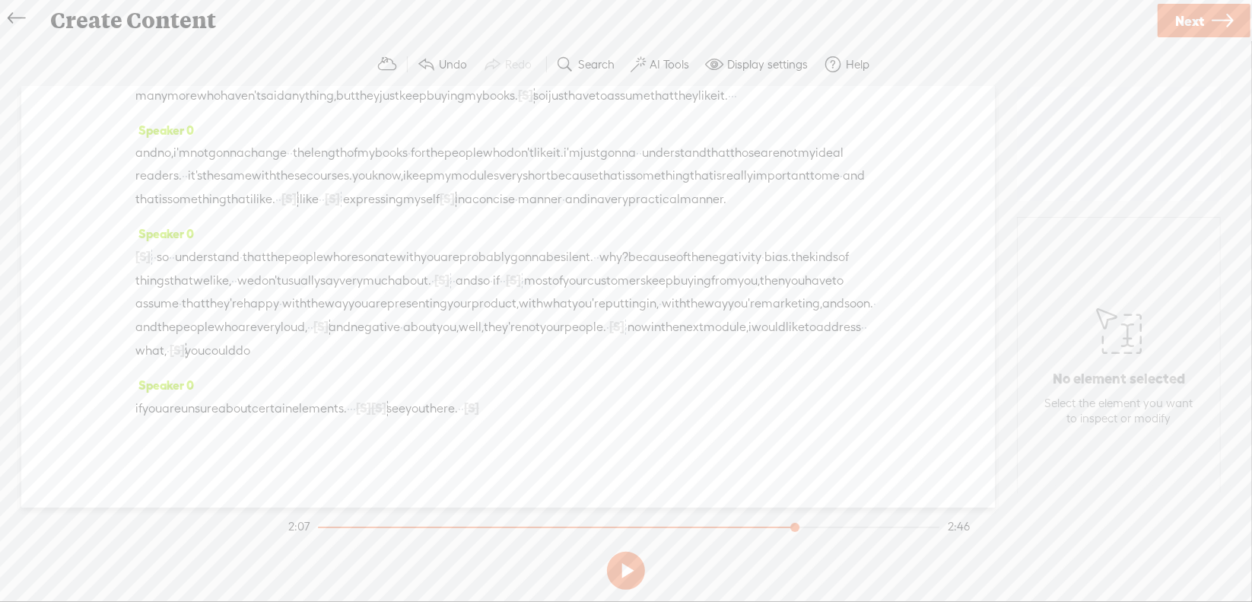
click at [403, 192] on span "expressing" at bounding box center [373, 199] width 60 height 23
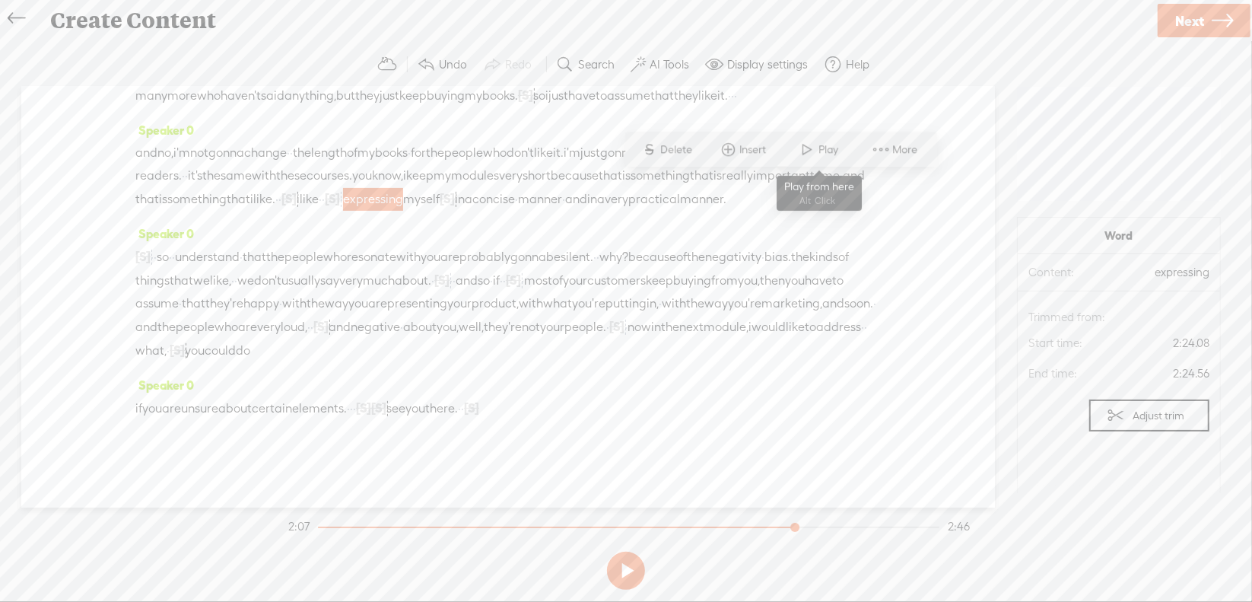
click at [801, 154] on span at bounding box center [807, 149] width 23 height 27
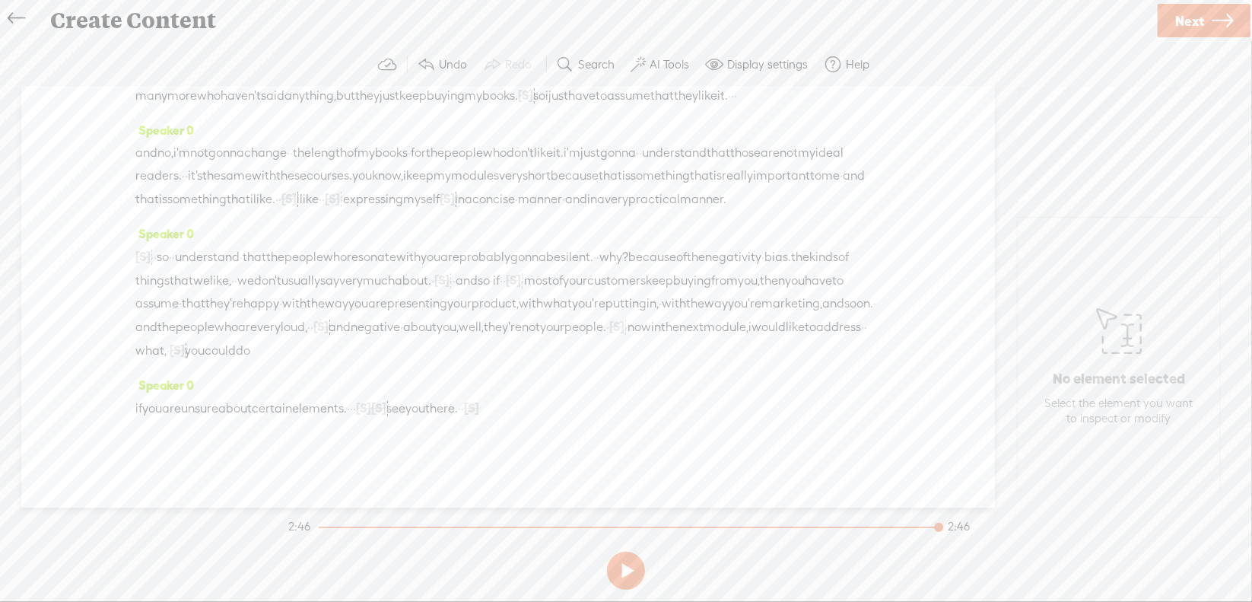
click at [464, 420] on span "·" at bounding box center [462, 408] width 3 height 23
click at [463, 394] on span "Delete" at bounding box center [451, 401] width 36 height 15
click at [405, 420] on span "see" at bounding box center [395, 408] width 19 height 23
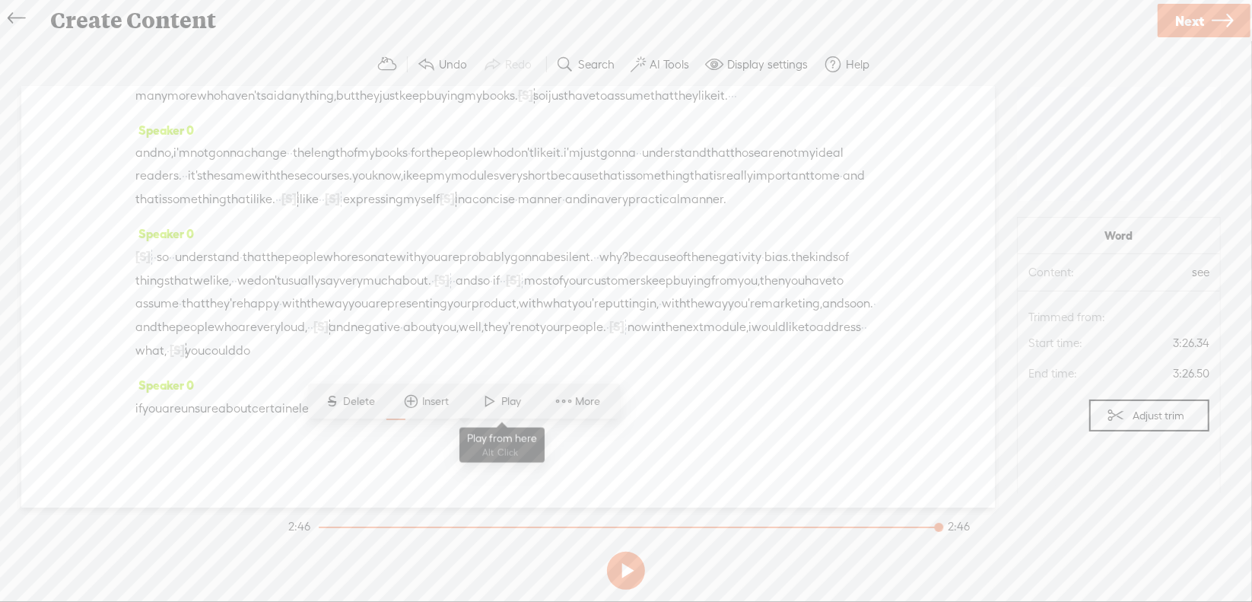
click at [491, 406] on span at bounding box center [490, 401] width 23 height 27
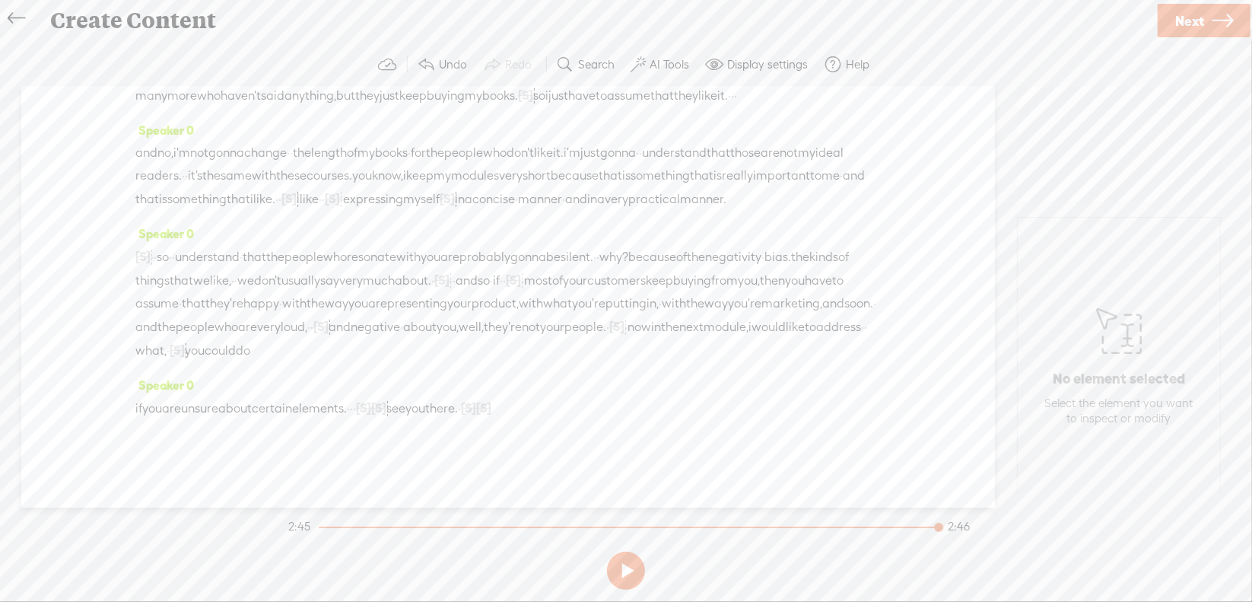
click at [461, 420] on span "·" at bounding box center [459, 408] width 3 height 23
click at [444, 399] on span "Delete" at bounding box center [442, 401] width 36 height 15
click at [405, 420] on span "see" at bounding box center [395, 408] width 19 height 23
click at [497, 405] on span at bounding box center [490, 401] width 23 height 27
click at [1182, 24] on span "Next" at bounding box center [1189, 21] width 29 height 39
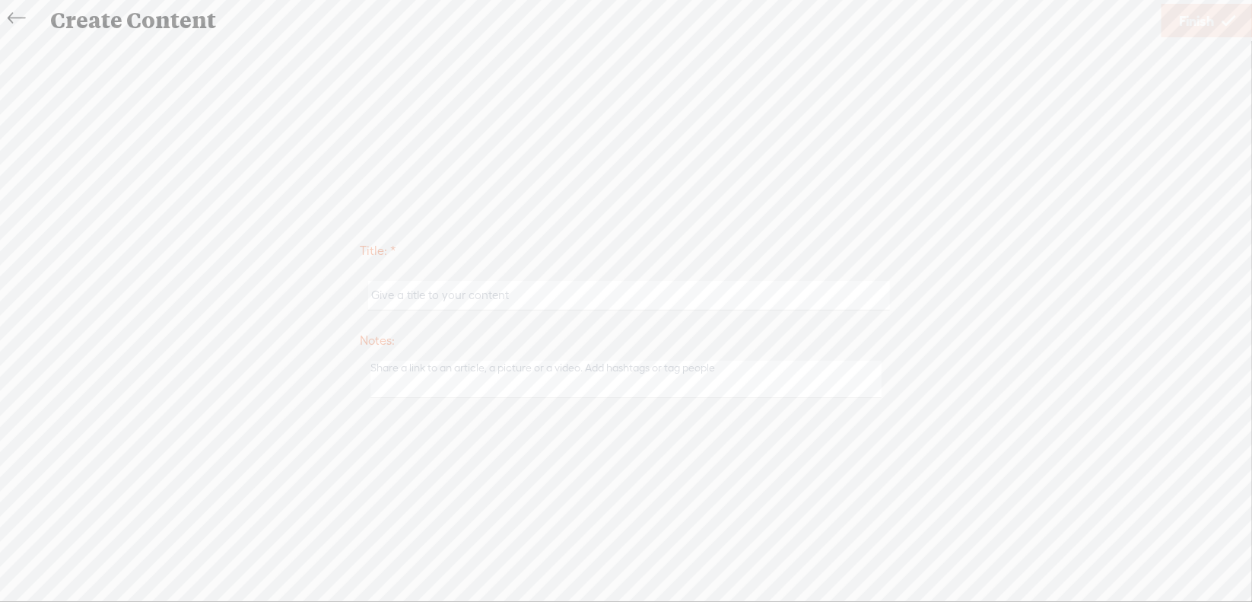
click at [522, 284] on input "text" at bounding box center [628, 296] width 521 height 30
type input "k"
type input "Brand2Mod3"
click at [1204, 24] on span "Finish" at bounding box center [1196, 21] width 35 height 39
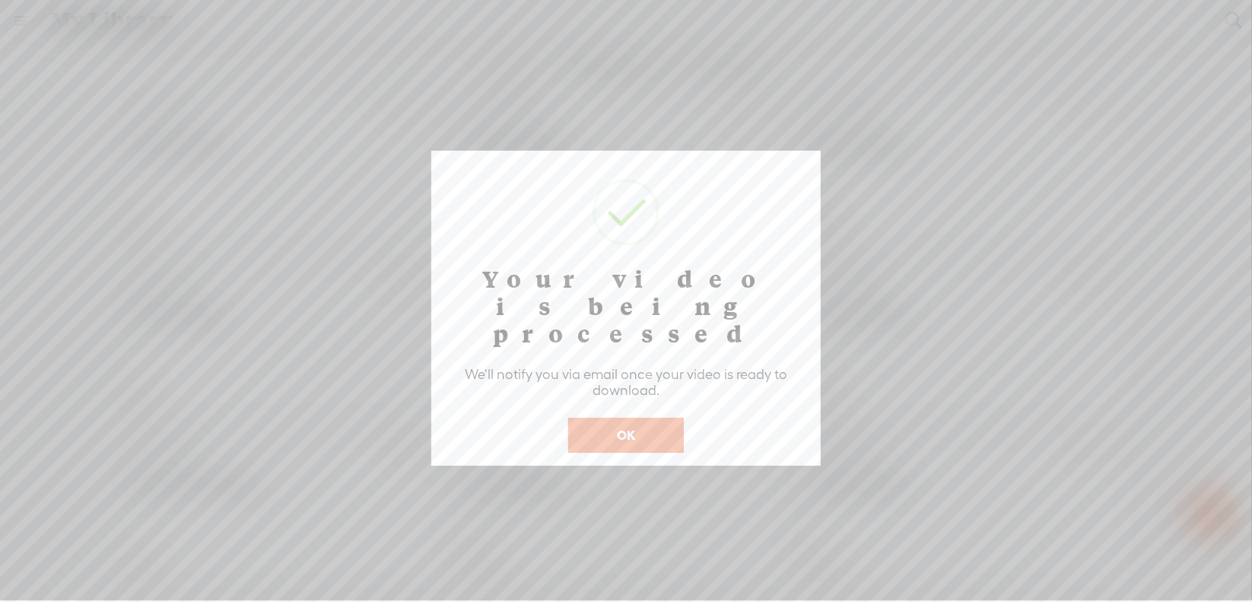
click at [637, 418] on button "OK" at bounding box center [626, 435] width 116 height 35
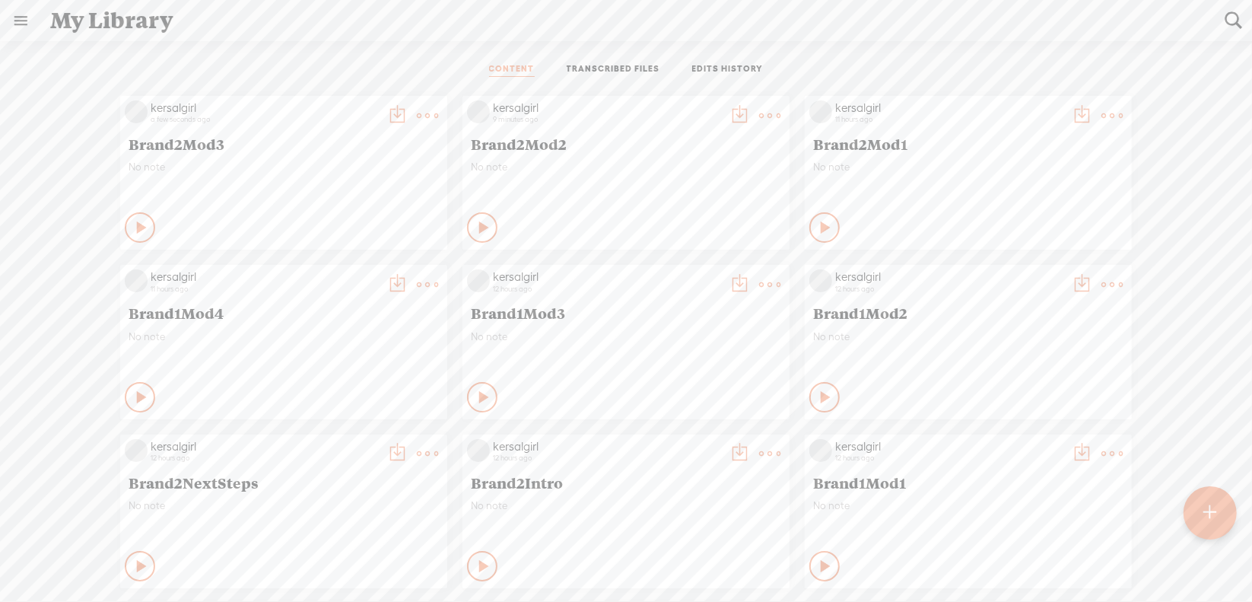
click at [438, 111] on t at bounding box center [427, 115] width 21 height 21
click at [695, 272] on link "Download as..." at bounding box center [686, 270] width 152 height 35
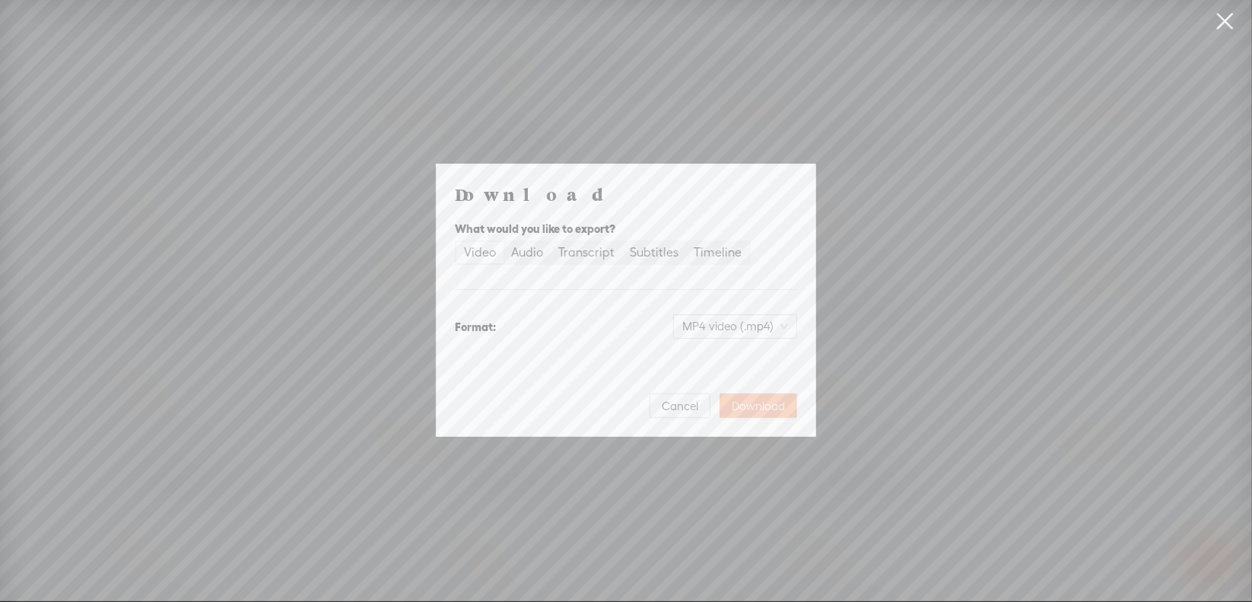
click at [761, 405] on span "Download" at bounding box center [758, 406] width 53 height 15
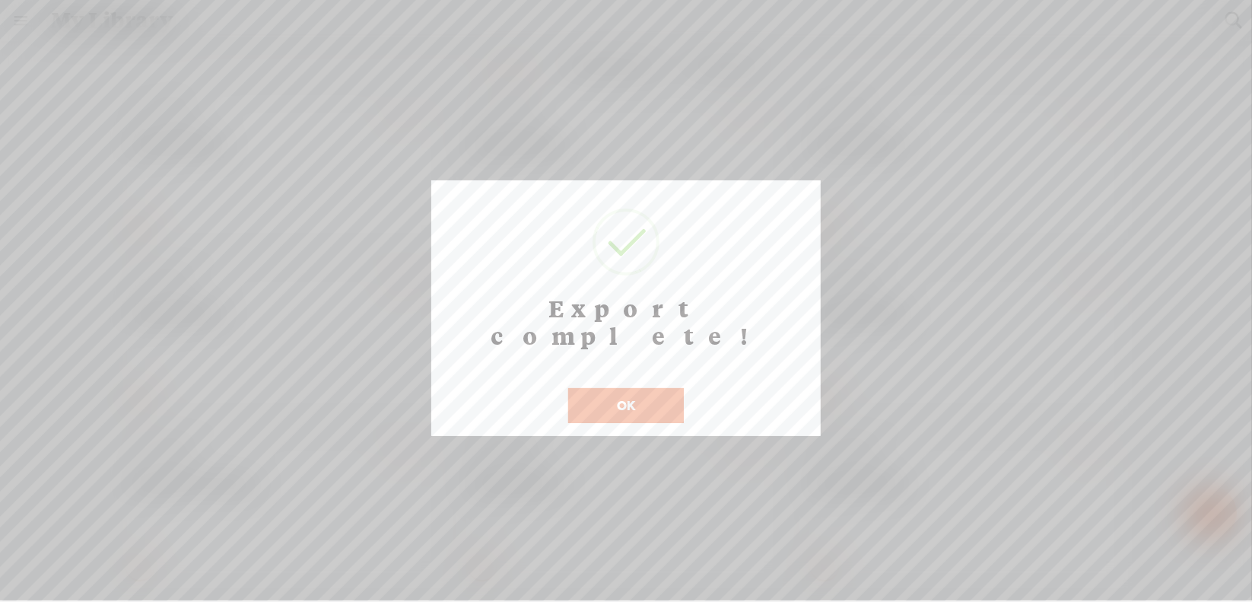
click at [608, 388] on button "OK" at bounding box center [626, 405] width 116 height 35
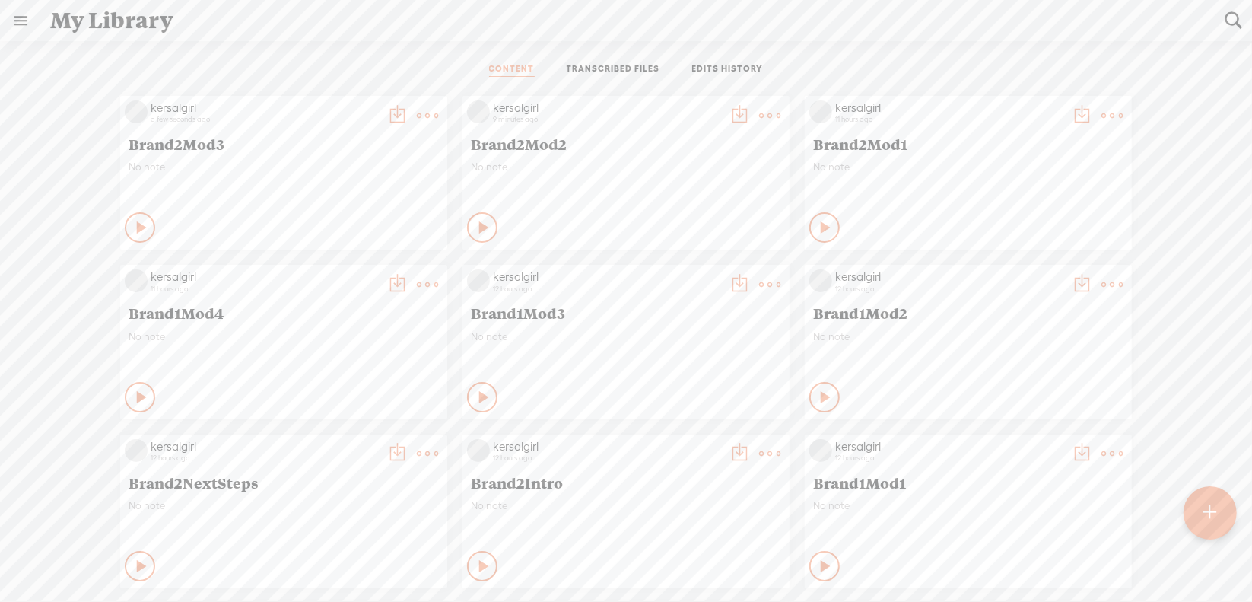
click at [1209, 511] on t at bounding box center [1209, 512] width 13 height 33
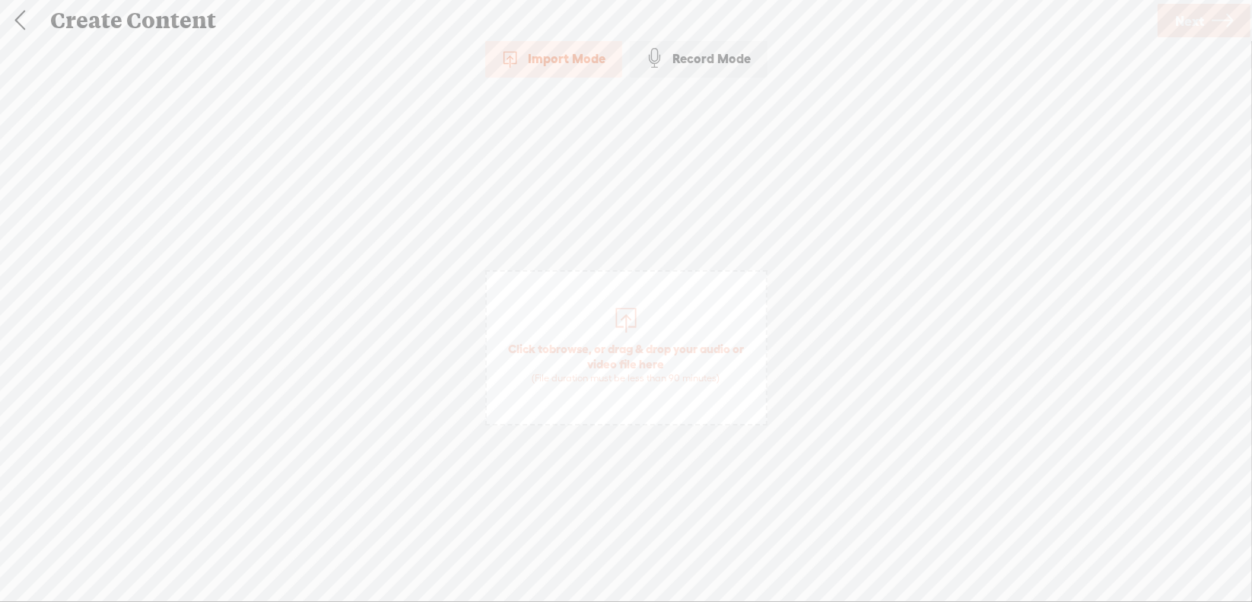
click at [567, 346] on span "browse" at bounding box center [569, 349] width 40 height 14
click at [1179, 17] on span "Next" at bounding box center [1189, 21] width 29 height 39
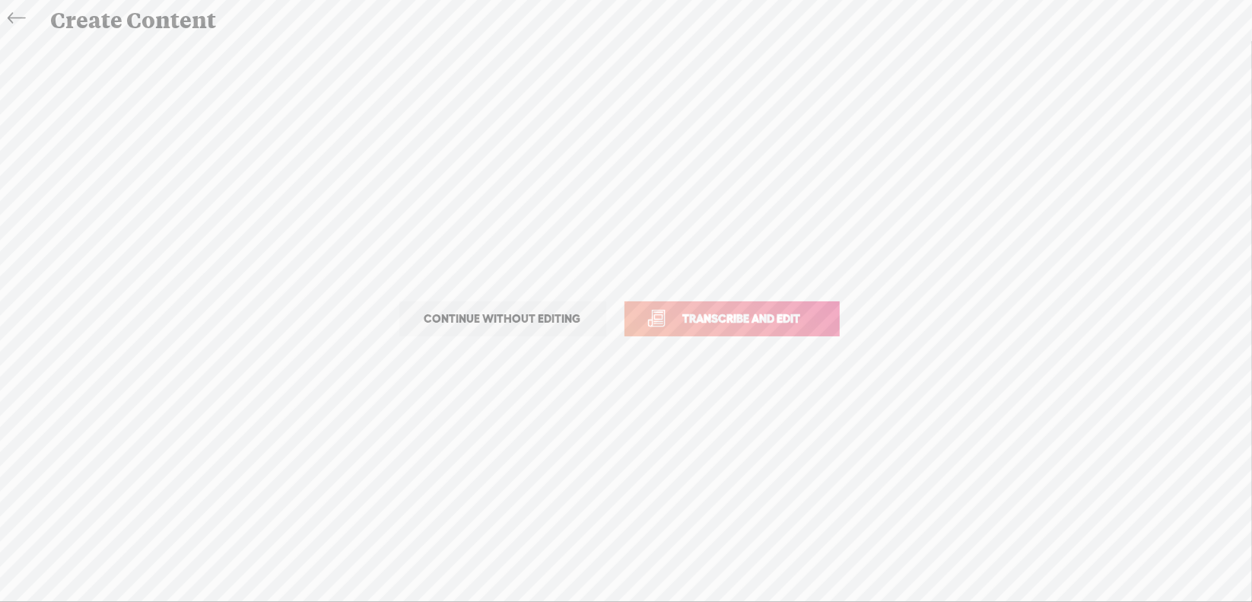
click at [738, 313] on span "Transcribe and edit" at bounding box center [742, 318] width 150 height 17
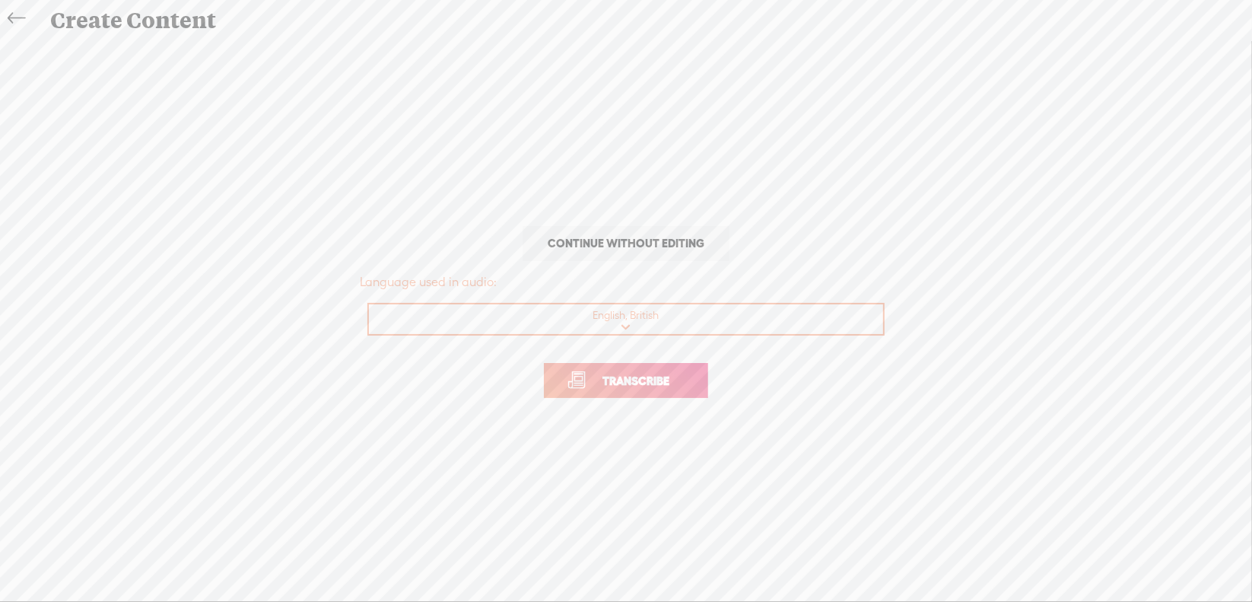
drag, startPoint x: 618, startPoint y: 383, endPoint x: 624, endPoint y: 372, distance: 12.3
click at [619, 383] on span "Transcribe" at bounding box center [635, 380] width 99 height 17
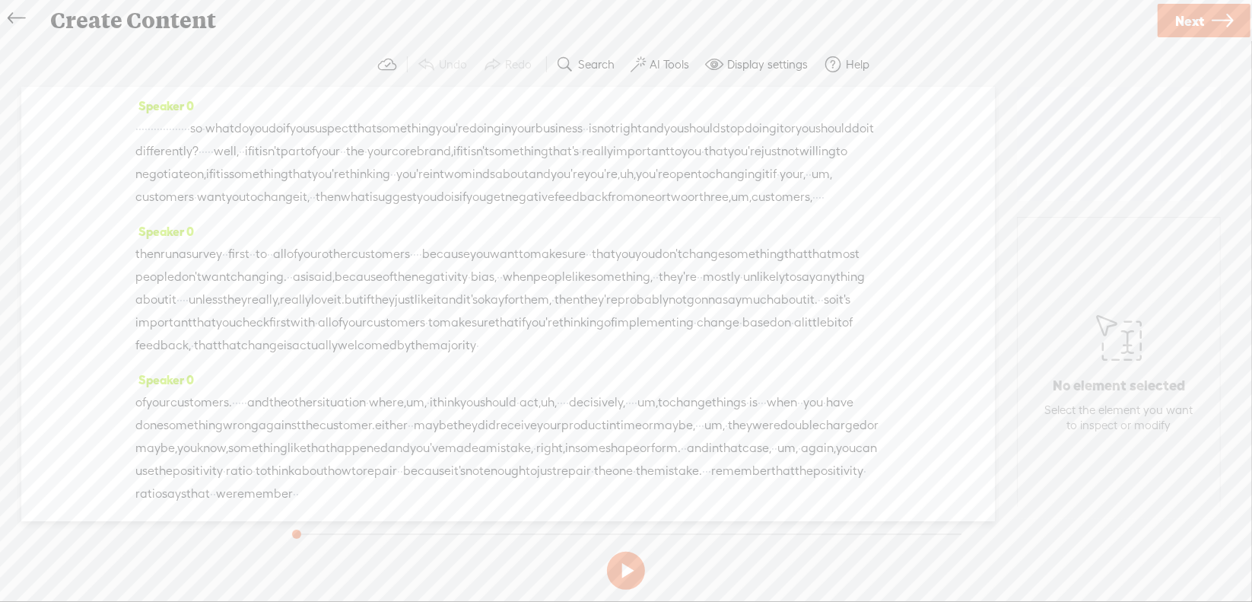
drag, startPoint x: 137, startPoint y: 122, endPoint x: 284, endPoint y: 131, distance: 147.0
click at [284, 131] on div "· · · · · · · · · · · · · · · · · · so · what do you do if you suspect that som…" at bounding box center [507, 162] width 745 height 91
click at [186, 90] on span "Delete" at bounding box center [179, 91] width 36 height 15
click at [154, 128] on span "·" at bounding box center [152, 129] width 3 height 23
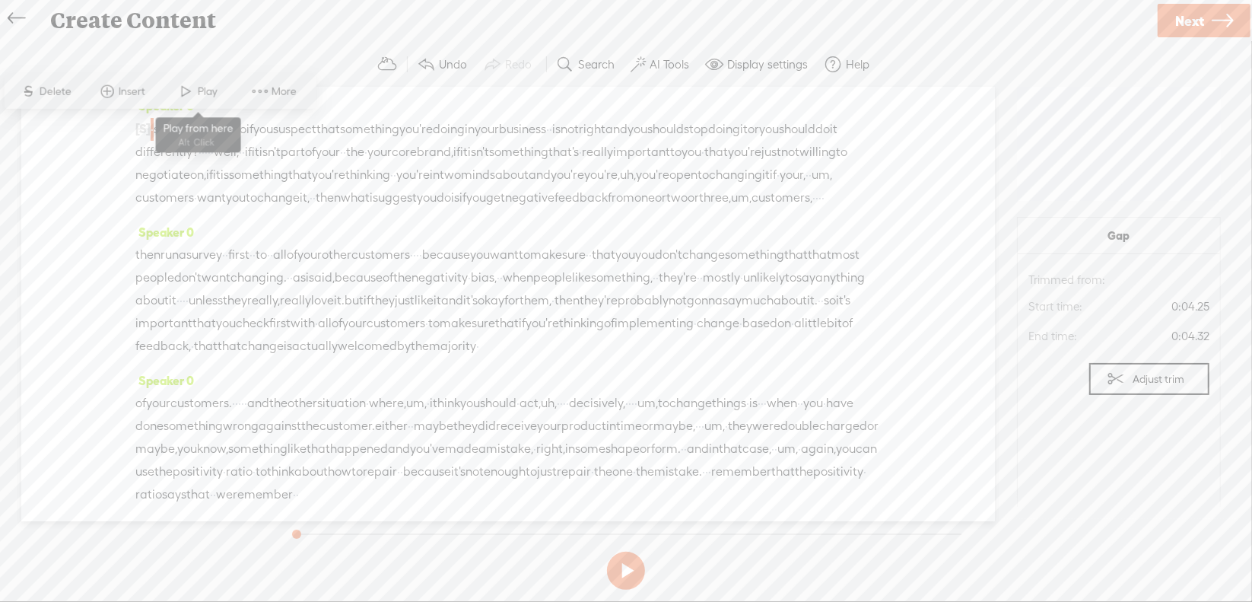
click at [199, 94] on span "Play" at bounding box center [210, 91] width 24 height 15
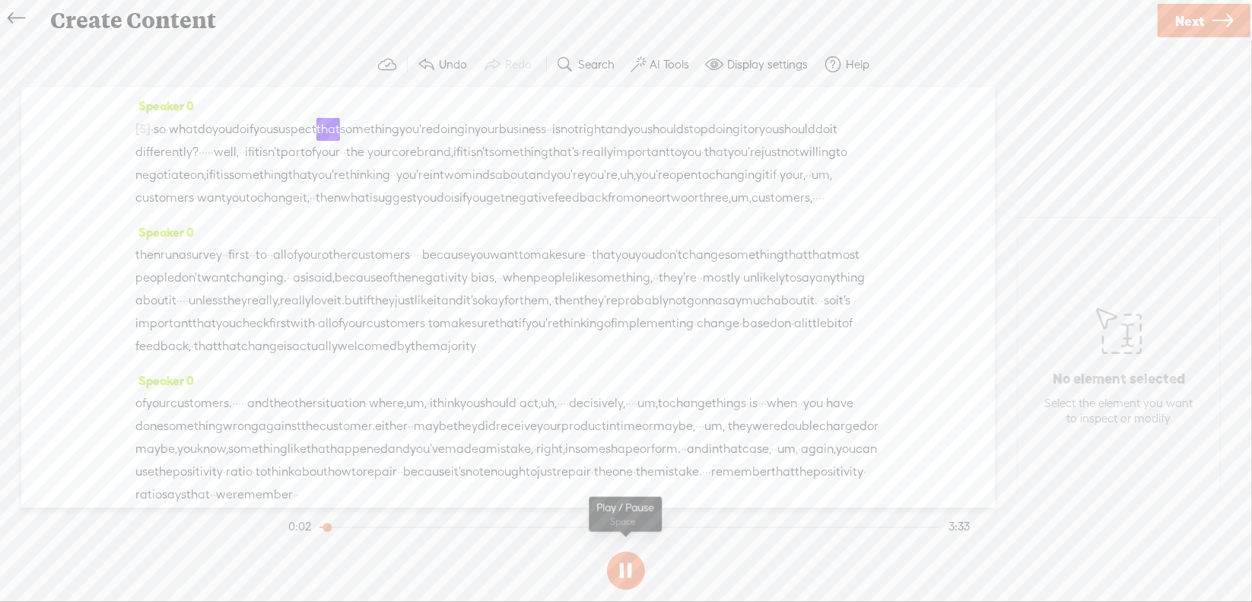
click at [627, 570] on button at bounding box center [626, 570] width 38 height 38
drag, startPoint x: 390, startPoint y: 148, endPoint x: 403, endPoint y: 153, distance: 14.0
click at [403, 152] on div "[S] · · · · · · · · · · · · · · · · · · so · what do you do if you suspect that…" at bounding box center [507, 163] width 745 height 92
click at [304, 115] on span "Delete" at bounding box center [301, 113] width 36 height 15
click at [373, 159] on span "the" at bounding box center [364, 152] width 18 height 23
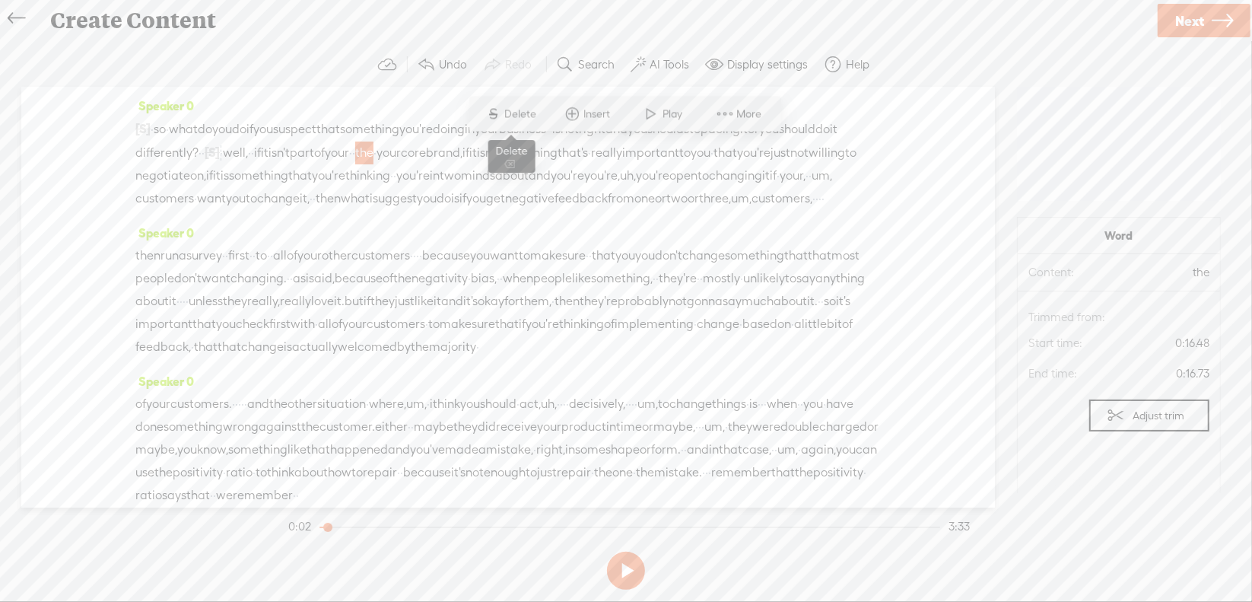
click at [527, 121] on span "Delete" at bounding box center [523, 113] width 36 height 15
drag, startPoint x: 339, startPoint y: 195, endPoint x: 381, endPoint y: 193, distance: 41.9
click at [381, 193] on div "[S] · · · · · · · · · · · · · · · · · · so · what do you do if you suspect that…" at bounding box center [507, 163] width 745 height 93
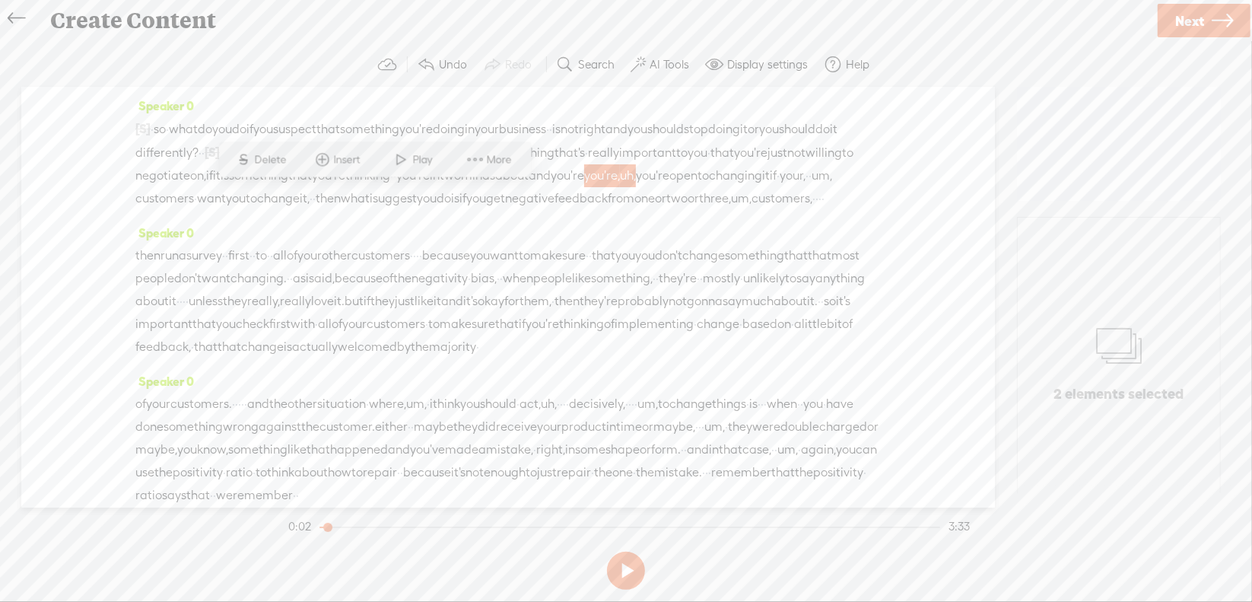
click at [281, 162] on span "Delete" at bounding box center [273, 159] width 36 height 15
click at [775, 188] on span "um," at bounding box center [785, 176] width 21 height 23
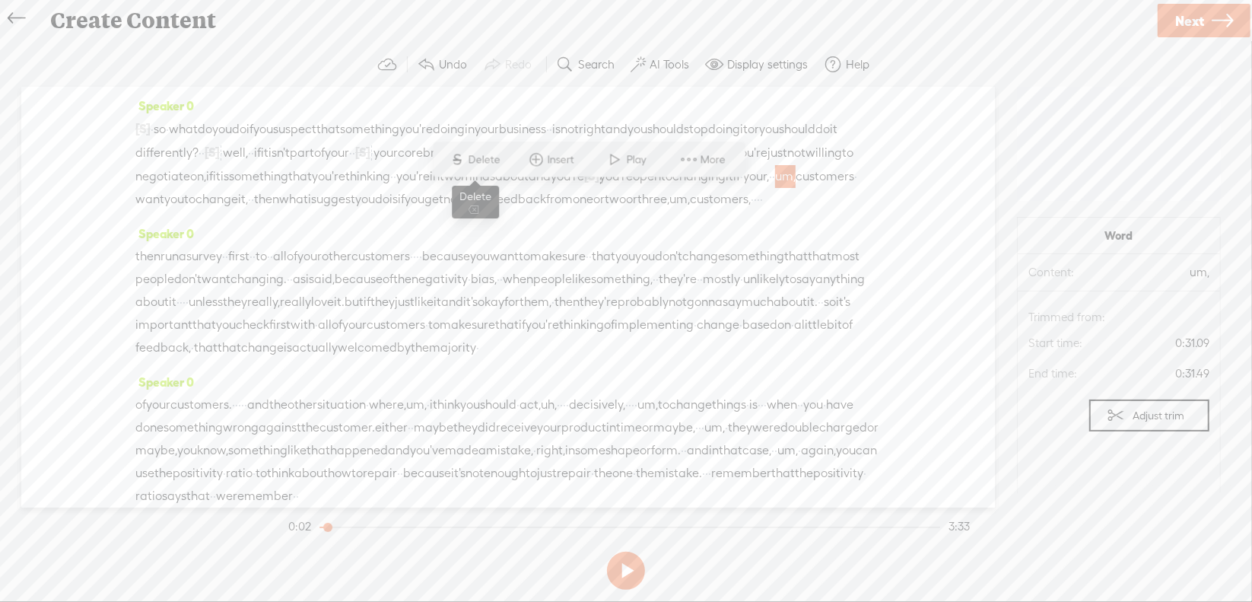
click at [500, 164] on span "Delete" at bounding box center [487, 159] width 36 height 15
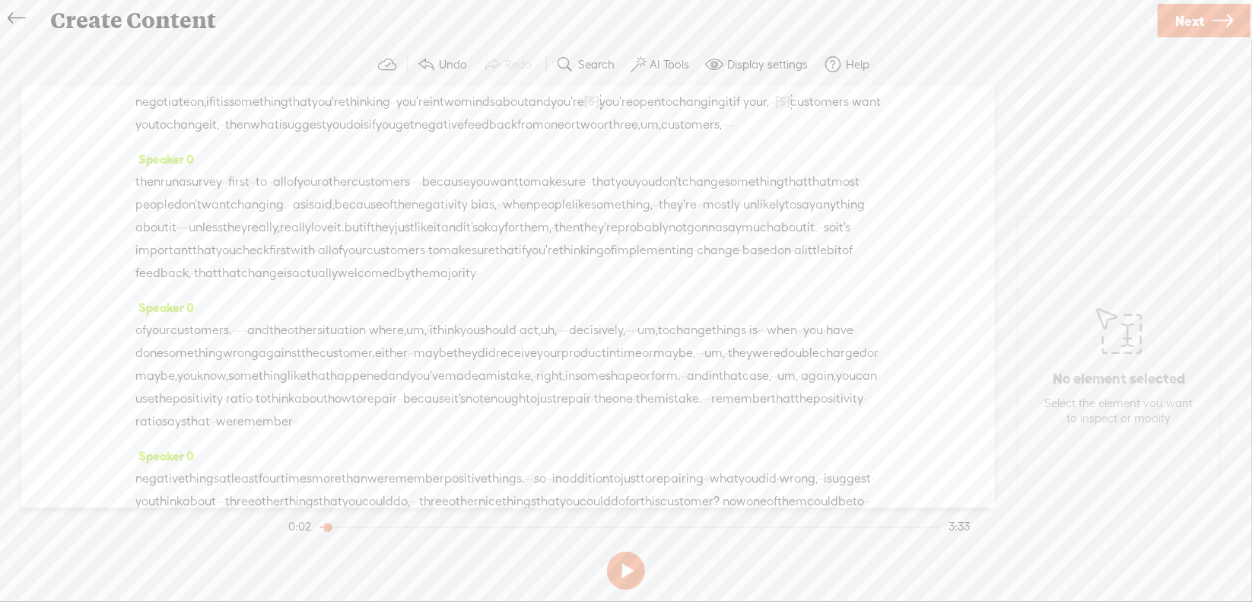
scroll to position [76, 0]
click at [642, 135] on span "um," at bounding box center [650, 123] width 21 height 23
click at [528, 101] on span "Delete" at bounding box center [531, 106] width 36 height 15
click at [726, 135] on span "·" at bounding box center [724, 124] width 3 height 23
click at [634, 106] on span "Delete" at bounding box center [626, 106] width 36 height 15
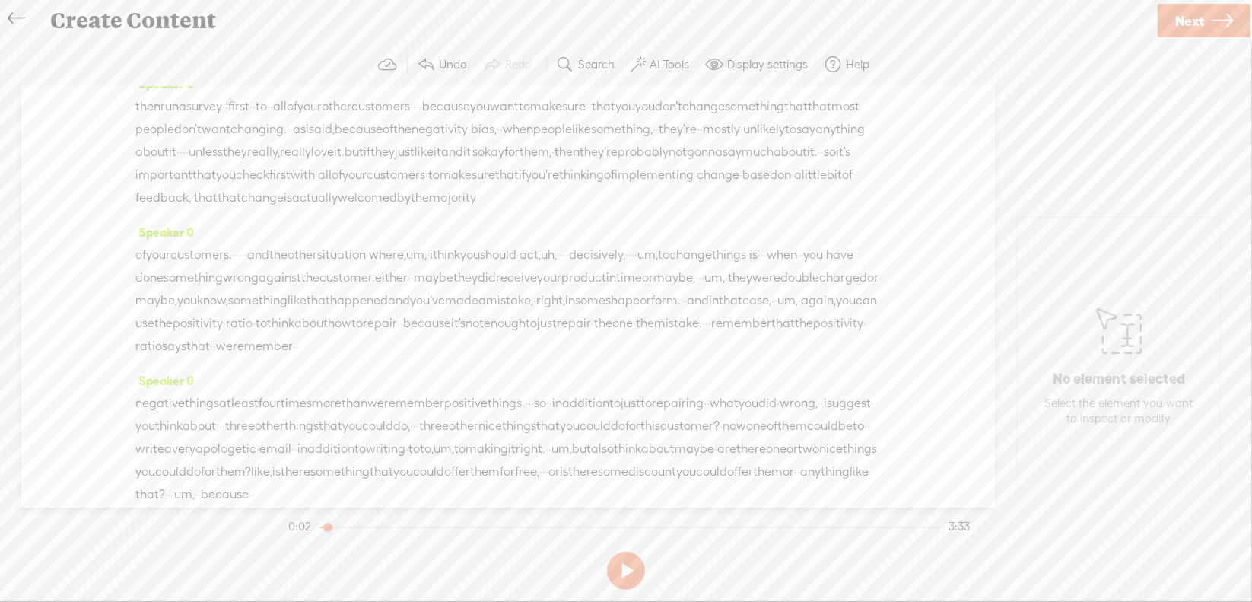
scroll to position [152, 0]
click at [416, 116] on span "·" at bounding box center [414, 105] width 3 height 23
click at [427, 94] on span "Delete" at bounding box center [417, 88] width 36 height 15
click at [667, 117] on span "you" at bounding box center [657, 105] width 20 height 23
click at [706, 87] on span "S" at bounding box center [703, 88] width 23 height 27
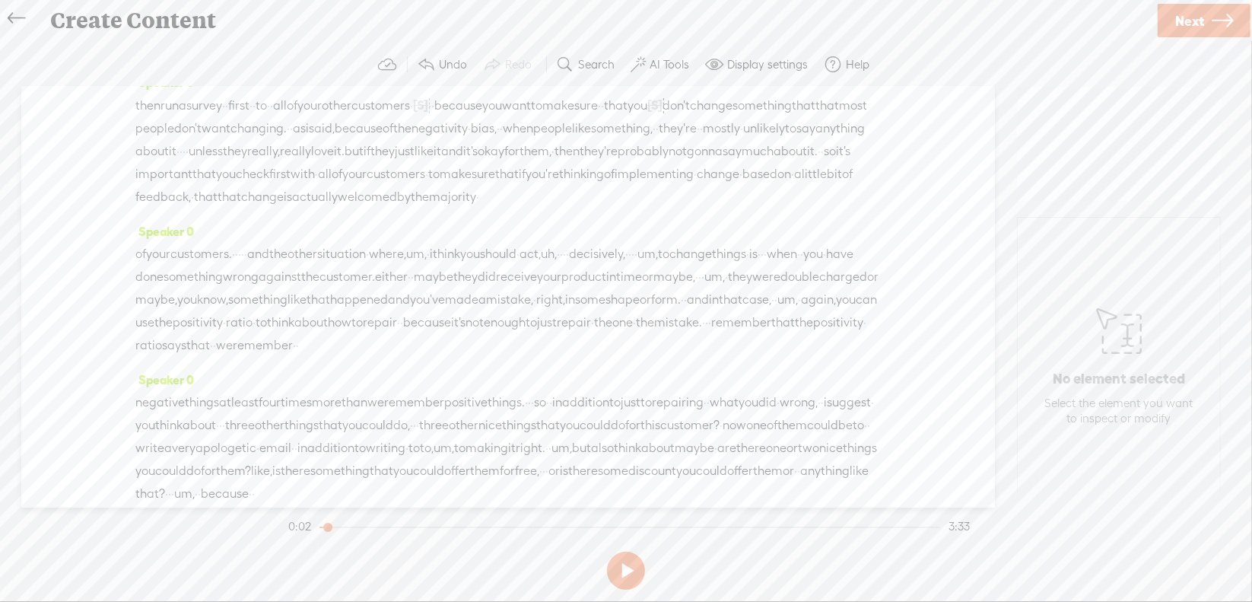
click at [186, 163] on span "·" at bounding box center [184, 151] width 3 height 23
click at [538, 133] on span "Delete" at bounding box center [551, 133] width 36 height 15
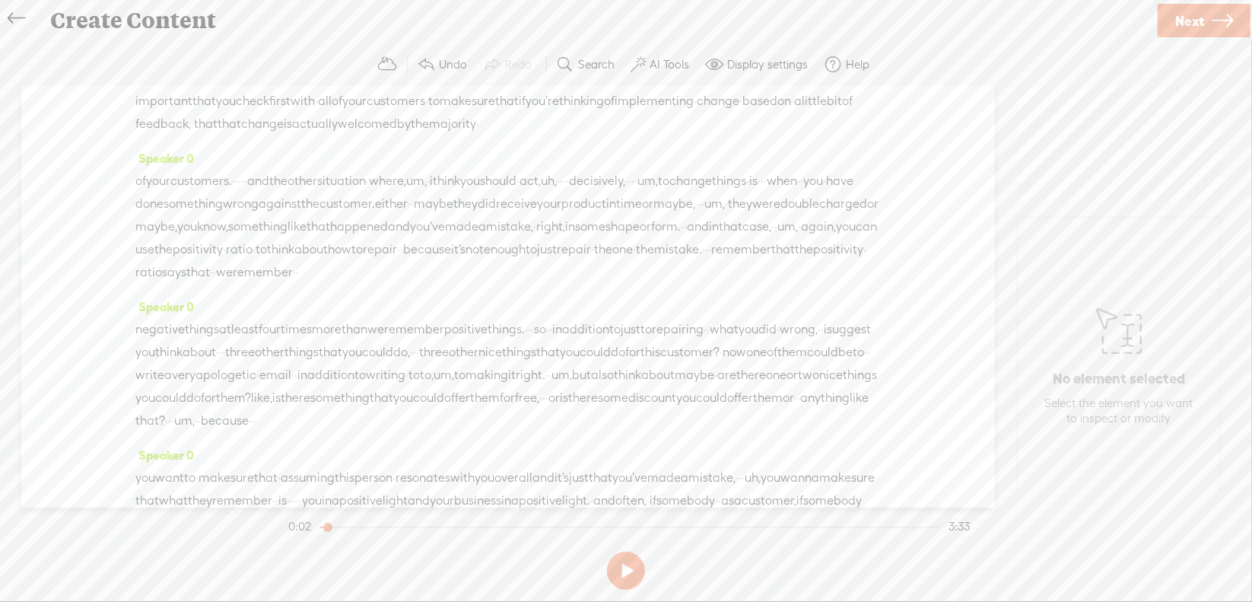
scroll to position [228, 0]
drag, startPoint x: 265, startPoint y: 221, endPoint x: 277, endPoint y: 220, distance: 11.5
click at [277, 220] on div "of your customers. · · · · · and the other situation · where, um, · i think you…" at bounding box center [507, 224] width 745 height 114
click at [182, 186] on span "Delete" at bounding box center [177, 183] width 36 height 15
click at [433, 191] on span "um," at bounding box center [422, 179] width 21 height 23
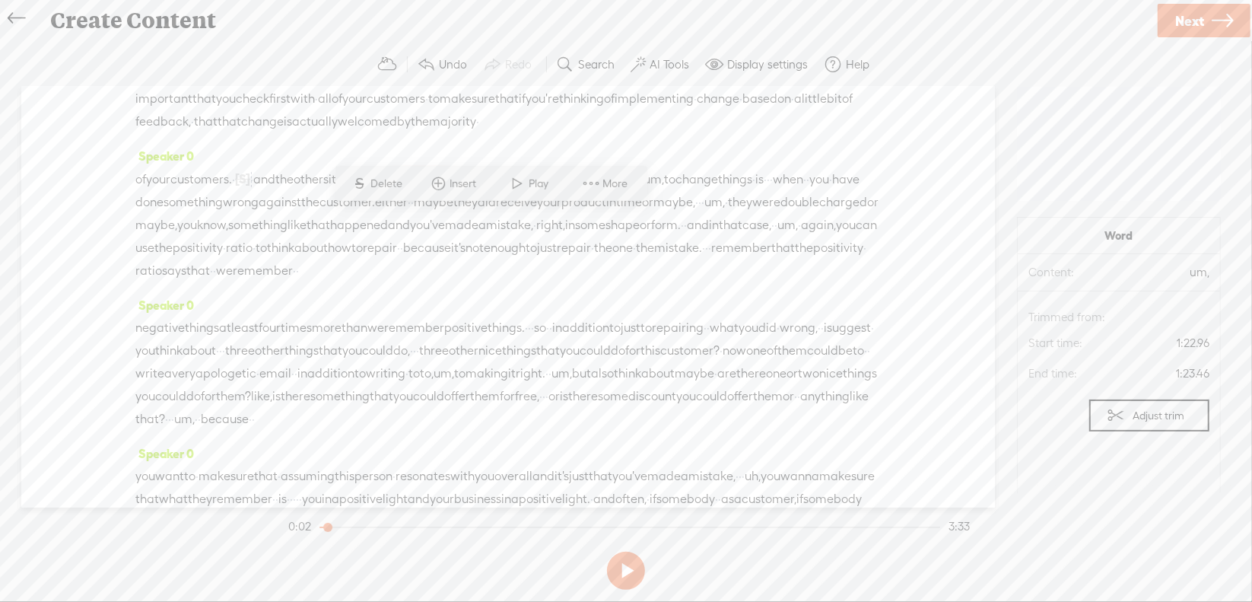
click at [401, 187] on span "Delete" at bounding box center [389, 183] width 36 height 15
click at [558, 191] on span "uh," at bounding box center [550, 179] width 16 height 23
click at [564, 183] on span "Delete" at bounding box center [563, 183] width 36 height 15
click at [566, 191] on span "·" at bounding box center [564, 179] width 3 height 23
click at [607, 187] on span "Delete" at bounding box center [593, 183] width 36 height 15
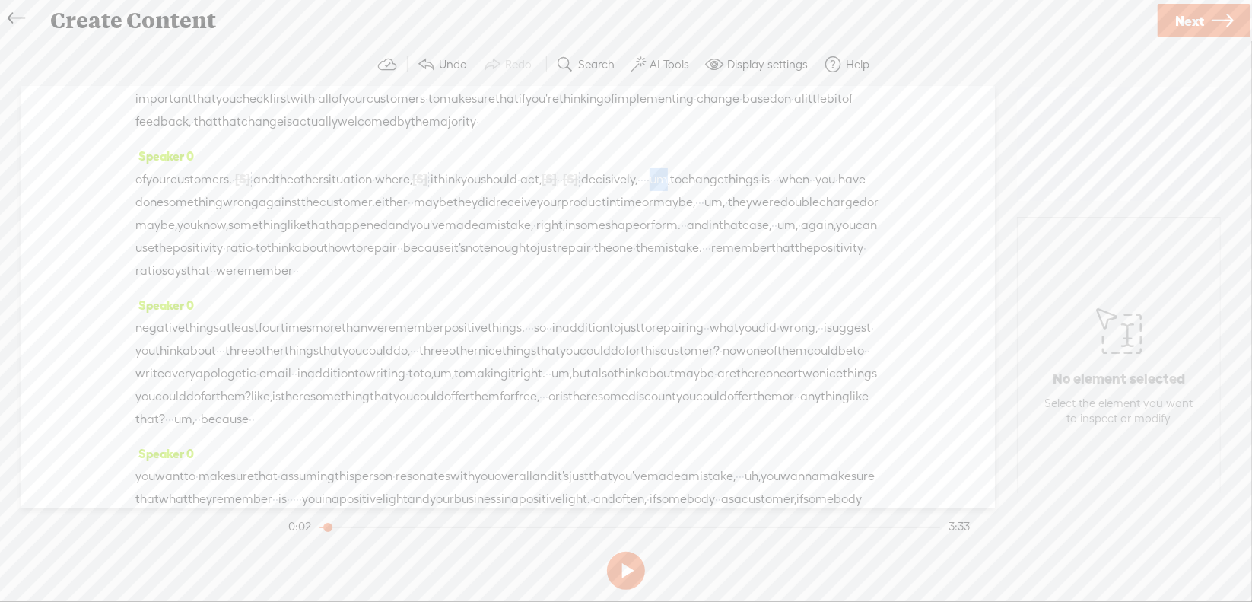
drag, startPoint x: 811, startPoint y: 219, endPoint x: 831, endPoint y: 221, distance: 19.9
click at [831, 221] on div "of your customers. · [S] · · · · and the other situation · where, [S] um, · i t…" at bounding box center [507, 224] width 745 height 115
click at [729, 186] on span "Delete" at bounding box center [727, 183] width 36 height 15
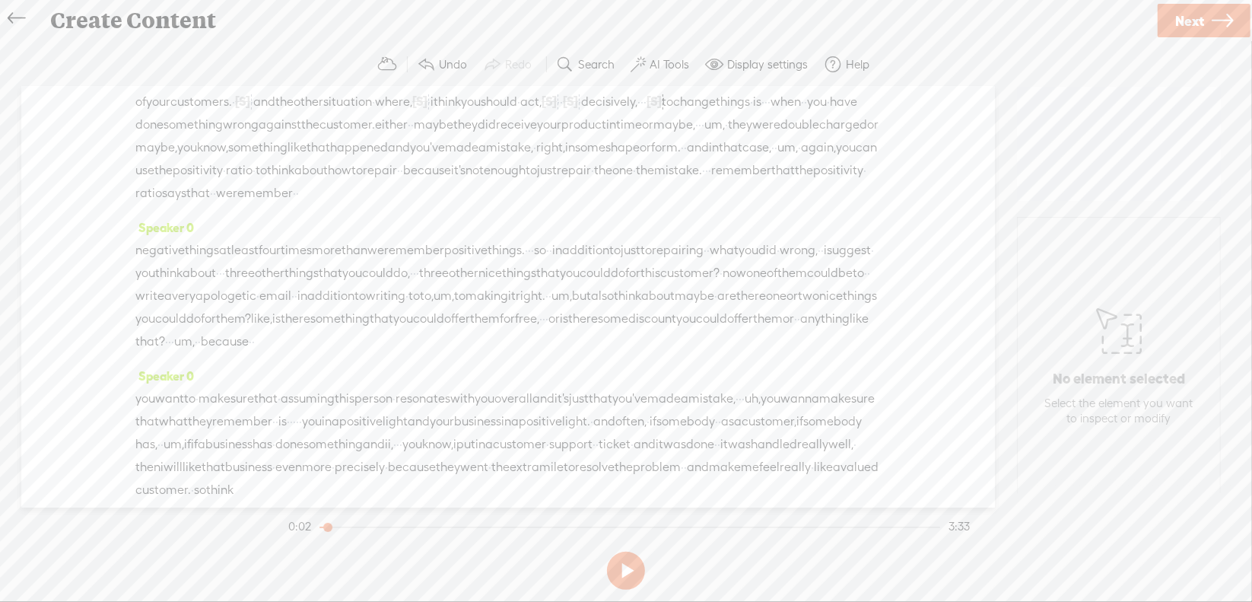
scroll to position [304, 0]
click at [764, 115] on span "·" at bounding box center [765, 103] width 3 height 23
click at [145, 135] on span "Delete" at bounding box center [157, 129] width 36 height 15
click at [704, 138] on span "um," at bounding box center [714, 126] width 21 height 23
click at [296, 155] on span "Delete" at bounding box center [308, 152] width 36 height 15
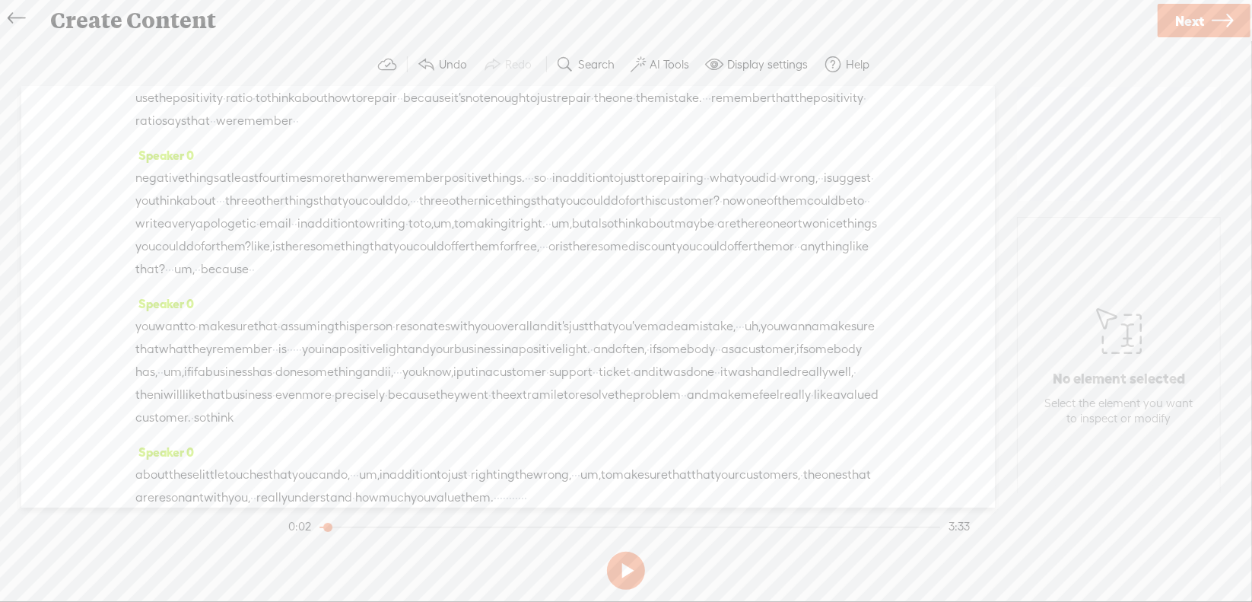
scroll to position [380, 0]
click at [777, 85] on span "um," at bounding box center [787, 73] width 21 height 23
click at [615, 102] on span "Delete" at bounding box center [609, 99] width 36 height 15
drag, startPoint x: 691, startPoint y: 160, endPoint x: 735, endPoint y: 167, distance: 44.5
click at [735, 132] on div "of your customers. · [S] · · · · and the other situation · where, [S] um, · i t…" at bounding box center [507, 73] width 745 height 116
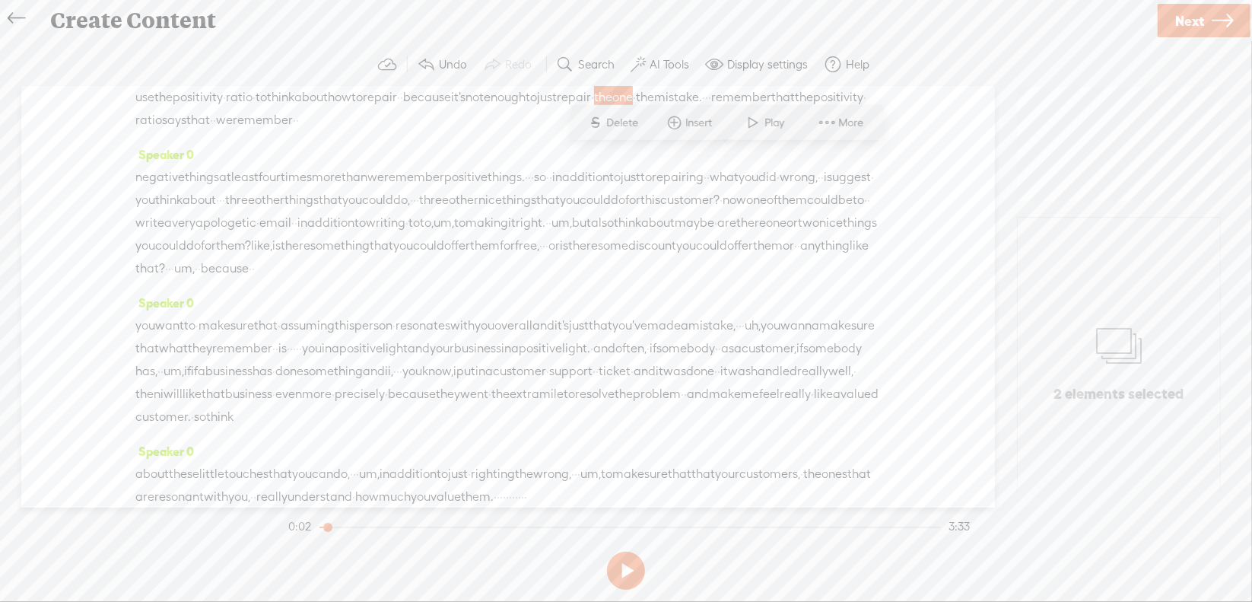
click at [631, 127] on span "Delete" at bounding box center [625, 122] width 36 height 15
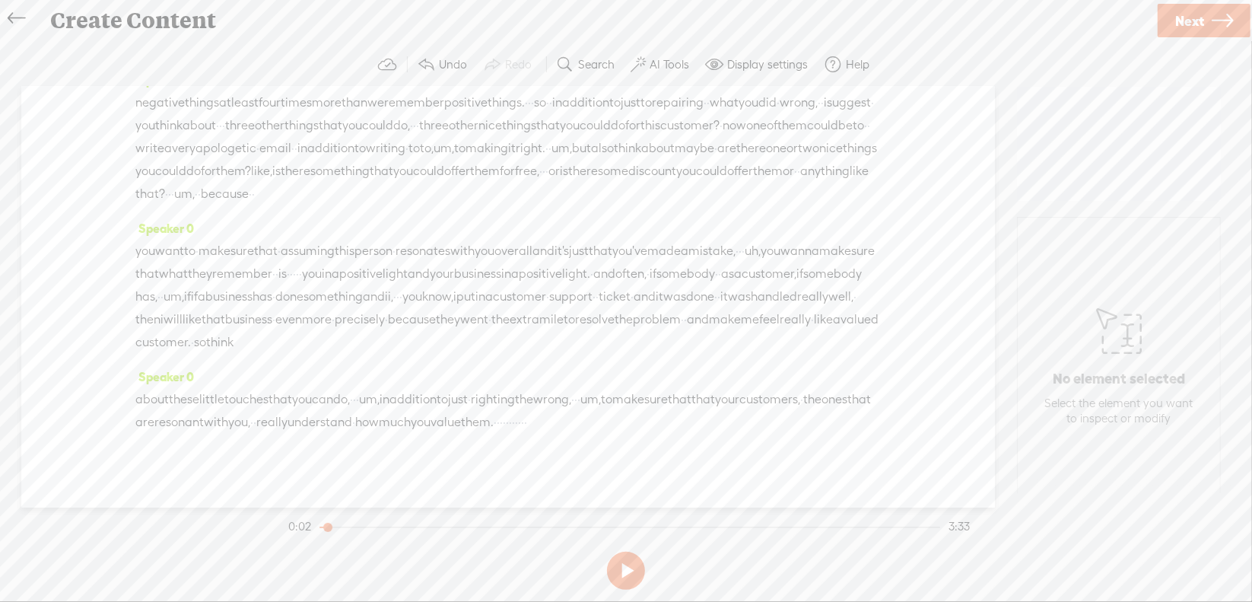
scroll to position [456, 0]
click at [531, 113] on span "·" at bounding box center [529, 102] width 3 height 23
click at [510, 123] on span "Delete" at bounding box center [498, 126] width 36 height 15
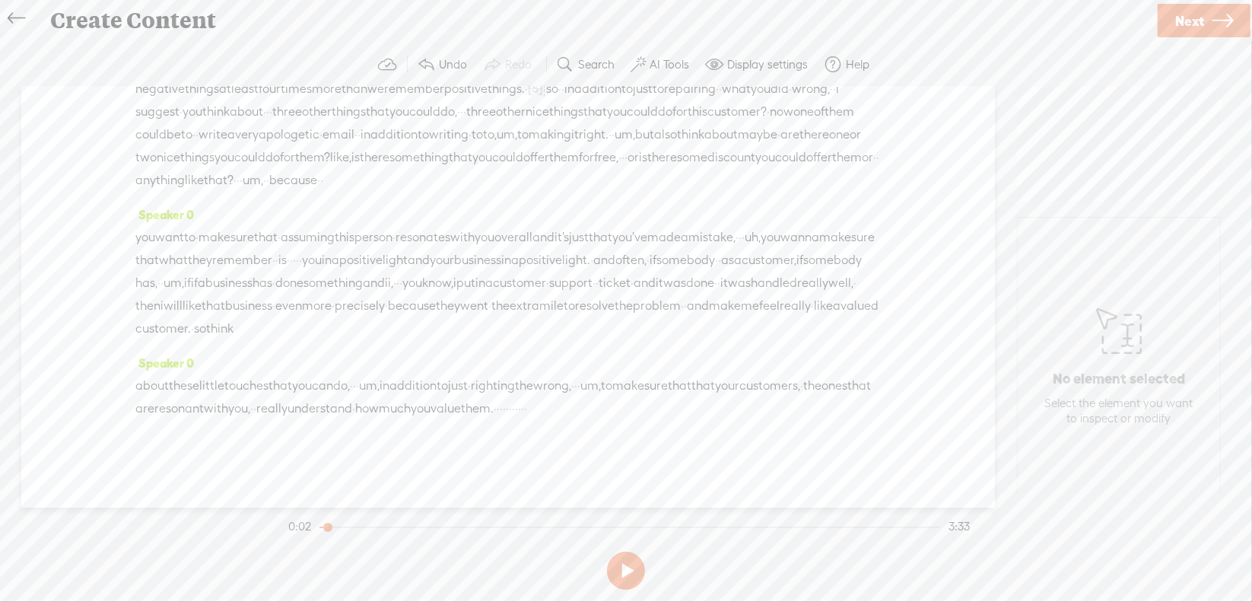
scroll to position [532, 0]
drag, startPoint x: 205, startPoint y: 153, endPoint x: 335, endPoint y: 162, distance: 129.6
click at [335, 162] on div "negative things at least four times more than we remember positive things. · [S…" at bounding box center [507, 134] width 745 height 115
click at [207, 124] on span "S Delete" at bounding box center [214, 119] width 76 height 27
click at [530, 146] on span "um," at bounding box center [540, 134] width 21 height 23
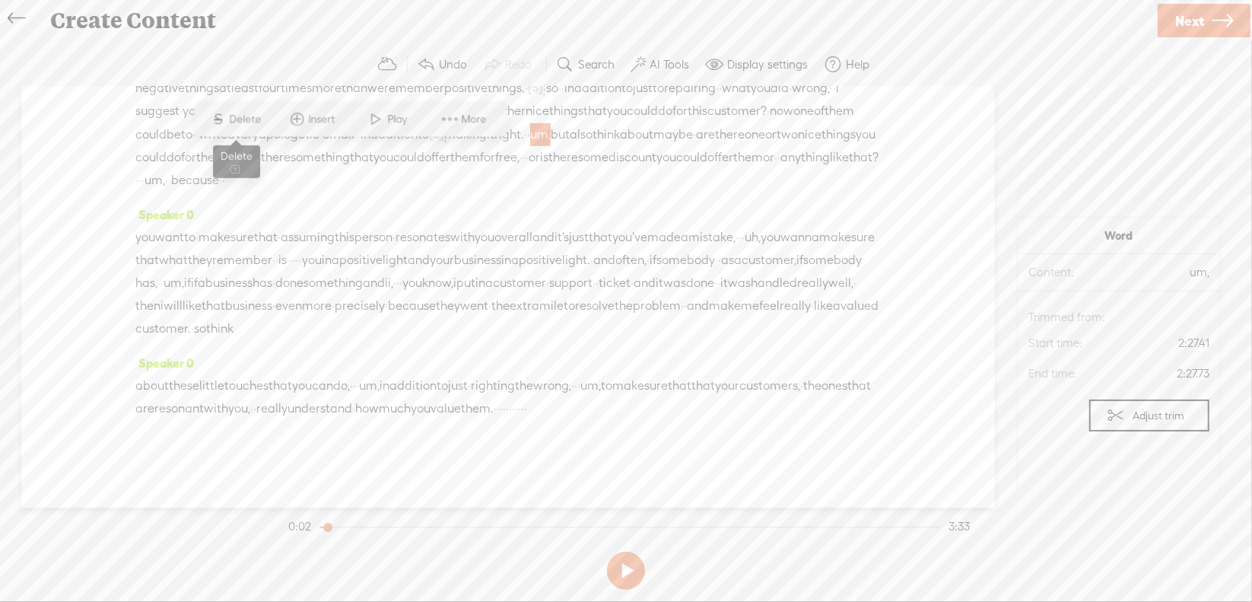
click at [246, 116] on span "Delete" at bounding box center [248, 119] width 36 height 15
drag, startPoint x: 277, startPoint y: 200, endPoint x: 303, endPoint y: 201, distance: 25.9
click at [303, 192] on div "negative things at least four times more than we remember positive things. · [S…" at bounding box center [507, 134] width 745 height 116
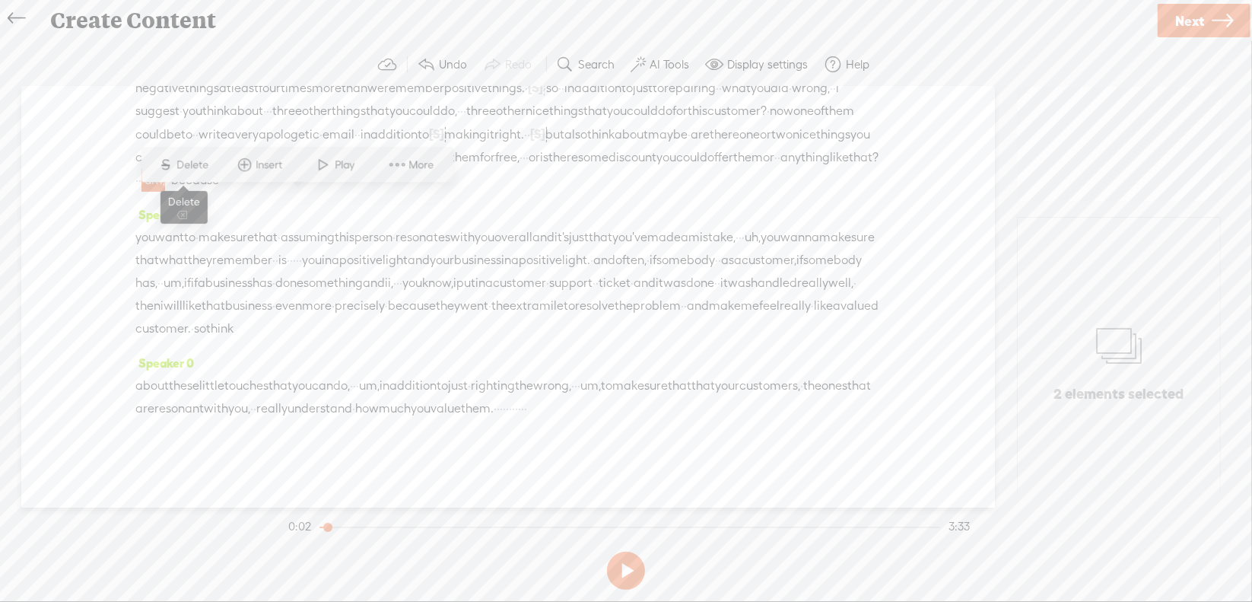
click at [192, 165] on span "Delete" at bounding box center [195, 164] width 36 height 15
click at [745, 226] on span "uh," at bounding box center [753, 237] width 16 height 23
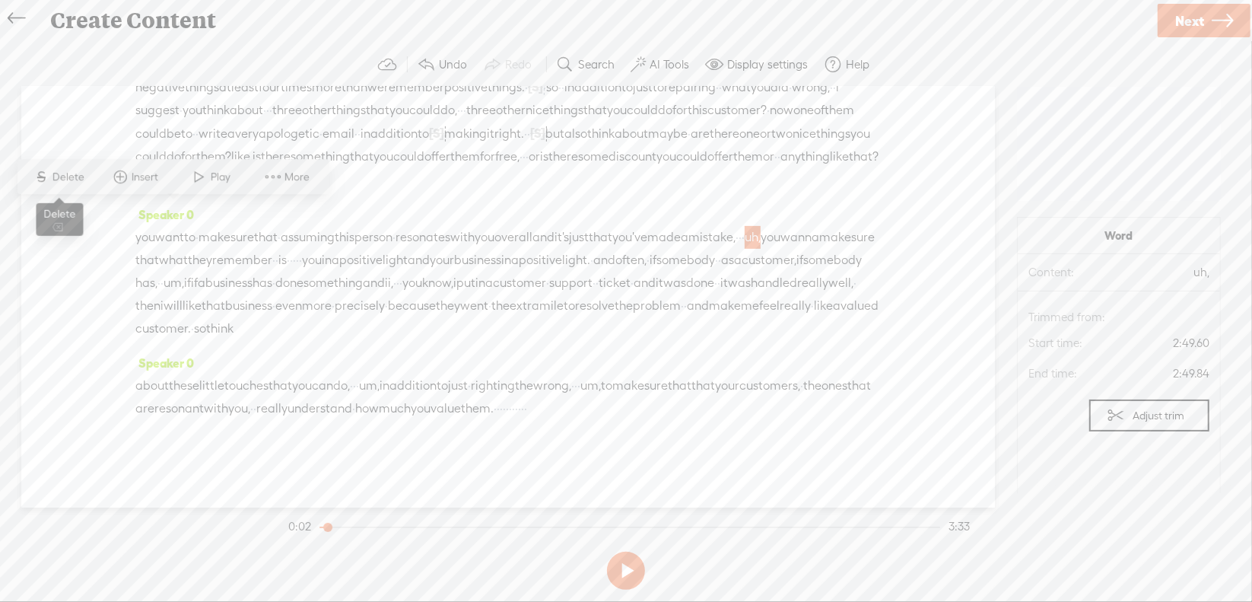
click at [68, 173] on span "Delete" at bounding box center [70, 177] width 36 height 15
click at [296, 249] on span "·" at bounding box center [294, 260] width 3 height 23
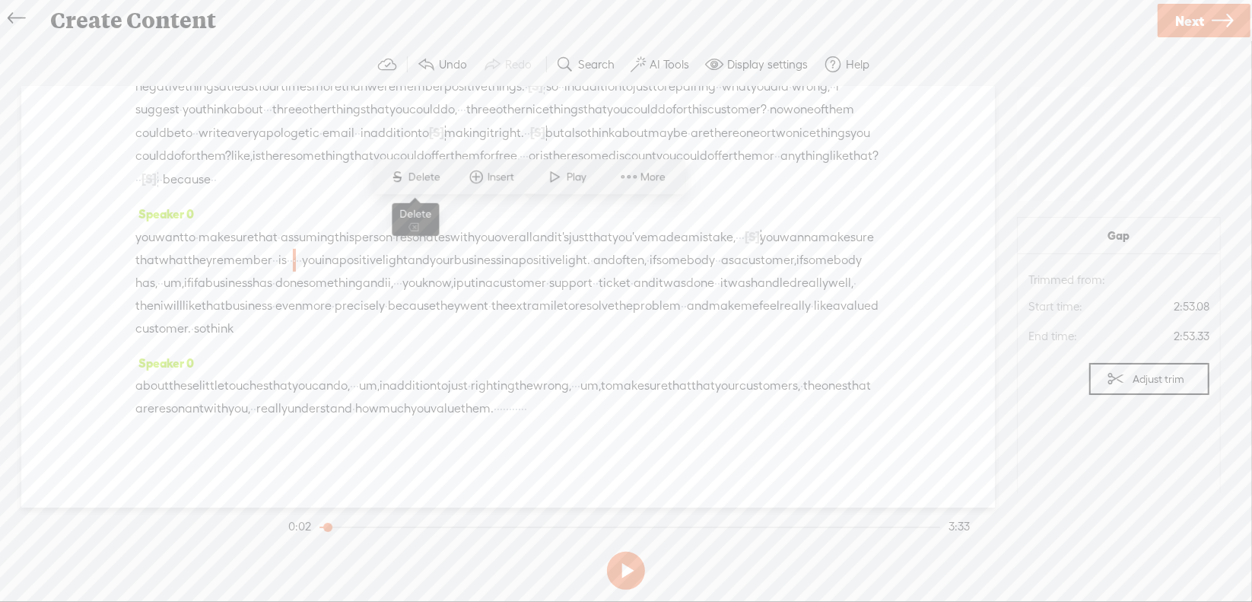
click at [417, 168] on span "S Delete" at bounding box center [415, 177] width 76 height 27
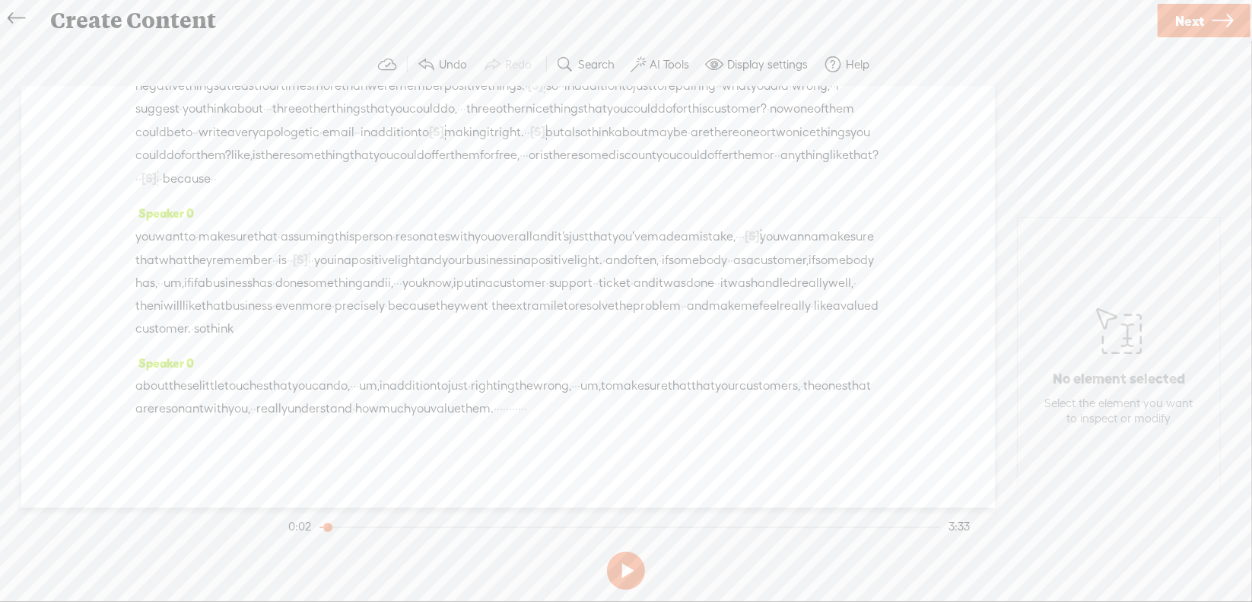
drag, startPoint x: 489, startPoint y: 234, endPoint x: 642, endPoint y: 240, distance: 153.0
click at [642, 240] on div "you want to · make sure that · assuming this person · resonates with you overal…" at bounding box center [507, 282] width 745 height 116
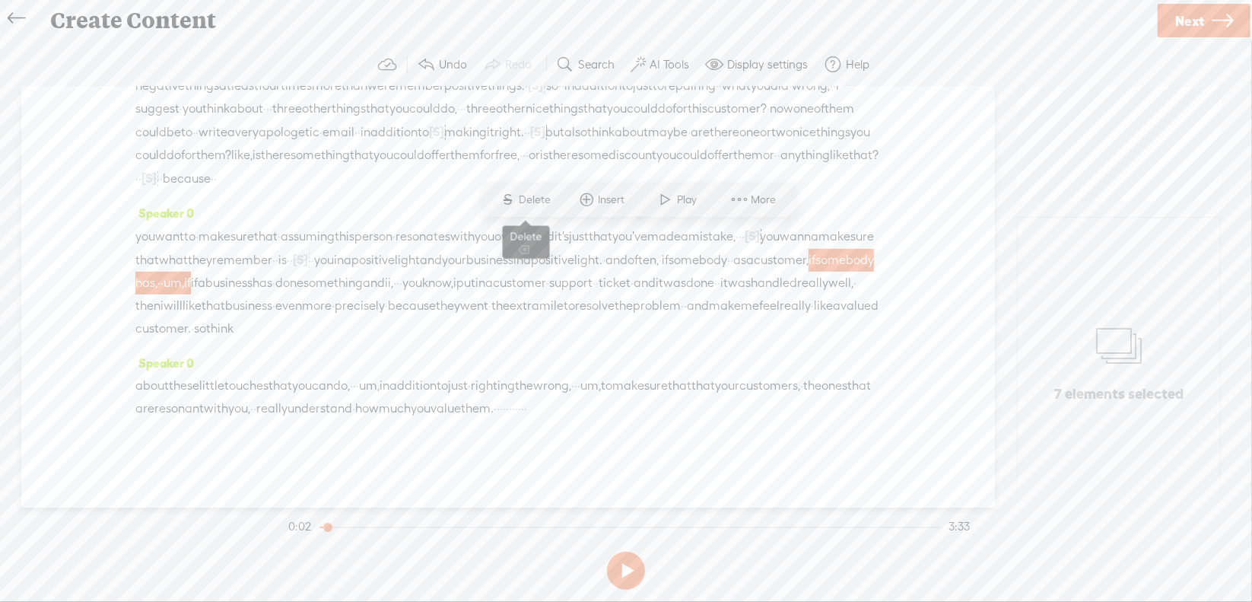
click at [517, 204] on span "S" at bounding box center [508, 199] width 23 height 27
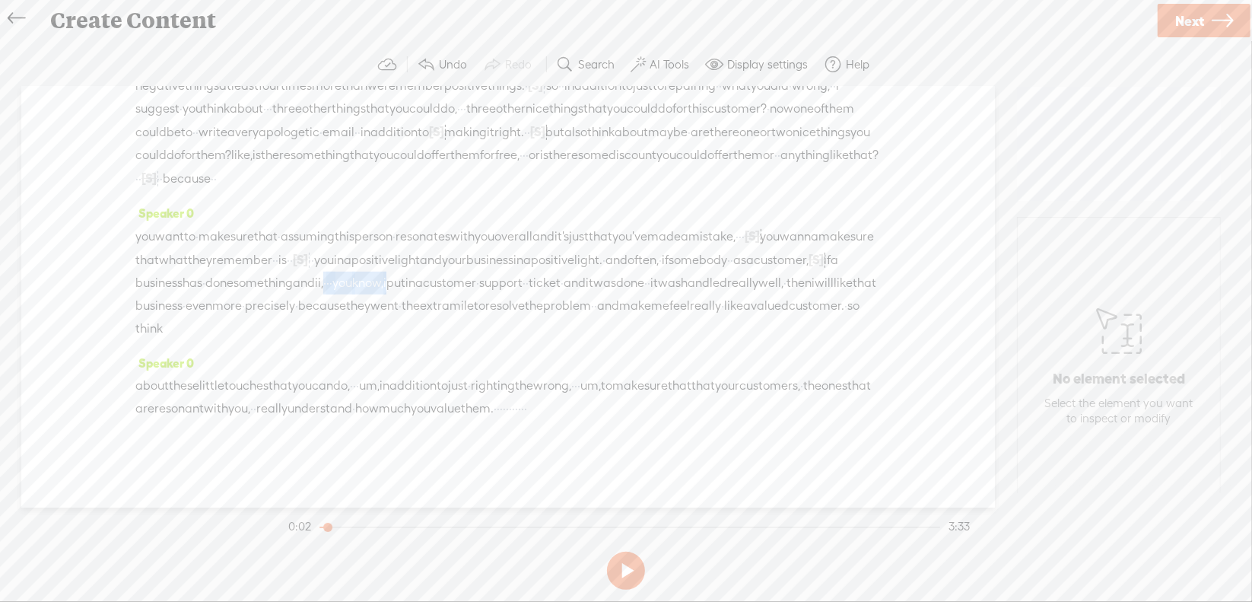
drag, startPoint x: 761, startPoint y: 240, endPoint x: 869, endPoint y: 240, distance: 108.0
click at [869, 240] on div "you want to · make sure that · assuming this person · resonates with you overal…" at bounding box center [507, 282] width 745 height 116
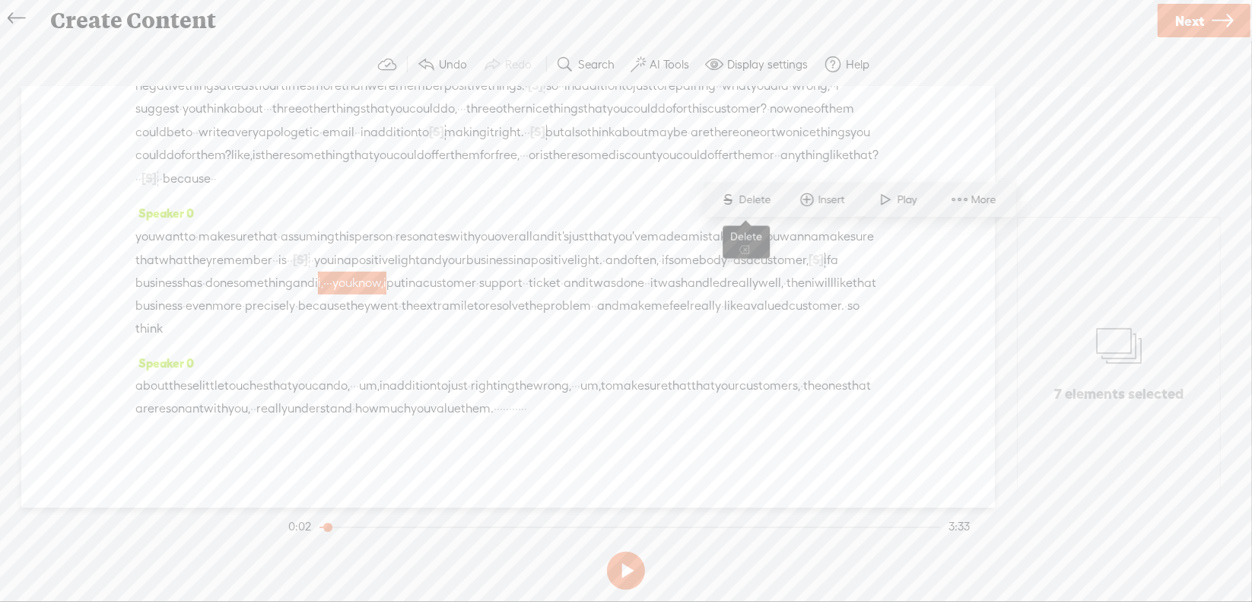
click at [731, 196] on span "S" at bounding box center [727, 199] width 23 height 27
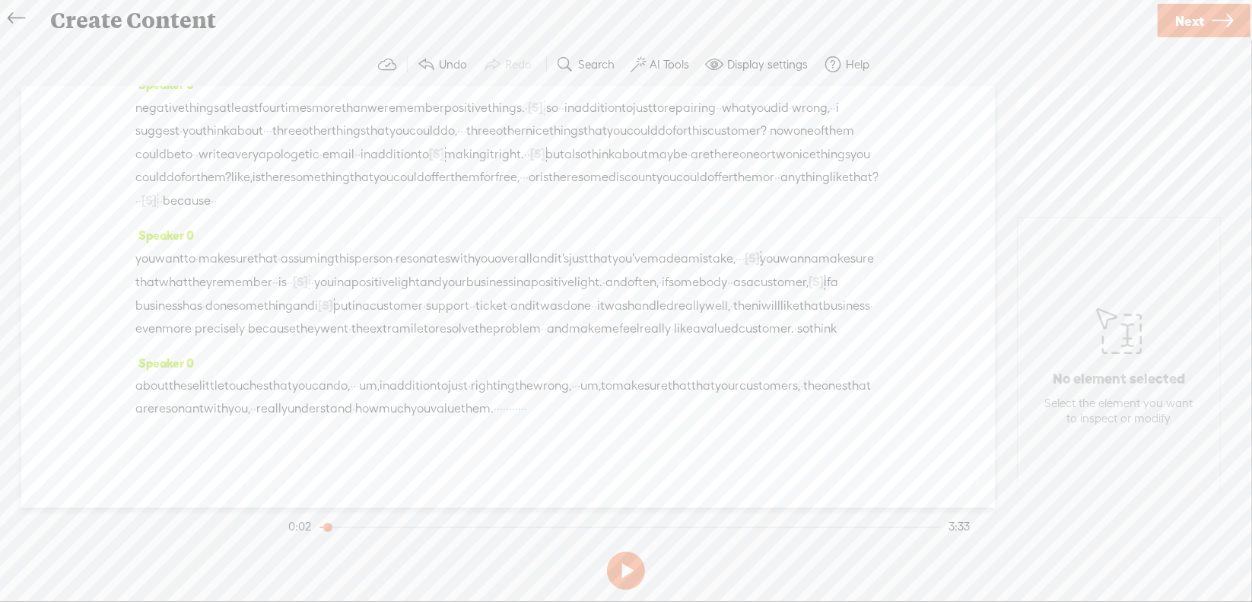
drag, startPoint x: 354, startPoint y: 255, endPoint x: 405, endPoint y: 265, distance: 52.8
click at [405, 265] on div "you want to · make sure that · assuming this person · resonates with you overal…" at bounding box center [507, 293] width 745 height 94
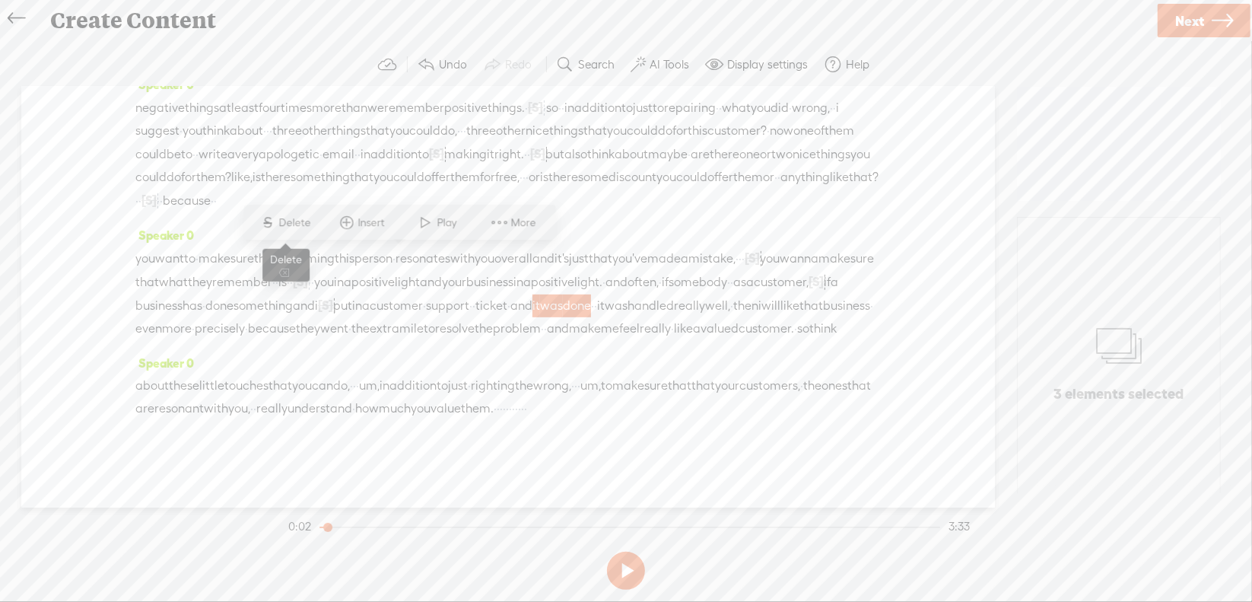
click at [293, 224] on span "Delete" at bounding box center [297, 222] width 36 height 15
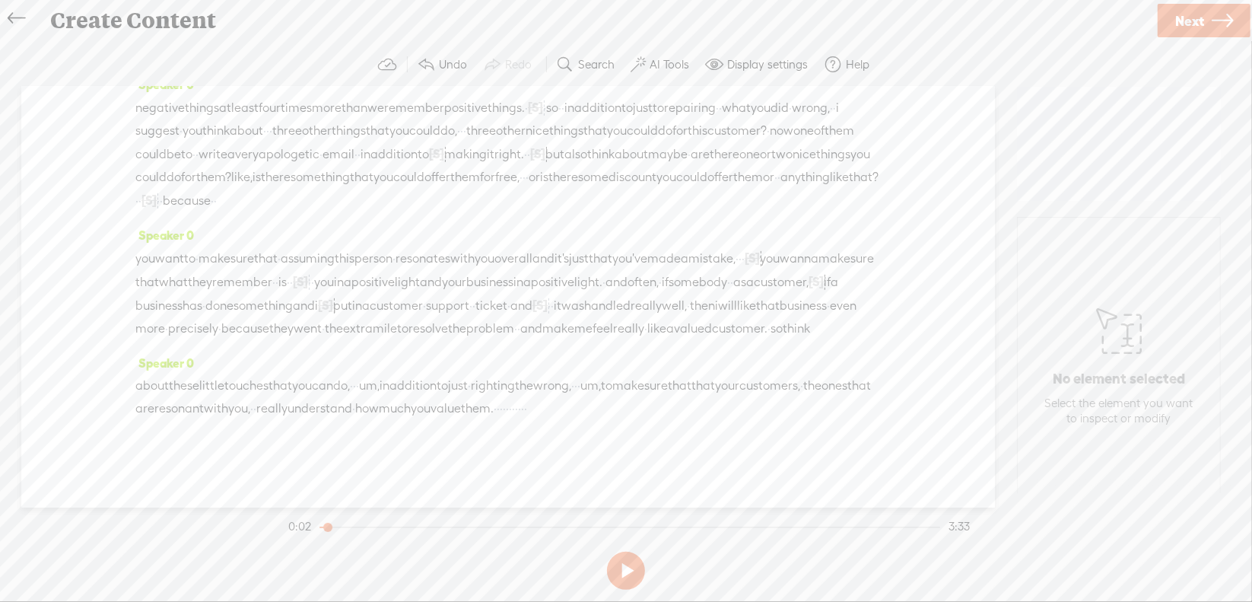
click at [380, 374] on span "um," at bounding box center [369, 385] width 21 height 23
click at [322, 321] on span "Delete" at bounding box center [331, 325] width 36 height 15
drag, startPoint x: 710, startPoint y: 361, endPoint x: 684, endPoint y: 350, distance: 28.3
click at [596, 374] on span "um," at bounding box center [585, 385] width 21 height 23
click at [616, 331] on span "Delete" at bounding box center [614, 325] width 36 height 15
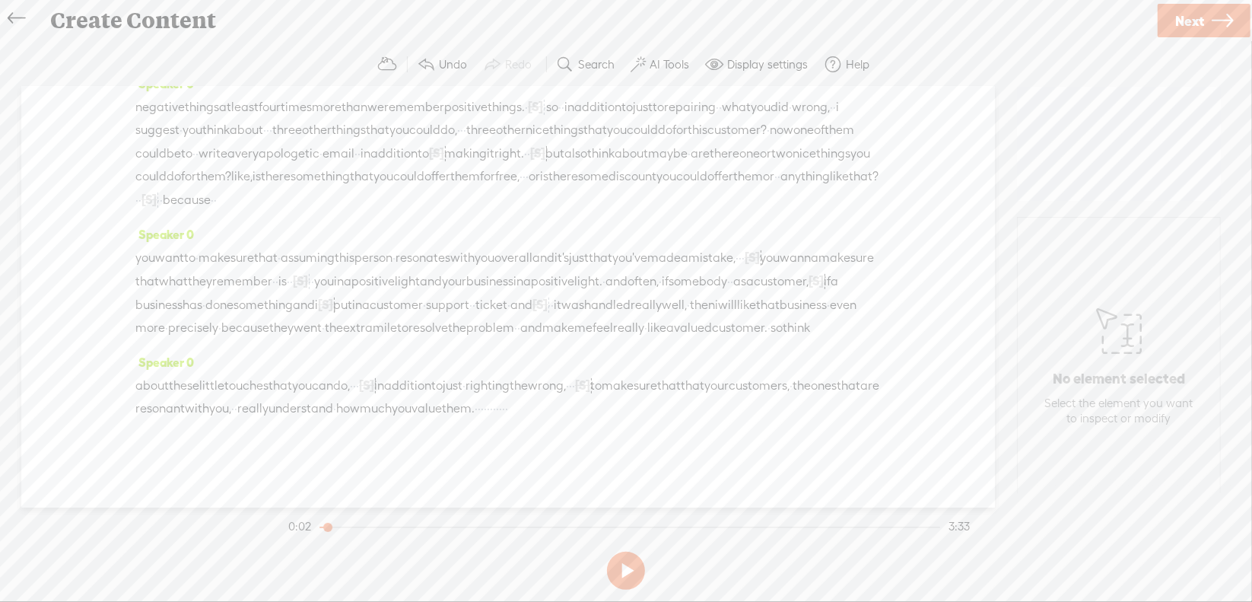
scroll to position [599, 0]
click at [681, 374] on span "that" at bounding box center [669, 385] width 24 height 23
click at [723, 325] on span "Delete" at bounding box center [718, 326] width 36 height 15
drag, startPoint x: 777, startPoint y: 382, endPoint x: 856, endPoint y: 388, distance: 79.3
click at [856, 388] on div "about these little touches that you can do, · · · [S] um, in addition to just ·…" at bounding box center [507, 396] width 745 height 46
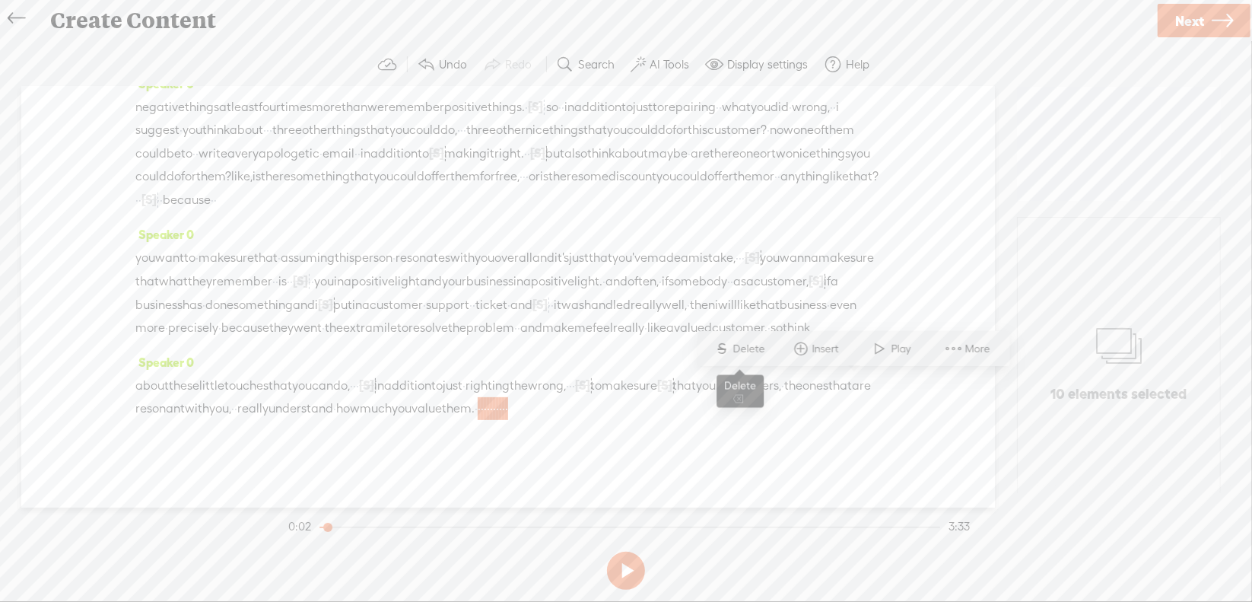
click at [745, 348] on span "Delete" at bounding box center [751, 349] width 36 height 15
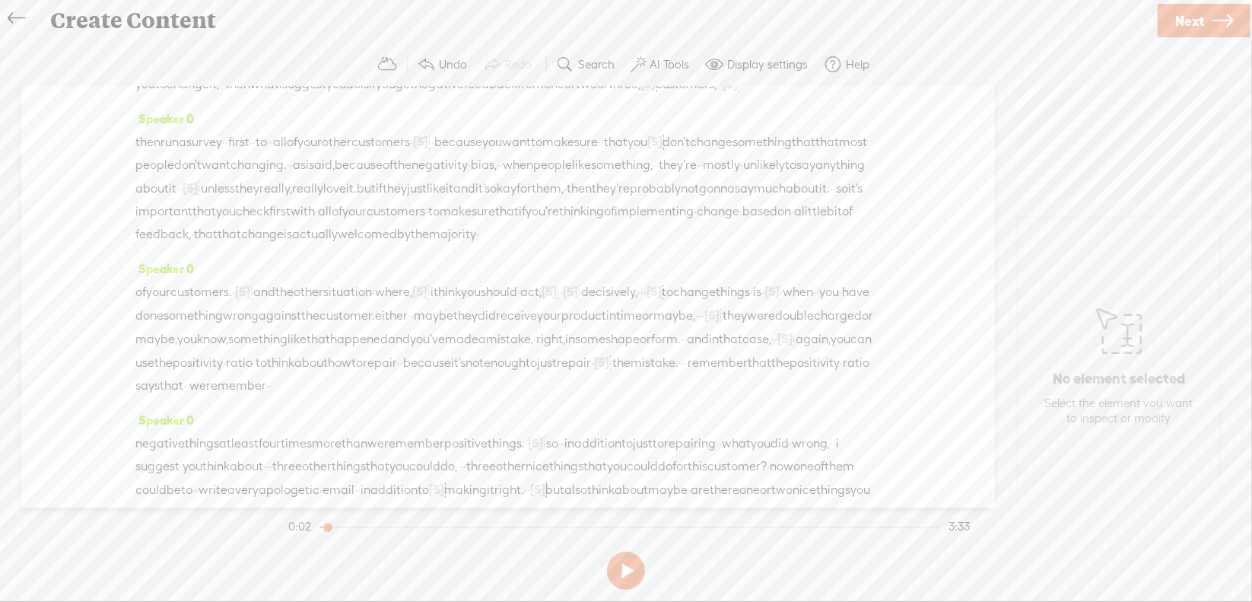
scroll to position [0, 0]
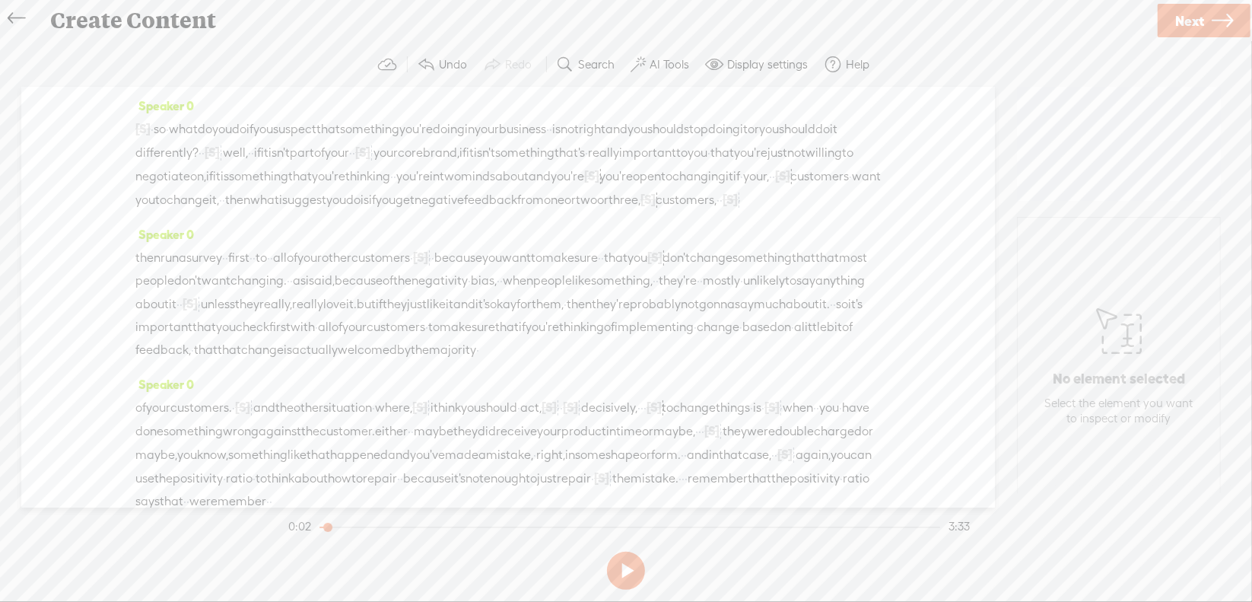
click at [154, 125] on span "·" at bounding box center [152, 129] width 3 height 23
click at [194, 90] on span at bounding box center [186, 91] width 23 height 27
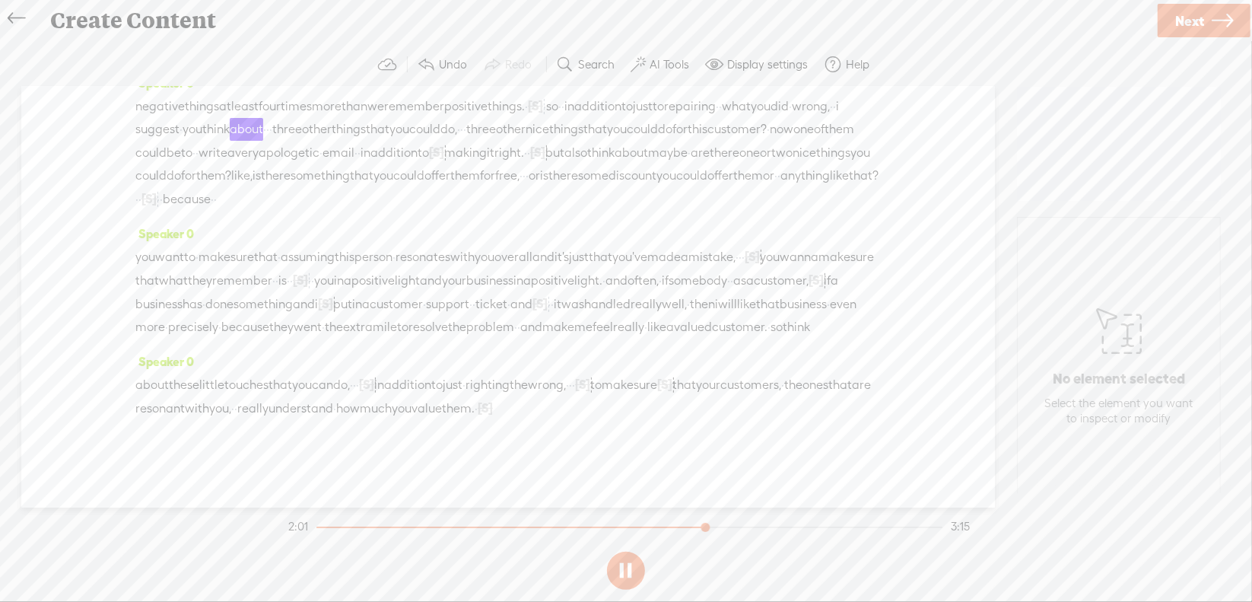
scroll to position [532, 0]
click at [629, 567] on button at bounding box center [626, 570] width 38 height 38
click at [463, 118] on span "·" at bounding box center [461, 129] width 3 height 23
click at [613, 75] on span "Delete" at bounding box center [615, 73] width 36 height 15
click at [389, 118] on span "that" at bounding box center [378, 129] width 24 height 23
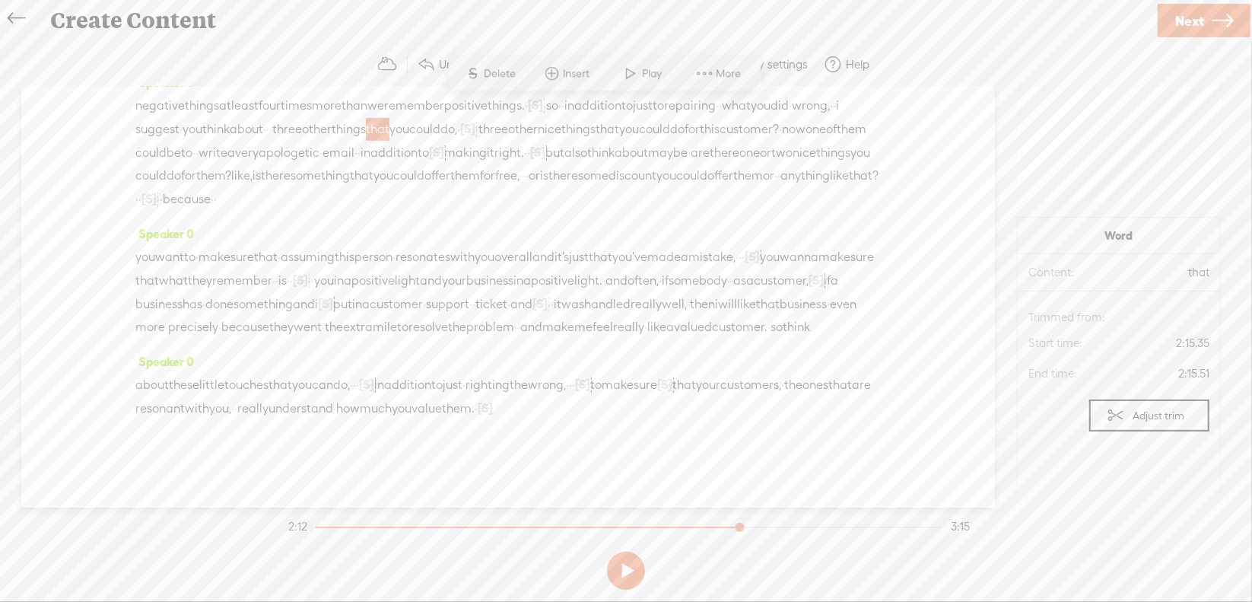
click at [636, 74] on span at bounding box center [631, 73] width 23 height 27
click at [624, 564] on button at bounding box center [626, 570] width 38 height 38
click at [642, 316] on span "really" at bounding box center [628, 327] width 31 height 23
click at [541, 270] on span "Delete" at bounding box center [533, 268] width 36 height 15
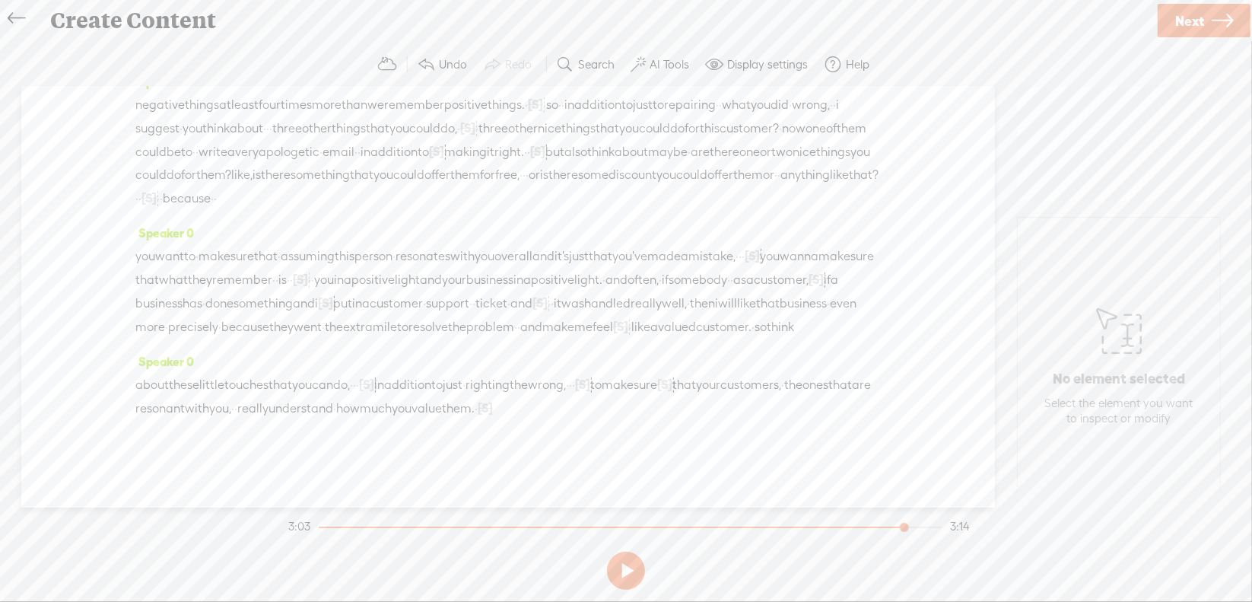
click at [520, 316] on span "and" at bounding box center [531, 327] width 22 height 23
click at [546, 265] on span at bounding box center [543, 268] width 23 height 27
click at [1209, 19] on link "Next" at bounding box center [1204, 20] width 93 height 33
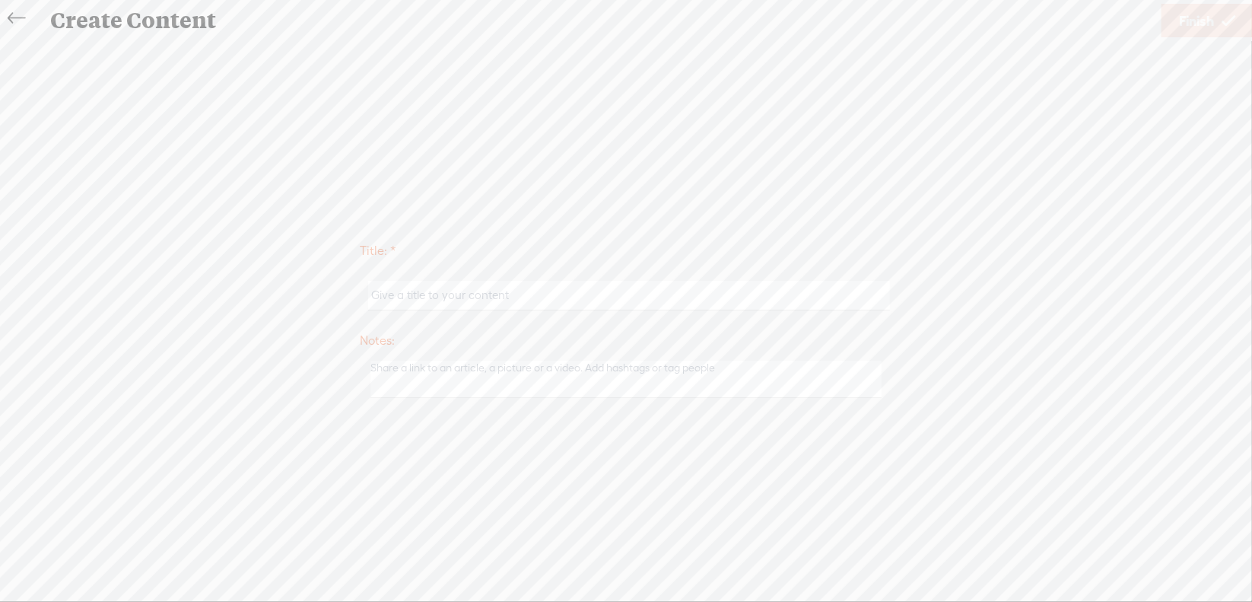
scroll to position [577, 0]
click at [460, 297] on input "text" at bounding box center [628, 296] width 521 height 30
type input "Brand2Mod4"
click at [1179, 19] on span "Finish" at bounding box center [1196, 21] width 35 height 39
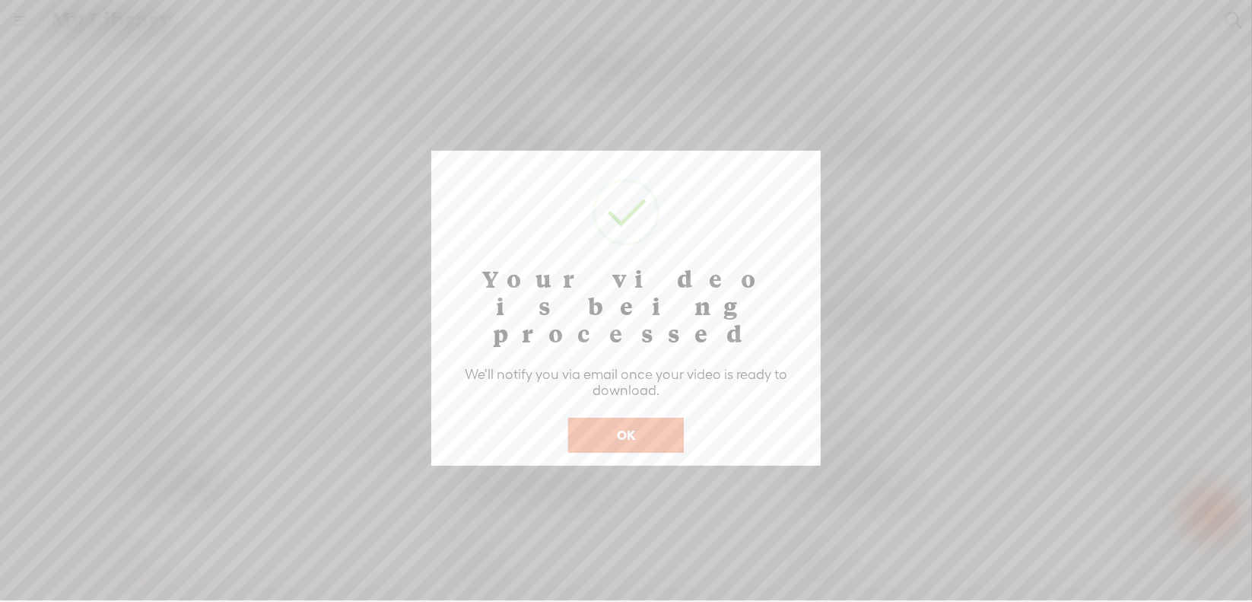
click at [650, 418] on button "OK" at bounding box center [626, 435] width 116 height 35
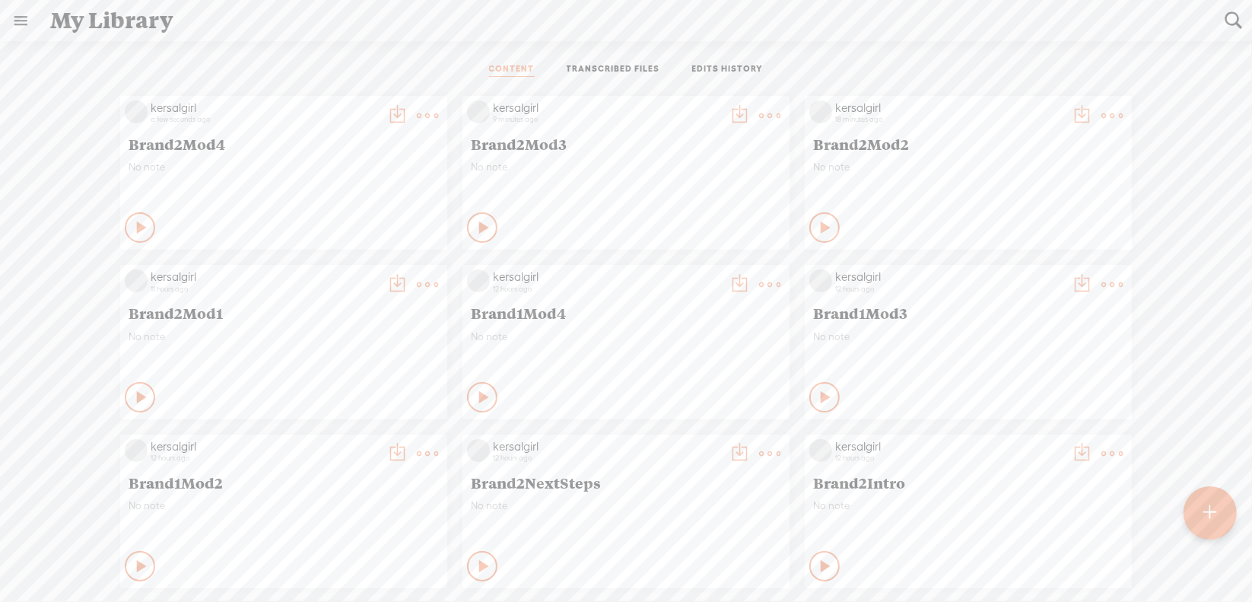
click at [438, 117] on t at bounding box center [427, 115] width 21 height 21
click at [681, 272] on link "Download as..." at bounding box center [686, 270] width 152 height 35
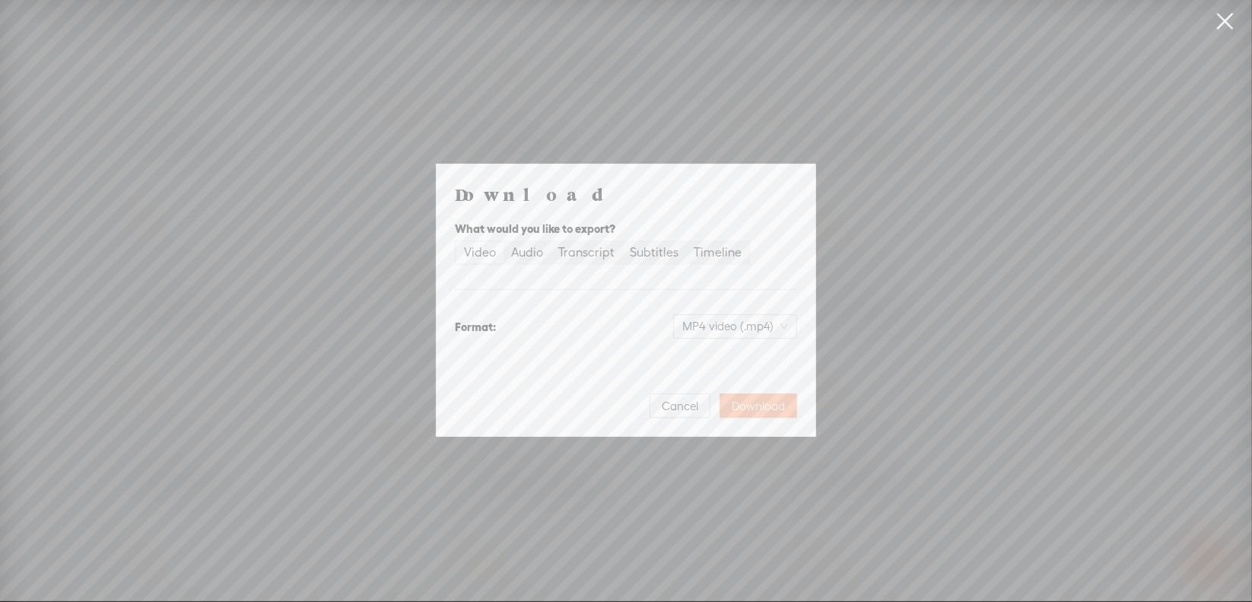
click at [762, 405] on span "Download" at bounding box center [758, 406] width 53 height 15
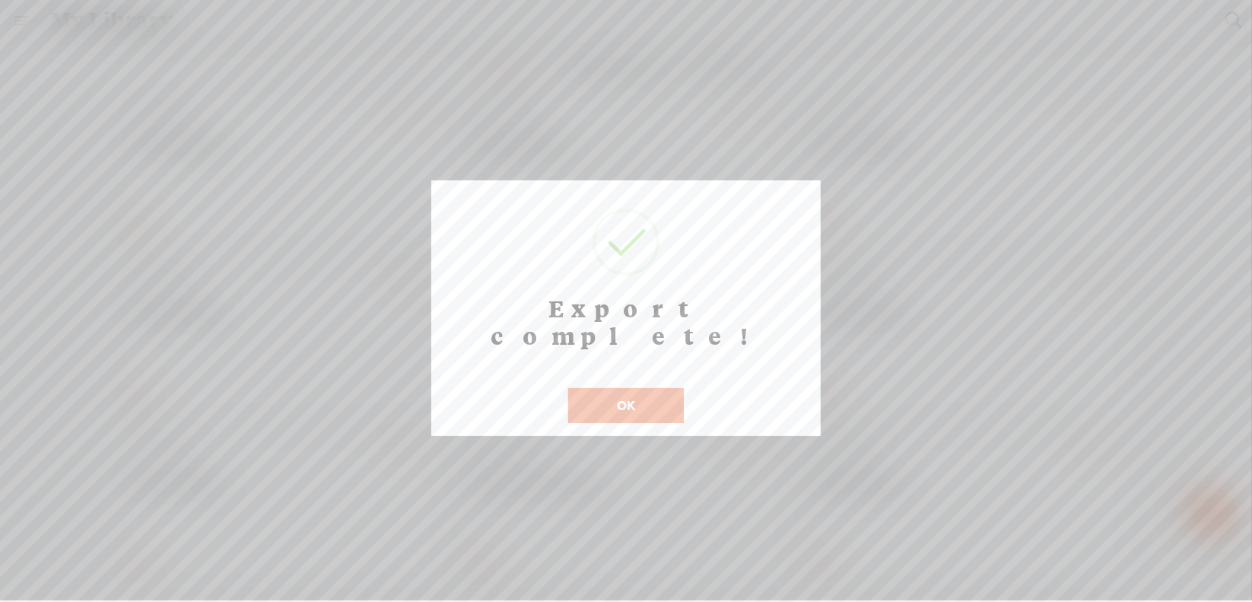
click at [606, 388] on button "OK" at bounding box center [626, 405] width 116 height 35
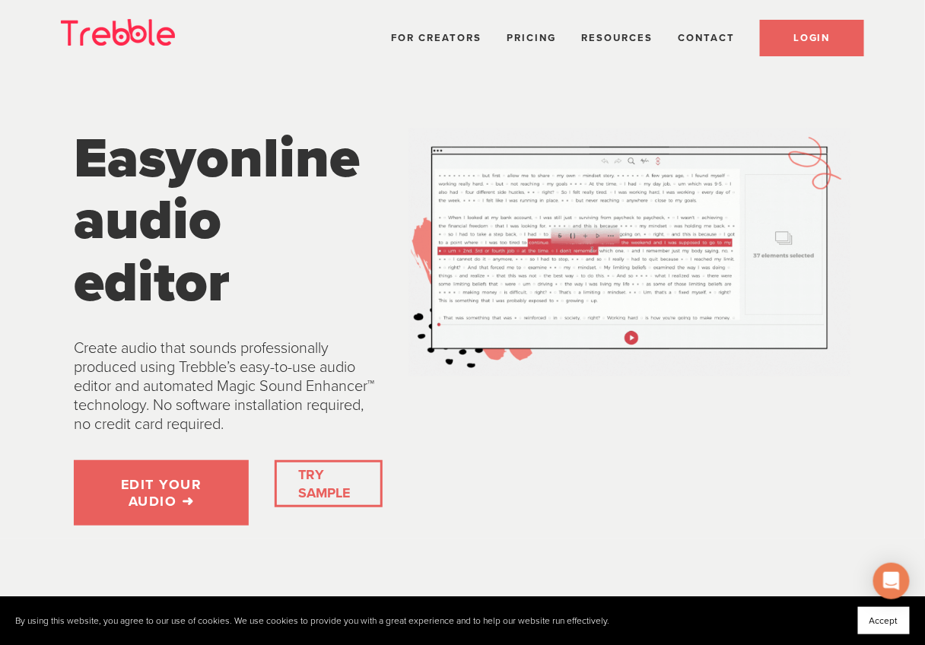
click at [849, 36] on link "LOGIN" at bounding box center [812, 38] width 104 height 37
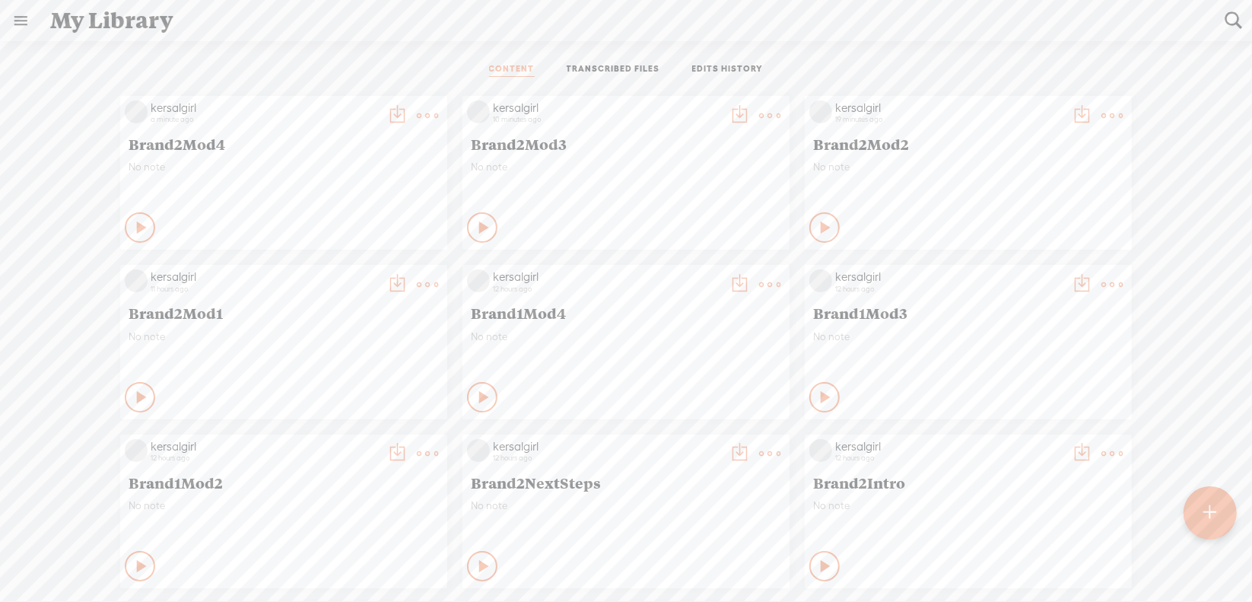
click at [417, 119] on t at bounding box center [427, 115] width 21 height 21
click at [333, 274] on link "Download as..." at bounding box center [344, 270] width 152 height 35
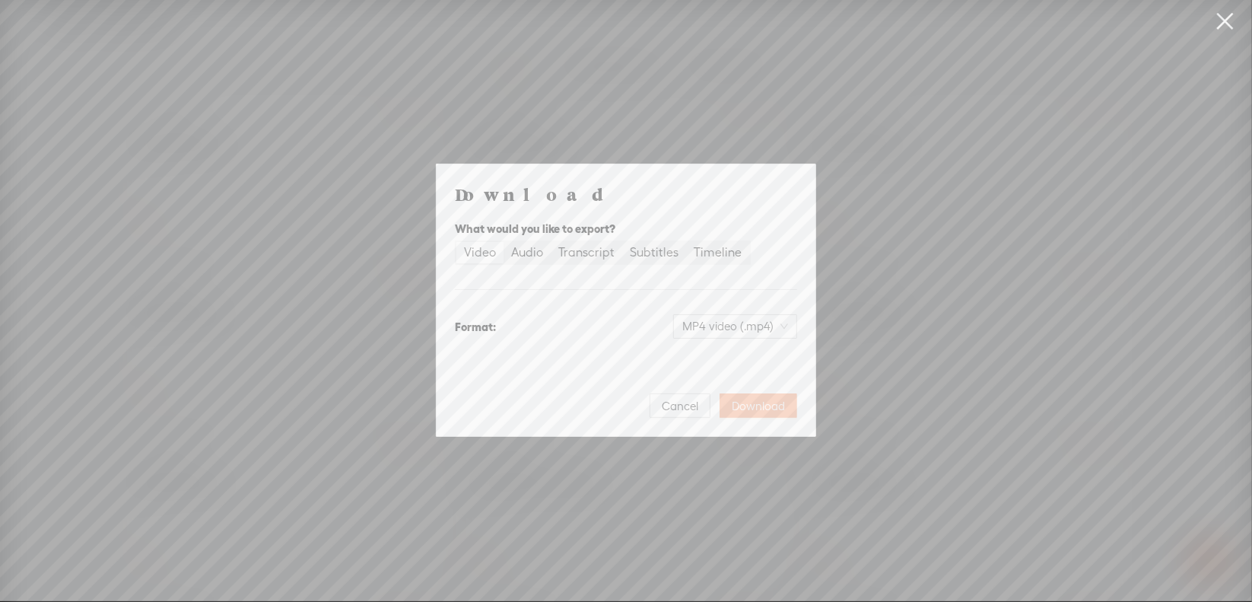
click at [743, 407] on span "Download" at bounding box center [758, 406] width 53 height 15
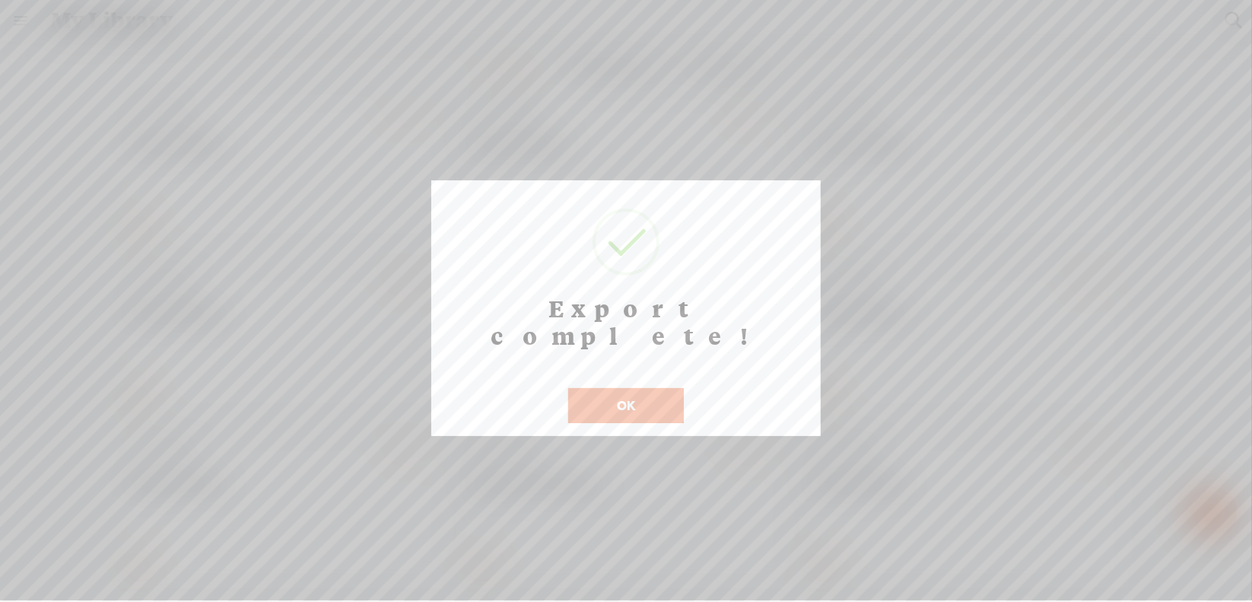
click at [623, 388] on button "OK" at bounding box center [626, 405] width 116 height 35
